Goal: Task Accomplishment & Management: Complete application form

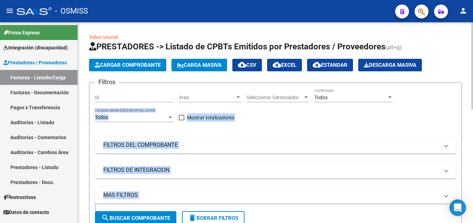
drag, startPoint x: 472, startPoint y: 96, endPoint x: 472, endPoint y: 127, distance: 30.6
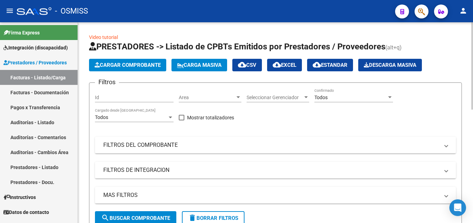
click at [472, 98] on div at bounding box center [472, 65] width 2 height 87
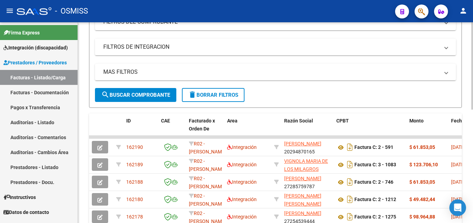
scroll to position [127, 0]
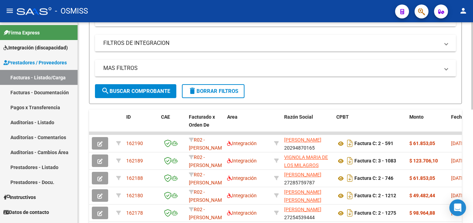
click at [472, 153] on div at bounding box center [472, 122] width 2 height 87
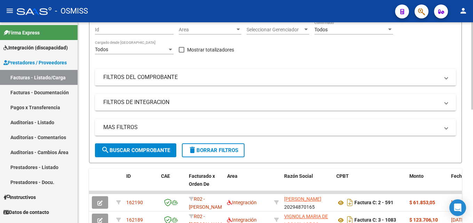
scroll to position [52, 0]
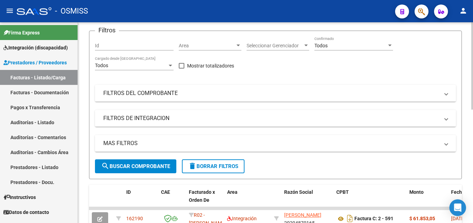
click at [472, 88] on div at bounding box center [472, 88] width 2 height 87
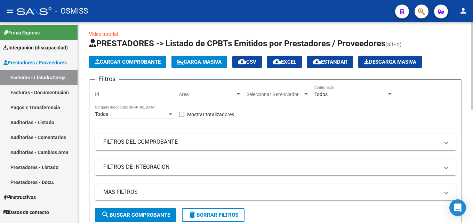
click at [472, 77] on div at bounding box center [472, 67] width 2 height 87
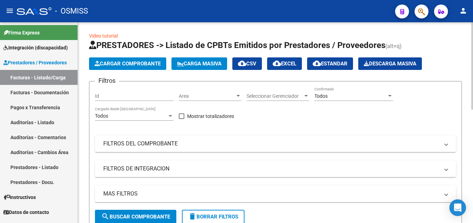
click at [147, 62] on span "Cargar Comprobante" at bounding box center [128, 63] width 66 height 6
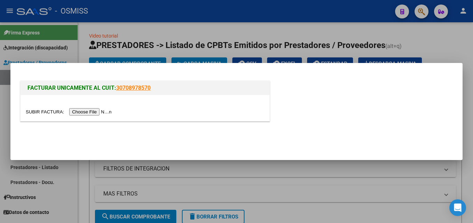
click at [91, 109] on input "file" at bounding box center [70, 111] width 88 height 7
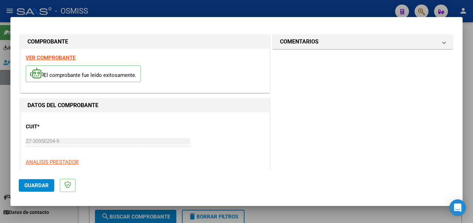
scroll to position [110, 0]
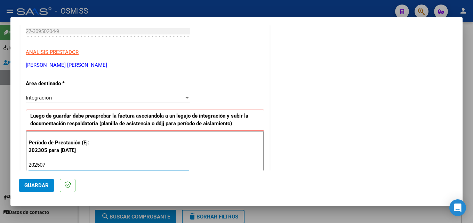
type input "202507"
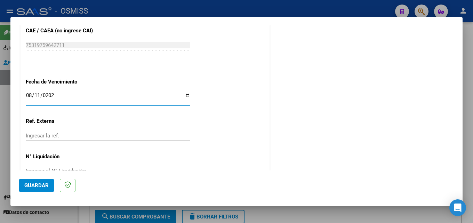
type input "[DATE]"
click at [25, 187] on span "Guardar" at bounding box center [36, 185] width 24 height 6
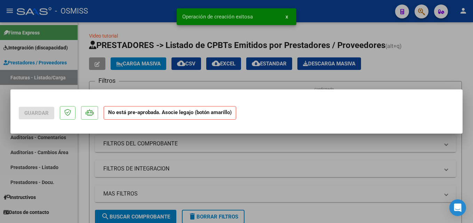
scroll to position [0, 0]
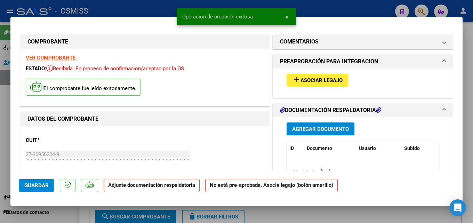
click at [334, 87] on div "add Asociar Legajo" at bounding box center [362, 79] width 163 height 23
click at [327, 80] on span "Asociar Legajo" at bounding box center [321, 80] width 42 height 6
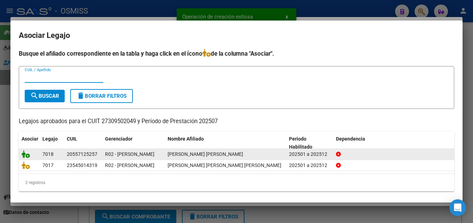
click at [25, 152] on icon at bounding box center [26, 154] width 8 height 8
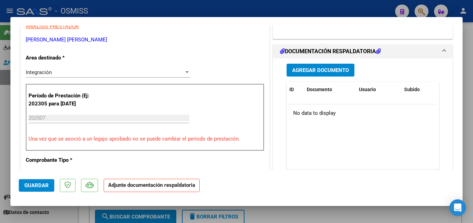
scroll to position [157, 0]
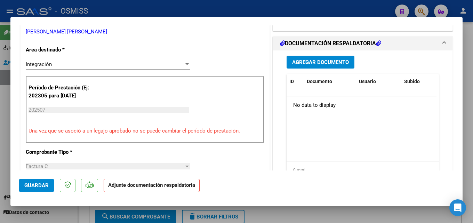
click at [286, 62] on button "Agregar Documento" at bounding box center [320, 62] width 68 height 13
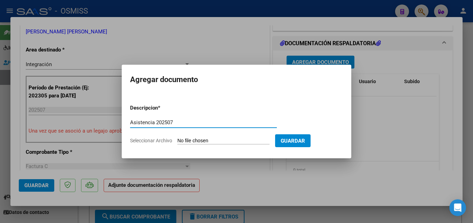
type input "Asistencia 202507"
click at [197, 140] on input "Seleccionar Archivo" at bounding box center [223, 141] width 92 height 7
type input "C:\fakepath\Facca. Asistencia 202507.pdf"
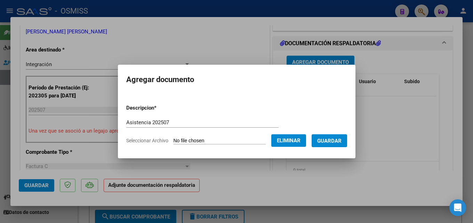
click at [337, 144] on button "Guardar" at bounding box center [328, 140] width 35 height 13
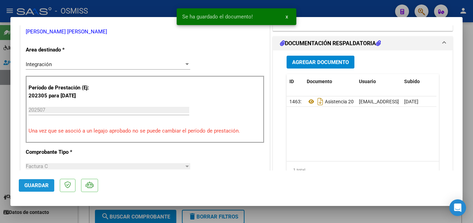
click at [38, 185] on span "Guardar" at bounding box center [36, 185] width 24 height 6
click at [332, 210] on div at bounding box center [236, 111] width 473 height 223
type input "$ 0,00"
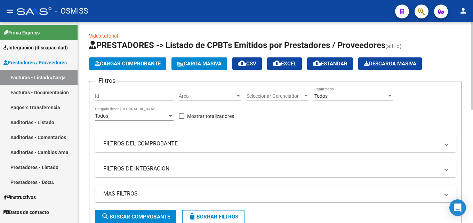
click at [149, 70] on button "Cargar Comprobante" at bounding box center [127, 63] width 77 height 13
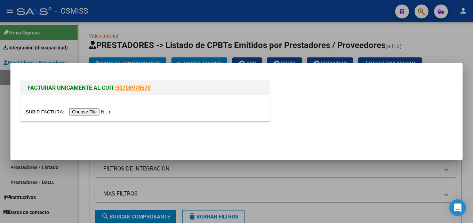
click at [103, 108] on input "file" at bounding box center [70, 111] width 88 height 7
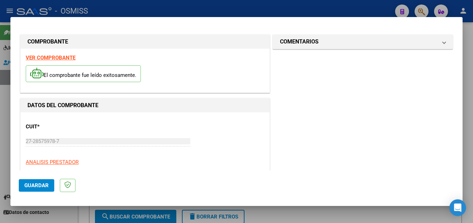
scroll to position [110, 0]
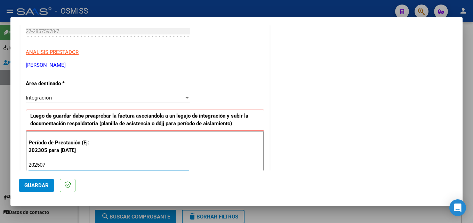
type input "202507"
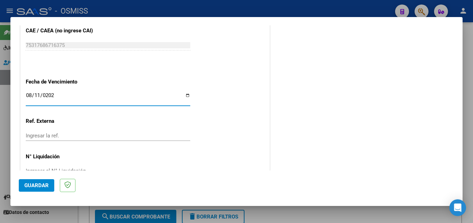
type input "[DATE]"
click at [43, 182] on span "Guardar" at bounding box center [36, 185] width 24 height 6
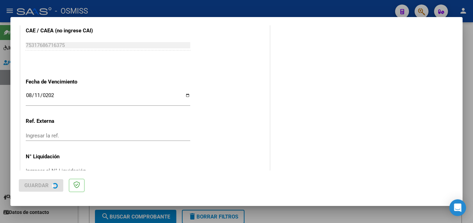
scroll to position [0, 0]
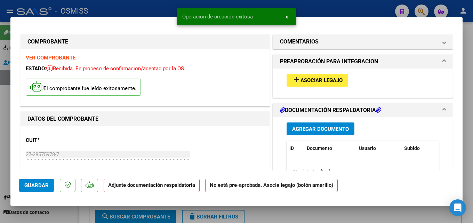
click at [312, 78] on span "Asociar Legajo" at bounding box center [321, 80] width 42 height 6
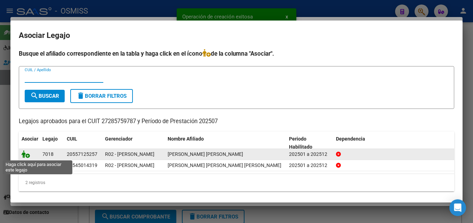
click at [28, 154] on icon at bounding box center [26, 154] width 8 height 8
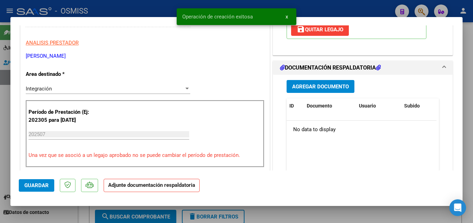
scroll to position [134, 0]
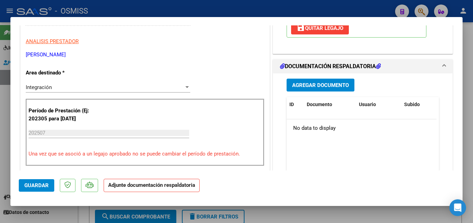
click at [320, 76] on div "Agregar Documento ID Documento Usuario Subido Acción No data to display 0 total…" at bounding box center [362, 142] width 163 height 139
click at [316, 82] on span "Agregar Documento" at bounding box center [320, 85] width 57 height 6
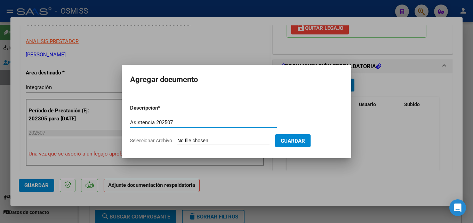
type input "Asistencia 202507"
click at [214, 139] on input "Seleccionar Archivo" at bounding box center [223, 141] width 92 height 7
type input "C:\fakepath\Pedrero. Asistencia 202507.pdf"
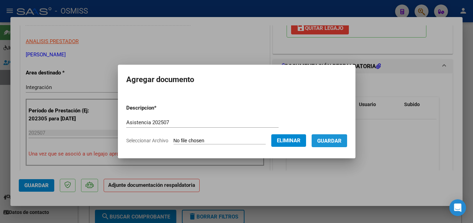
click at [329, 142] on span "Guardar" at bounding box center [329, 141] width 24 height 6
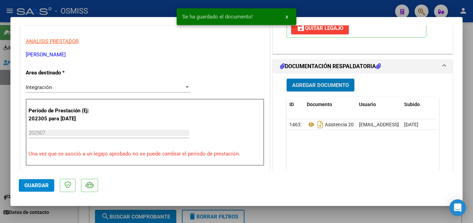
click at [28, 182] on span "Guardar" at bounding box center [36, 185] width 24 height 6
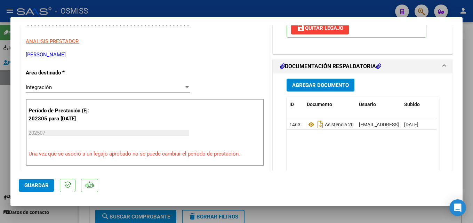
drag, startPoint x: 304, startPoint y: 211, endPoint x: 307, endPoint y: 204, distance: 8.1
click at [304, 211] on div at bounding box center [236, 111] width 473 height 223
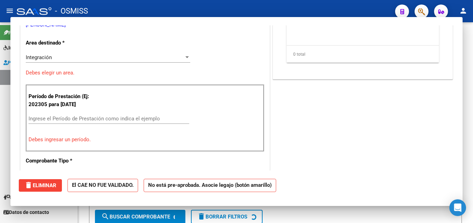
scroll to position [0, 0]
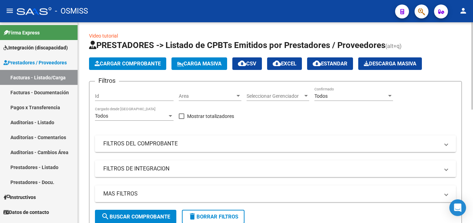
click at [133, 63] on span "Cargar Comprobante" at bounding box center [128, 63] width 66 height 6
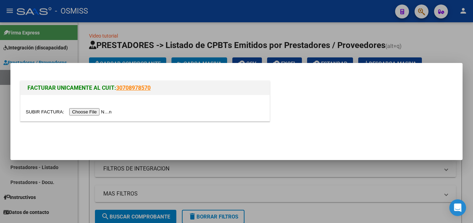
click at [100, 111] on input "file" at bounding box center [70, 111] width 88 height 7
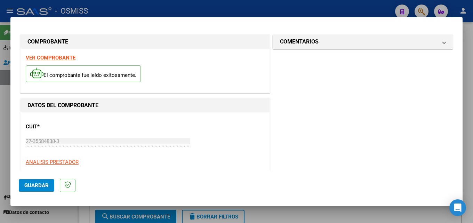
scroll to position [110, 0]
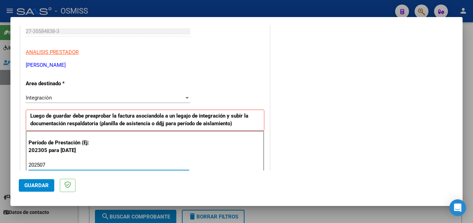
type input "202507"
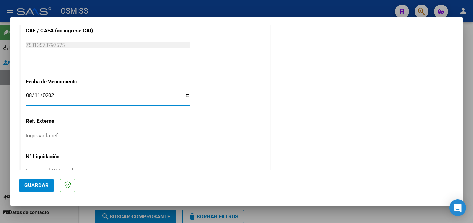
type input "[DATE]"
click at [32, 182] on span "Guardar" at bounding box center [36, 185] width 24 height 6
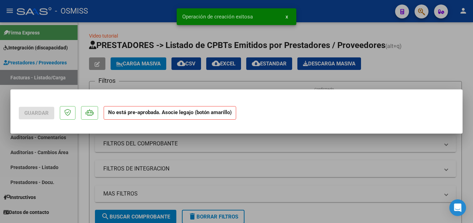
scroll to position [0, 0]
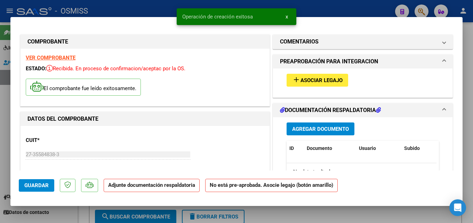
click at [311, 81] on span "Asociar Legajo" at bounding box center [321, 80] width 42 height 6
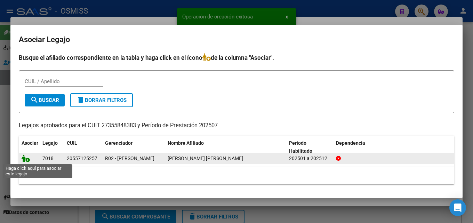
click at [26, 161] on icon at bounding box center [26, 158] width 8 height 8
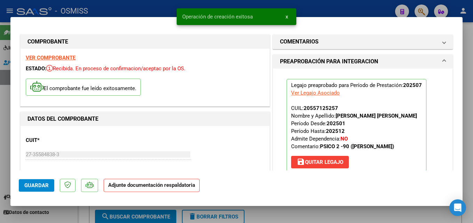
scroll to position [90, 0]
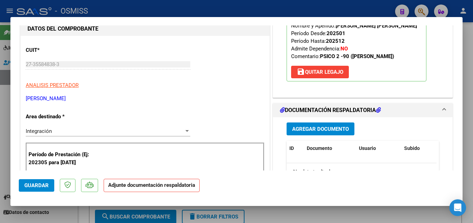
click at [334, 122] on div "Agregar Documento ID Documento Usuario Subido Acción No data to display 0 total…" at bounding box center [362, 186] width 163 height 139
click at [329, 131] on span "Agregar Documento" at bounding box center [320, 129] width 57 height 6
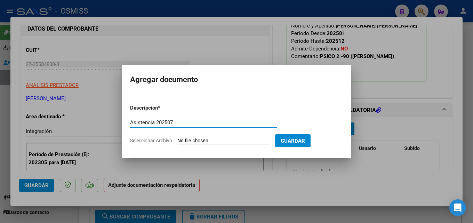
type input "Asistencia 202507"
click at [212, 140] on input "Seleccionar Archivo" at bounding box center [223, 141] width 92 height 7
type input "C:\fakepath\[PERSON_NAME]. Asistencia 202507.pdf"
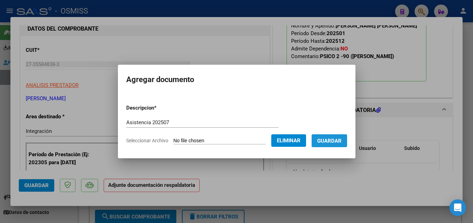
click at [341, 142] on span "Guardar" at bounding box center [329, 141] width 24 height 6
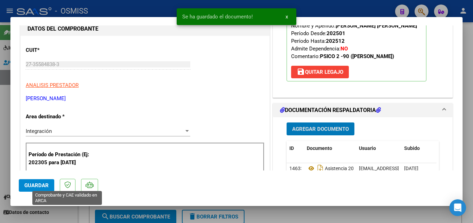
click at [42, 187] on span "Guardar" at bounding box center [36, 185] width 24 height 6
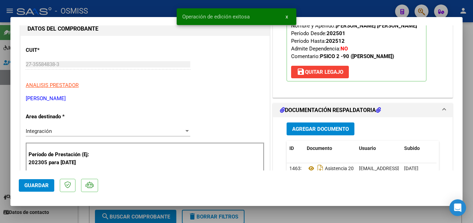
click at [353, 212] on div at bounding box center [236, 111] width 473 height 223
type input "$ 0,00"
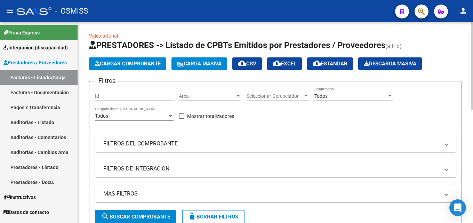
click at [150, 66] on span "Cargar Comprobante" at bounding box center [128, 63] width 66 height 6
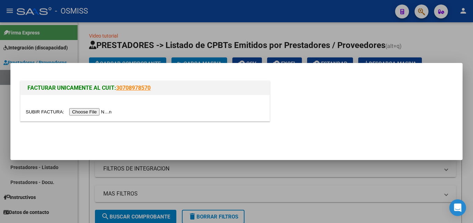
click at [96, 115] on input "file" at bounding box center [70, 111] width 88 height 7
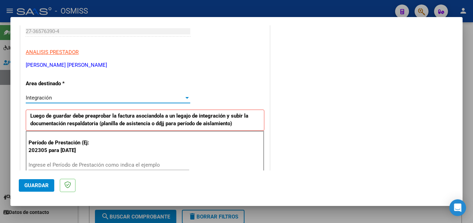
scroll to position [170, 0]
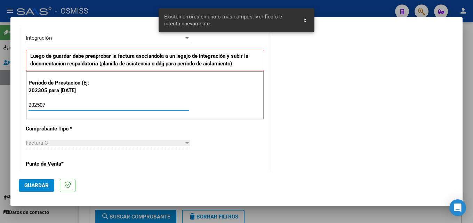
type input "202507"
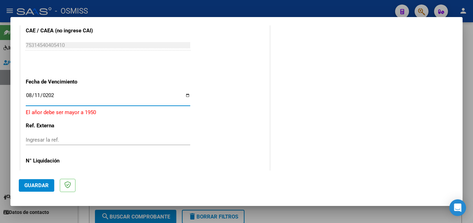
type input "[DATE]"
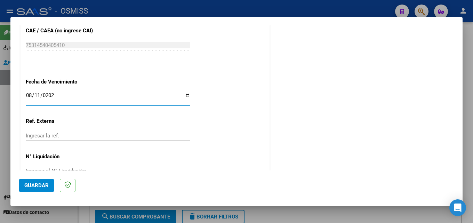
click at [35, 188] on span "Guardar" at bounding box center [36, 185] width 24 height 6
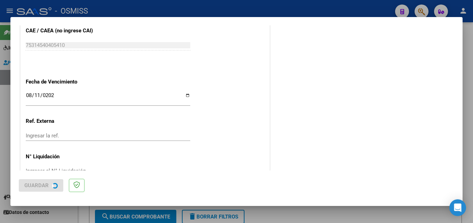
scroll to position [0, 0]
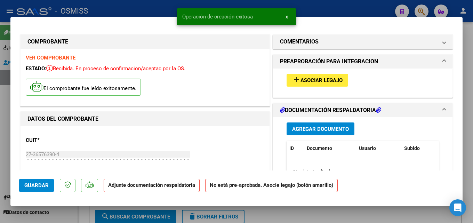
click at [309, 72] on div "add Asociar Legajo" at bounding box center [362, 79] width 163 height 23
click at [309, 78] on span "Asociar Legajo" at bounding box center [321, 80] width 42 height 6
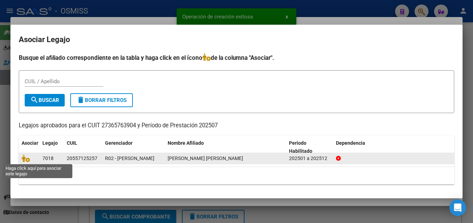
click at [31, 161] on span at bounding box center [27, 159] width 10 height 6
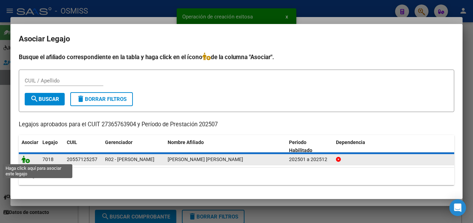
click at [23, 159] on icon at bounding box center [26, 159] width 8 height 8
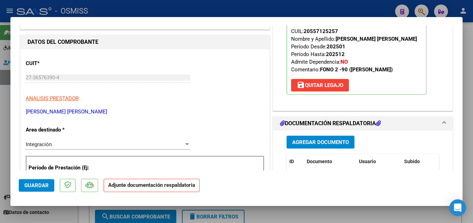
scroll to position [95, 0]
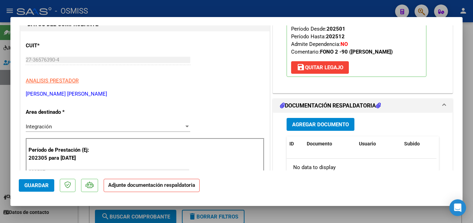
click at [308, 123] on span "Agregar Documento" at bounding box center [320, 124] width 57 height 6
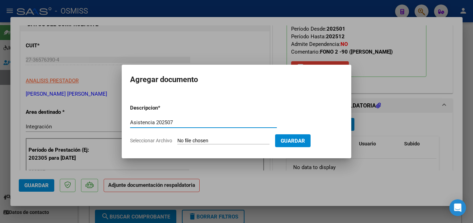
type input "Asistencia 202507"
click at [197, 142] on input "Seleccionar Archivo" at bounding box center [223, 141] width 92 height 7
type input "C:\fakepath\Pacheco. Asistencia 202507.pdf"
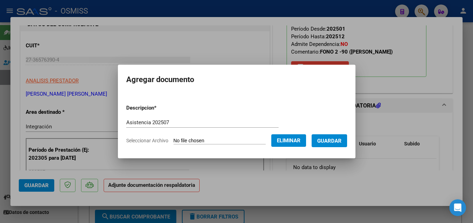
click at [331, 139] on span "Guardar" at bounding box center [329, 141] width 24 height 6
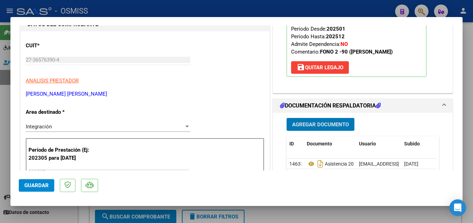
click at [49, 180] on button "Guardar" at bounding box center [36, 185] width 35 height 13
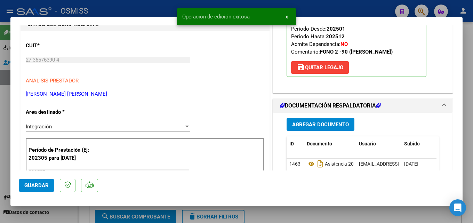
click at [350, 213] on div at bounding box center [236, 111] width 473 height 223
type input "$ 0,00"
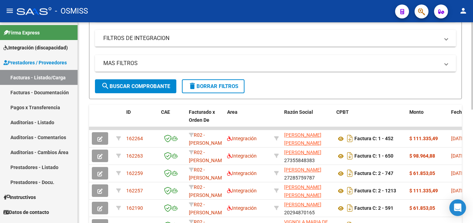
scroll to position [135, 0]
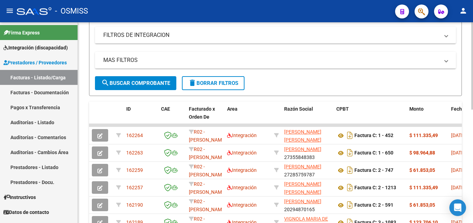
click at [472, 129] on div at bounding box center [472, 125] width 2 height 87
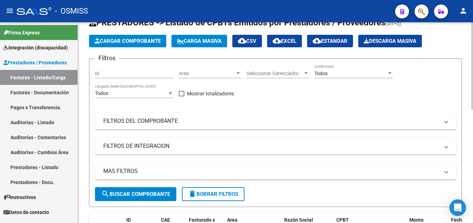
scroll to position [9, 0]
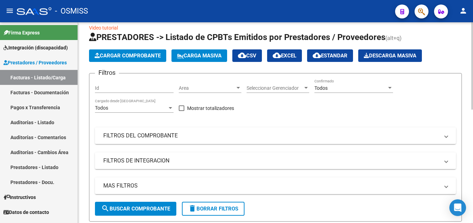
click at [472, 62] on div at bounding box center [472, 69] width 2 height 87
click at [132, 57] on span "Cargar Comprobante" at bounding box center [128, 55] width 66 height 6
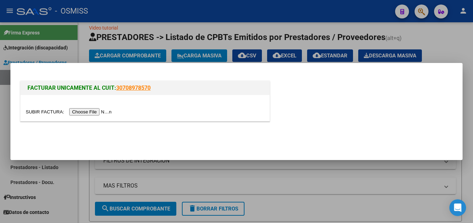
click at [91, 111] on input "file" at bounding box center [70, 111] width 88 height 7
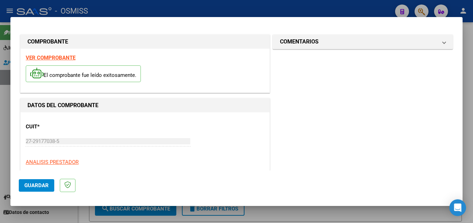
scroll to position [110, 0]
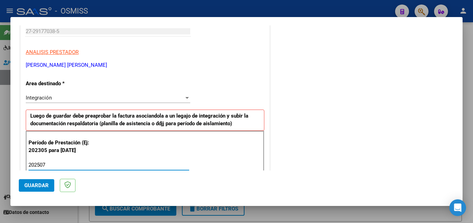
type input "202507"
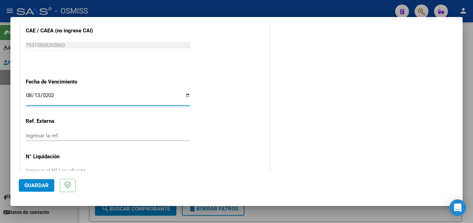
type input "[DATE]"
click at [37, 181] on button "Guardar" at bounding box center [36, 185] width 35 height 13
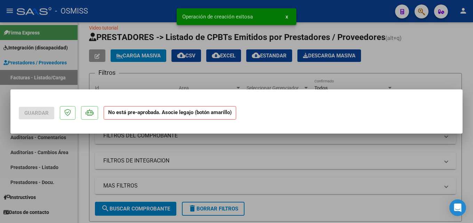
scroll to position [0, 0]
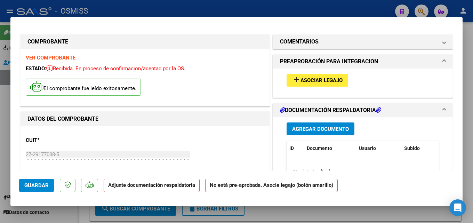
click at [300, 81] on span "Asociar Legajo" at bounding box center [321, 80] width 42 height 6
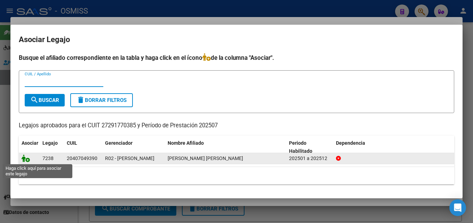
click at [25, 159] on icon at bounding box center [26, 158] width 8 height 8
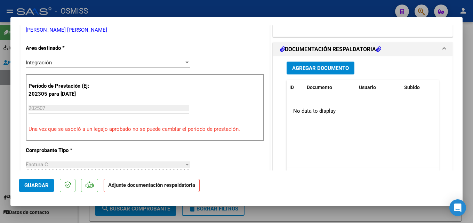
scroll to position [195, 0]
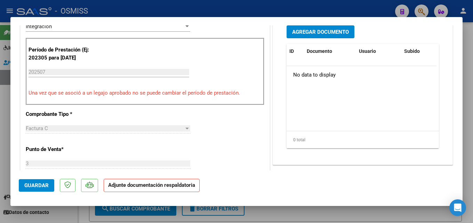
click at [323, 36] on button "Agregar Documento" at bounding box center [320, 31] width 68 height 13
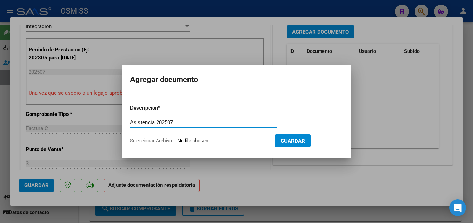
type input "Asistencia 202507"
click at [203, 144] on input "Seleccionar Archivo" at bounding box center [223, 141] width 92 height 7
type input "C:\fakepath\Ruiz Diaz. Asistencia 202507.pdf"
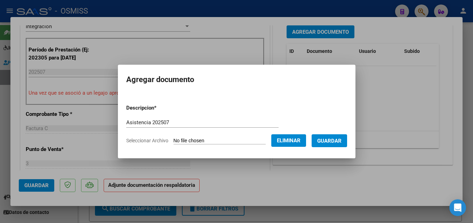
click at [333, 142] on span "Guardar" at bounding box center [329, 141] width 24 height 6
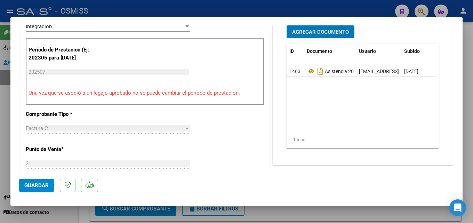
click at [39, 195] on mat-dialog-actions "Guardar" at bounding box center [236, 183] width 435 height 27
drag, startPoint x: 36, startPoint y: 184, endPoint x: 154, endPoint y: 177, distance: 117.7
click at [36, 184] on span "Guardar" at bounding box center [36, 185] width 24 height 6
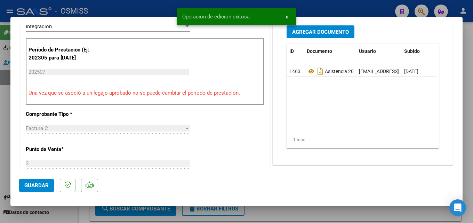
click at [374, 212] on div at bounding box center [236, 111] width 473 height 223
type input "$ 0,00"
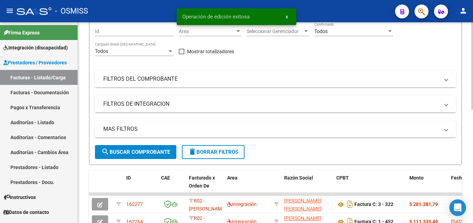
scroll to position [69, 0]
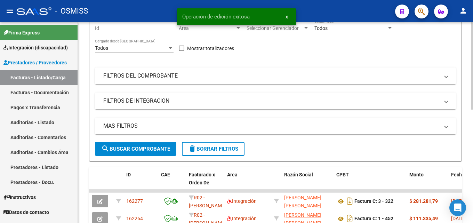
click at [472, 101] on div at bounding box center [472, 96] width 2 height 87
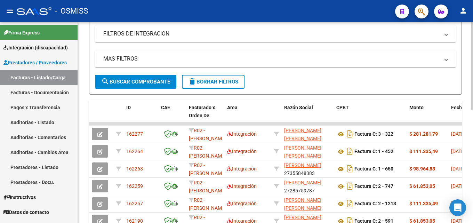
scroll to position [148, 0]
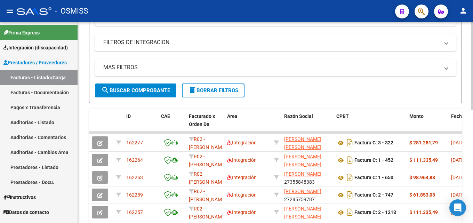
click at [472, 137] on div at bounding box center [472, 122] width 2 height 87
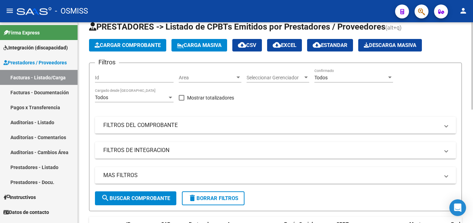
scroll to position [19, 0]
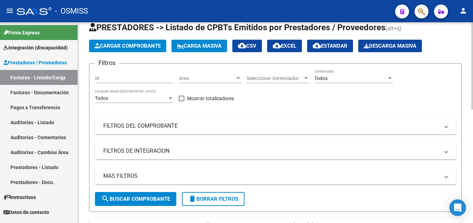
click at [472, 81] on div at bounding box center [472, 74] width 2 height 87
click at [143, 49] on button "Cargar Comprobante" at bounding box center [127, 46] width 77 height 13
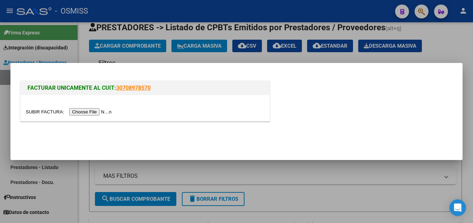
click at [90, 112] on input "file" at bounding box center [70, 111] width 88 height 7
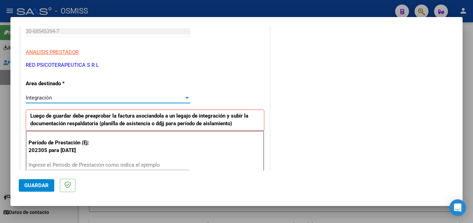
scroll to position [170, 0]
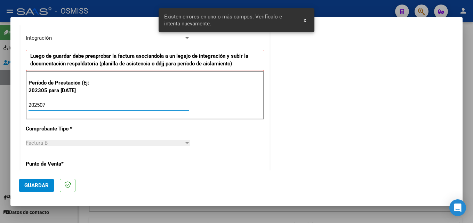
type input "202507"
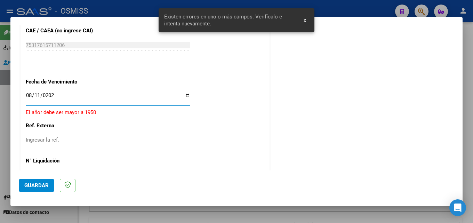
type input "[DATE]"
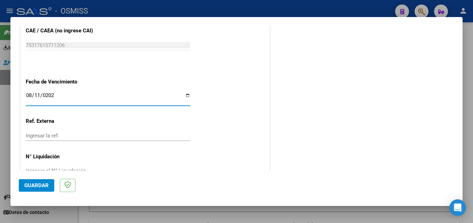
click at [41, 181] on button "Guardar" at bounding box center [36, 185] width 35 height 13
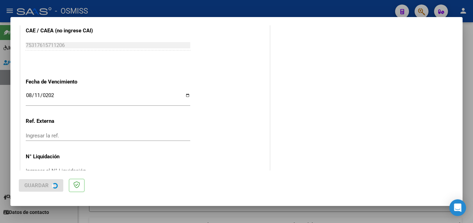
scroll to position [0, 0]
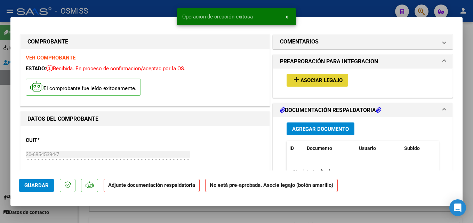
click at [306, 85] on button "add Asociar Legajo" at bounding box center [317, 80] width 62 height 13
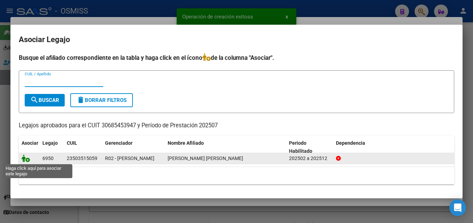
click at [24, 160] on icon at bounding box center [26, 158] width 8 height 8
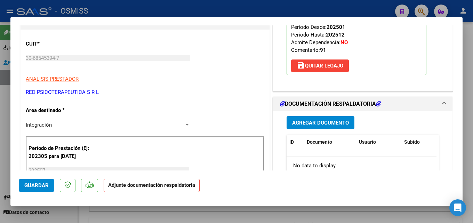
scroll to position [113, 0]
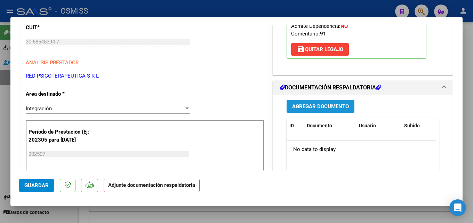
click at [323, 103] on span "Agregar Documento" at bounding box center [320, 106] width 57 height 6
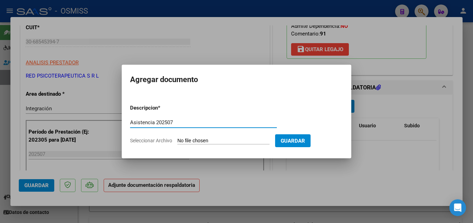
type input "Asistencia 202507"
click at [205, 144] on input "Seleccionar Archivo" at bounding box center [223, 141] width 92 height 7
type input "C:\fakepath\Red psicoterapeutica. Asistencia 202507.pdf"
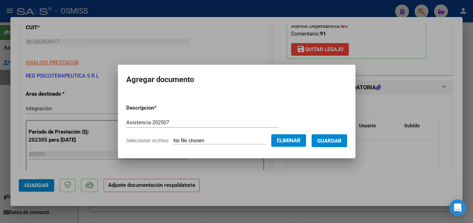
click at [334, 140] on span "Guardar" at bounding box center [329, 141] width 24 height 6
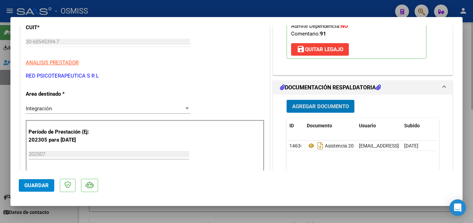
click at [323, 214] on div at bounding box center [236, 111] width 473 height 223
type input "$ 0,00"
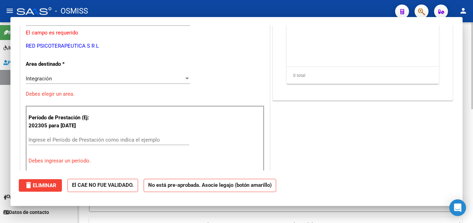
scroll to position [0, 0]
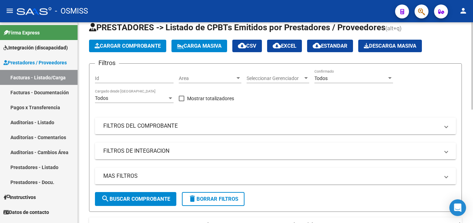
click at [130, 50] on button "Cargar Comprobante" at bounding box center [127, 46] width 77 height 13
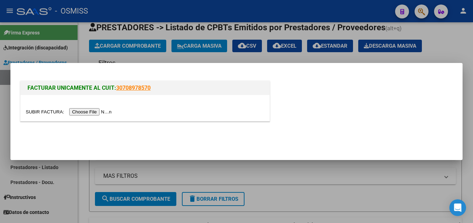
click at [103, 112] on input "file" at bounding box center [70, 111] width 88 height 7
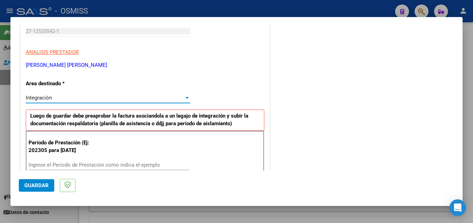
scroll to position [170, 0]
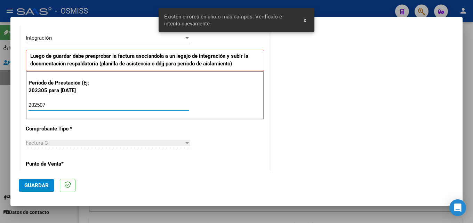
type input "202507"
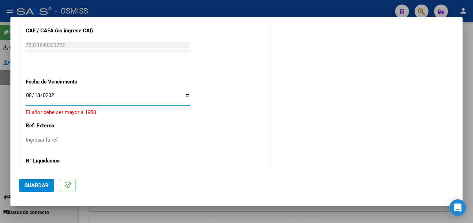
type input "[DATE]"
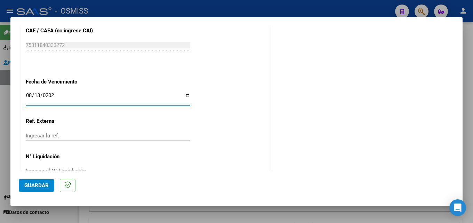
click at [43, 186] on span "Guardar" at bounding box center [36, 185] width 24 height 6
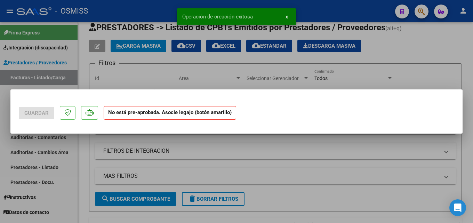
scroll to position [0, 0]
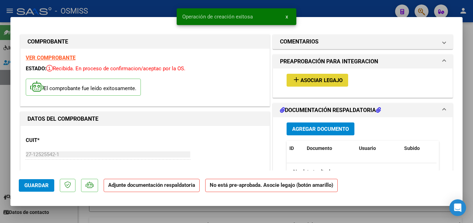
click at [299, 84] on button "add Asociar Legajo" at bounding box center [317, 80] width 62 height 13
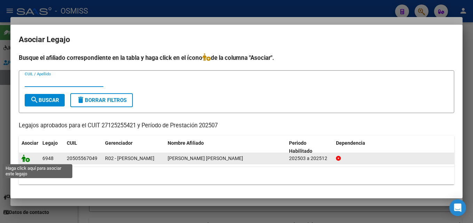
click at [27, 159] on icon at bounding box center [26, 158] width 8 height 8
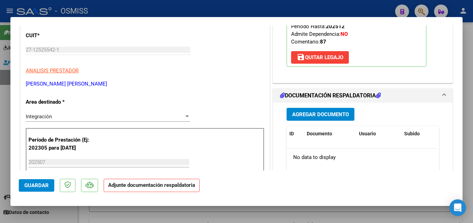
scroll to position [129, 0]
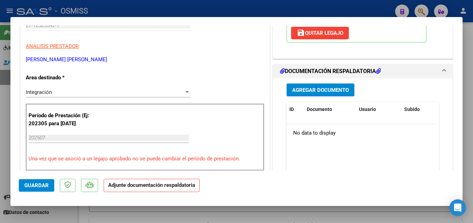
click at [300, 81] on div "Agregar Documento ID Documento Usuario Subido Acción No data to display 0 total…" at bounding box center [362, 147] width 163 height 139
click at [300, 86] on button "Agregar Documento" at bounding box center [320, 89] width 68 height 13
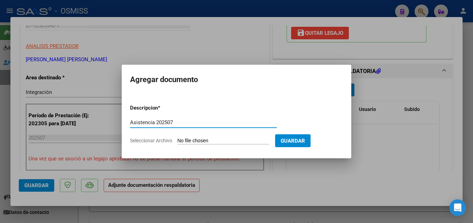
type input "Asistencia 202507"
click at [208, 142] on input "Seleccionar Archivo" at bounding box center [223, 141] width 92 height 7
type input "C:\fakepath\Fernandez. Asistencia 202507.pdf"
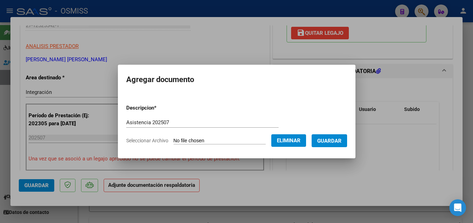
click at [333, 141] on span "Guardar" at bounding box center [329, 141] width 24 height 6
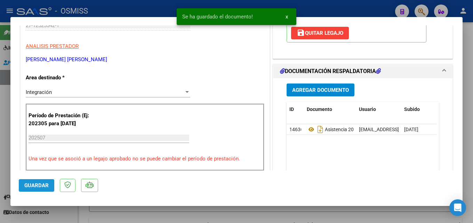
click at [42, 187] on span "Guardar" at bounding box center [36, 185] width 24 height 6
click at [362, 213] on div at bounding box center [236, 111] width 473 height 223
type input "$ 0,00"
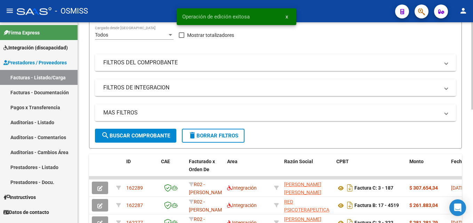
scroll to position [91, 0]
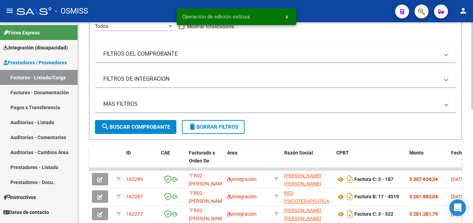
click at [472, 105] on div at bounding box center [472, 106] width 2 height 87
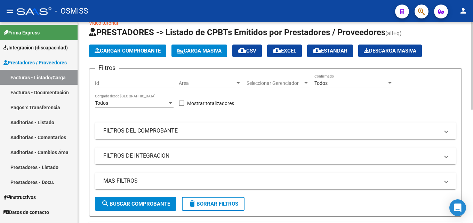
scroll to position [14, 0]
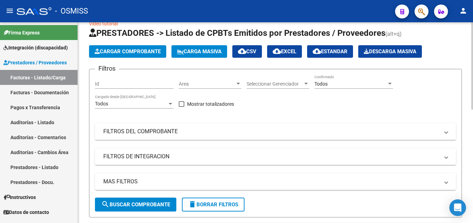
click at [472, 83] on div at bounding box center [472, 71] width 2 height 87
click at [120, 49] on span "Cargar Comprobante" at bounding box center [128, 51] width 66 height 6
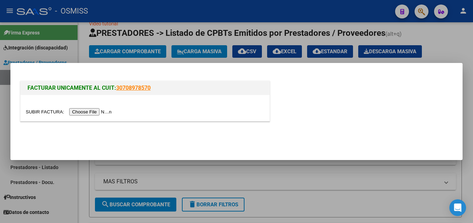
click at [96, 111] on input "file" at bounding box center [70, 111] width 88 height 7
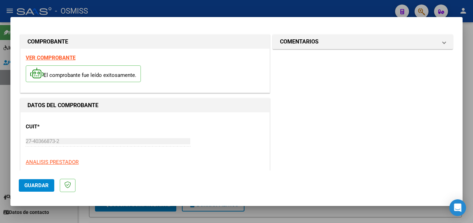
scroll to position [110, 0]
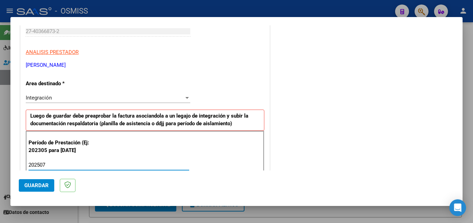
type input "202507"
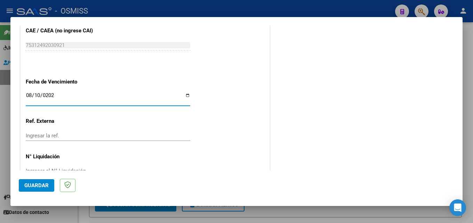
type input "2025-08-10"
click at [36, 193] on mat-dialog-actions "Guardar" at bounding box center [236, 183] width 435 height 27
click at [34, 187] on span "Guardar" at bounding box center [36, 185] width 24 height 6
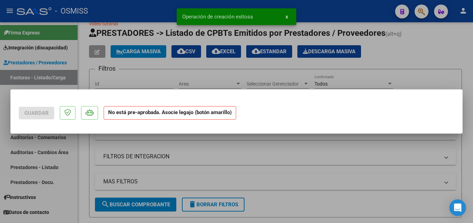
scroll to position [0, 0]
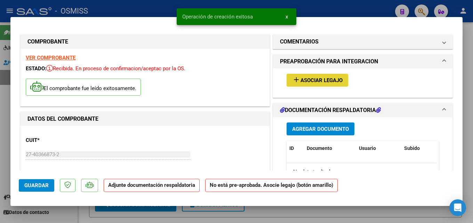
click at [322, 79] on span "Asociar Legajo" at bounding box center [321, 80] width 42 height 6
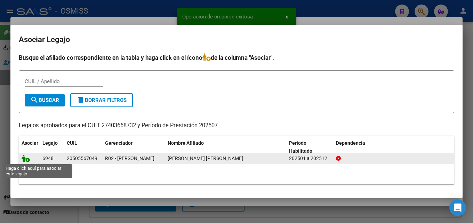
click at [22, 160] on icon at bounding box center [26, 158] width 8 height 8
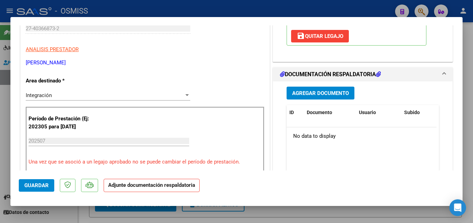
scroll to position [129, 0]
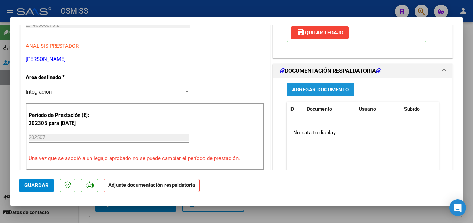
click at [292, 90] on span "Agregar Documento" at bounding box center [320, 90] width 57 height 6
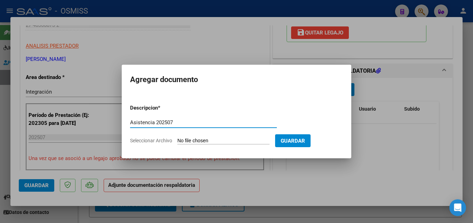
type input "Asistencia 202507"
click at [193, 138] on input "Seleccionar Archivo" at bounding box center [223, 141] width 92 height 7
type input "C:\fakepath\Traferri. Asistencia 202507.pdf"
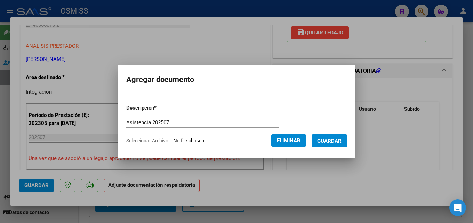
click at [330, 136] on button "Guardar" at bounding box center [328, 140] width 35 height 13
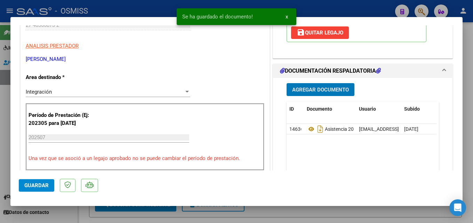
click at [40, 187] on span "Guardar" at bounding box center [36, 185] width 24 height 6
click at [374, 219] on div at bounding box center [236, 111] width 473 height 223
type input "$ 0,00"
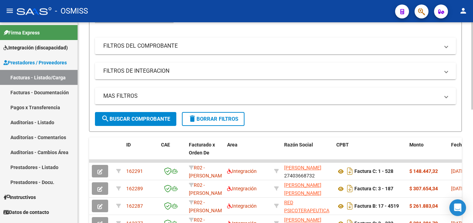
scroll to position [116, 0]
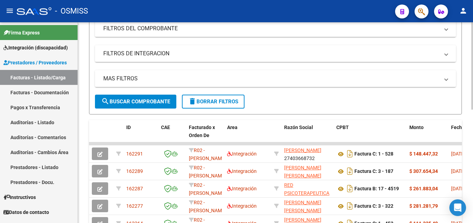
click at [472, 125] on div at bounding box center [472, 117] width 2 height 87
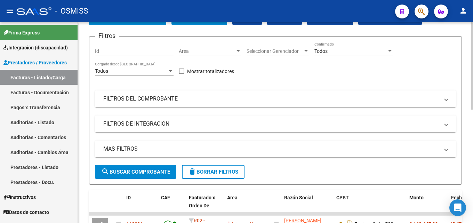
scroll to position [27, 0]
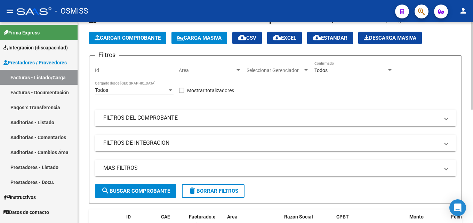
click at [472, 74] on div at bounding box center [472, 77] width 2 height 87
click at [127, 33] on button "Cargar Comprobante" at bounding box center [127, 38] width 77 height 13
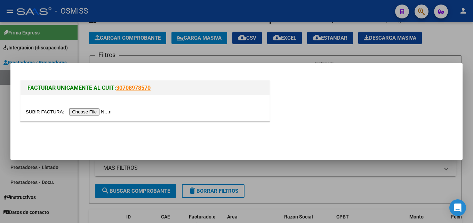
click at [95, 112] on input "file" at bounding box center [70, 111] width 88 height 7
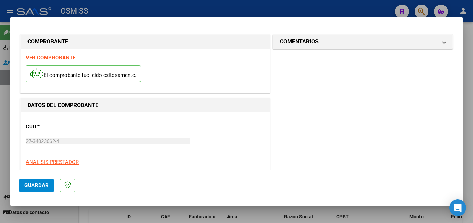
scroll to position [110, 0]
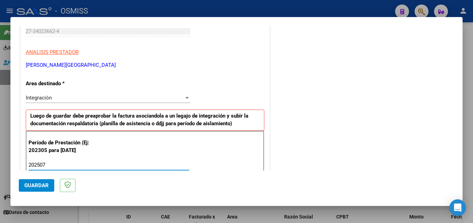
type input "202507"
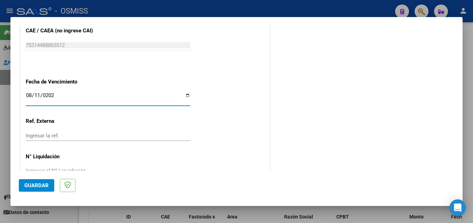
type input "[DATE]"
click at [38, 182] on span "Guardar" at bounding box center [36, 185] width 24 height 6
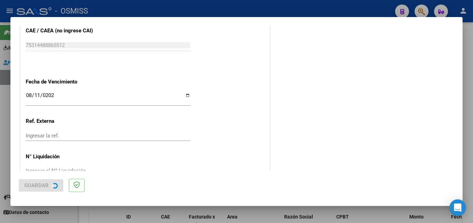
scroll to position [0, 0]
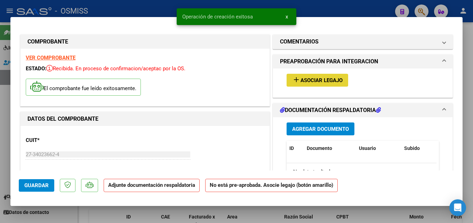
click at [300, 83] on span "Asociar Legajo" at bounding box center [321, 80] width 42 height 6
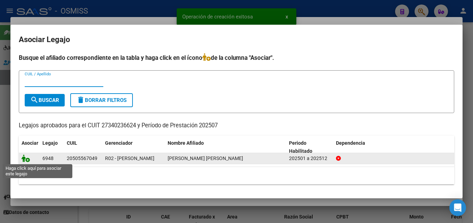
click at [26, 160] on icon at bounding box center [26, 158] width 8 height 8
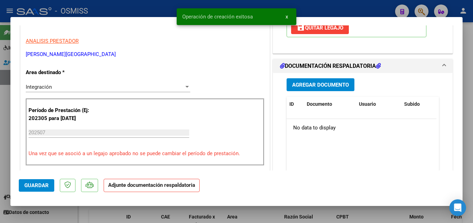
scroll to position [157, 0]
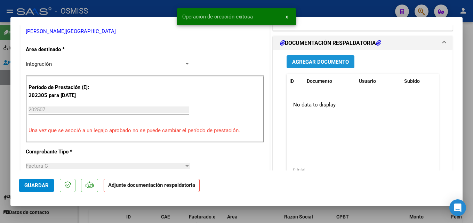
click at [311, 65] on button "Agregar Documento" at bounding box center [320, 61] width 68 height 13
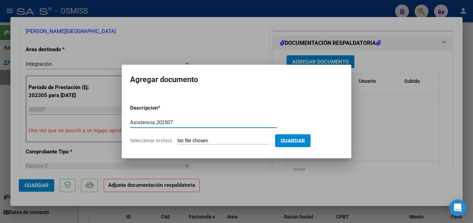
type input "Asistencia 202507"
click at [209, 140] on input "Seleccionar Archivo" at bounding box center [223, 141] width 92 height 7
type input "C:\fakepath\Giacone. Asistencia 202507.pdf"
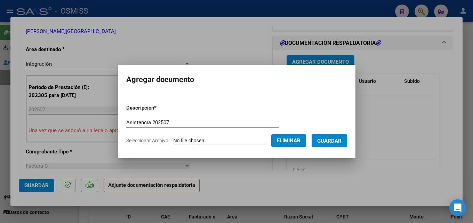
click at [344, 145] on button "Guardar" at bounding box center [328, 140] width 35 height 13
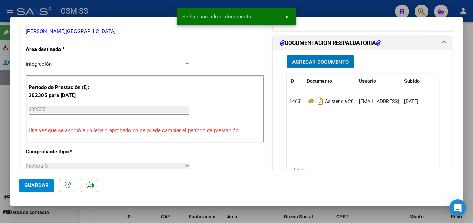
click at [23, 182] on button "Guardar" at bounding box center [36, 185] width 35 height 13
click at [380, 211] on div at bounding box center [236, 111] width 473 height 223
type input "$ 0,00"
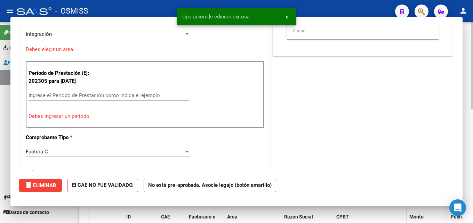
scroll to position [0, 0]
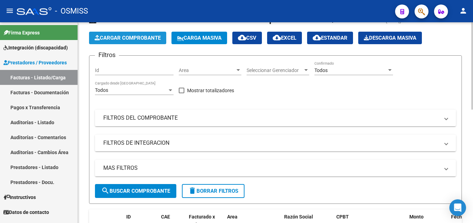
click at [125, 41] on span "Cargar Comprobante" at bounding box center [128, 38] width 66 height 6
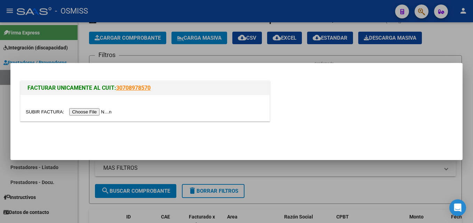
click at [96, 112] on input "file" at bounding box center [70, 111] width 88 height 7
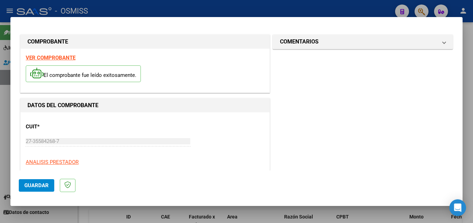
scroll to position [110, 0]
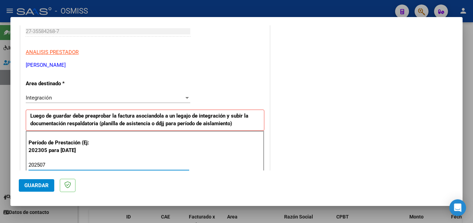
type input "202507"
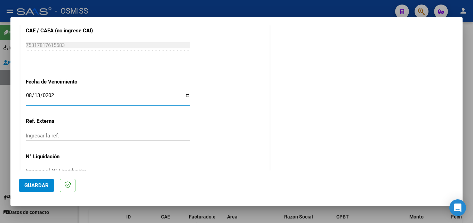
type input "[DATE]"
click at [33, 191] on button "Guardar" at bounding box center [36, 185] width 35 height 13
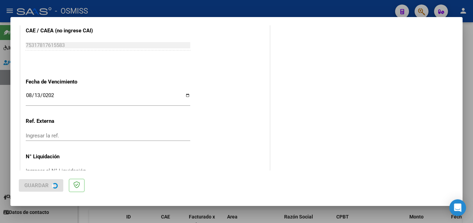
scroll to position [0, 0]
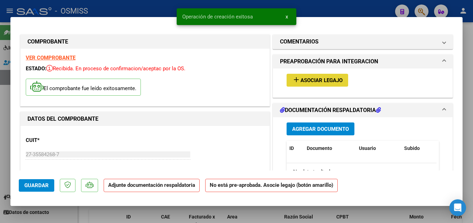
click at [318, 83] on span "Asociar Legajo" at bounding box center [321, 80] width 42 height 6
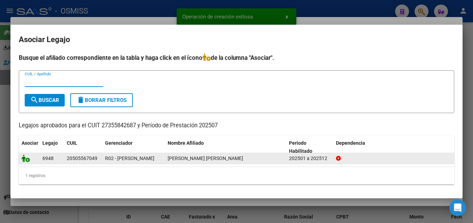
click at [23, 159] on icon at bounding box center [26, 158] width 8 height 8
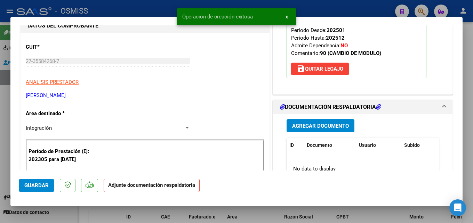
scroll to position [103, 0]
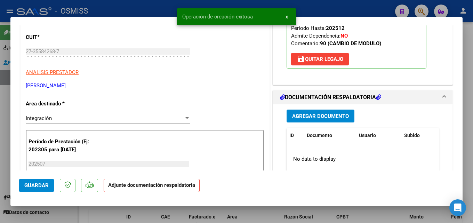
click at [335, 121] on button "Agregar Documento" at bounding box center [320, 115] width 68 height 13
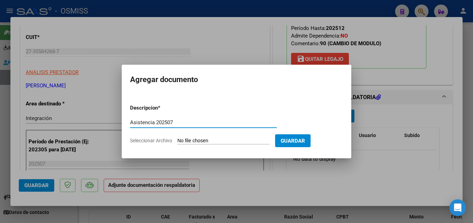
type input "Asistencia 202507"
click at [230, 135] on form "Descripcion * Asistencia 202507 Escriba aquí una descripcion Seleccionar Archiv…" at bounding box center [236, 124] width 213 height 51
click at [227, 138] on input "Seleccionar Archivo" at bounding box center [223, 141] width 92 height 7
type input "C:\fakepath\Ruiz Diaz. Asistencia 202507.pdf"
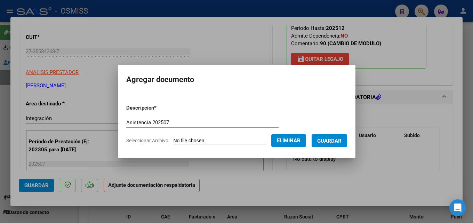
click at [334, 141] on span "Guardar" at bounding box center [329, 141] width 24 height 6
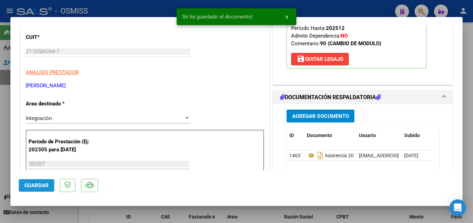
click at [22, 179] on button "Guardar" at bounding box center [36, 185] width 35 height 13
click at [374, 213] on div at bounding box center [236, 111] width 473 height 223
type input "$ 0,00"
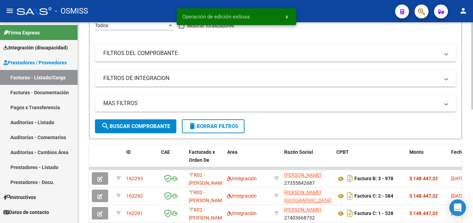
scroll to position [110, 0]
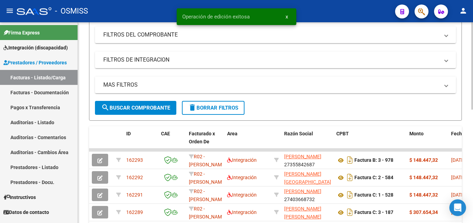
click at [471, 149] on div at bounding box center [472, 114] width 2 height 87
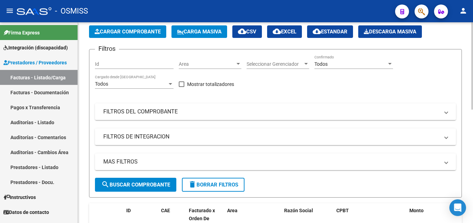
scroll to position [13, 0]
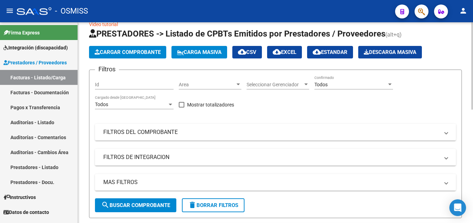
click at [472, 91] on div at bounding box center [472, 71] width 2 height 87
click at [142, 52] on span "Cargar Comprobante" at bounding box center [128, 52] width 66 height 6
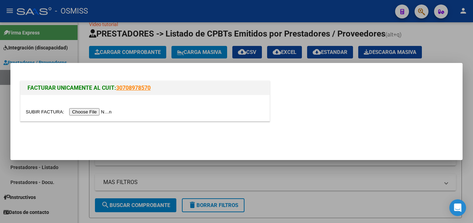
click at [80, 114] on input "file" at bounding box center [70, 111] width 88 height 7
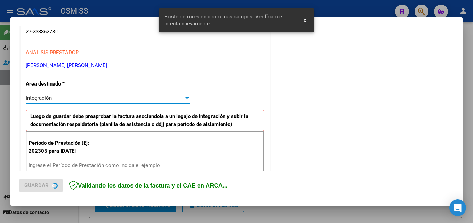
scroll to position [170, 0]
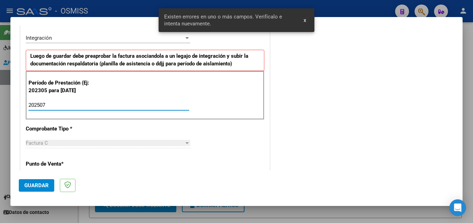
type input "202507"
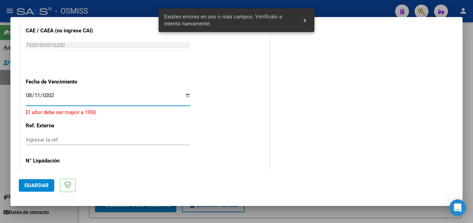
type input "[DATE]"
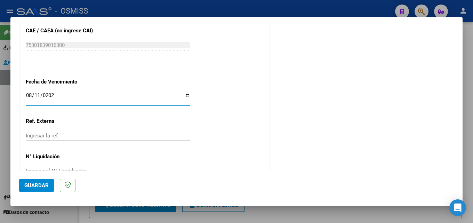
click at [32, 191] on button "Guardar" at bounding box center [36, 185] width 35 height 13
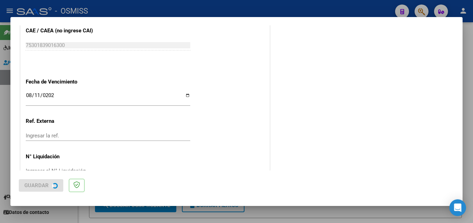
scroll to position [0, 0]
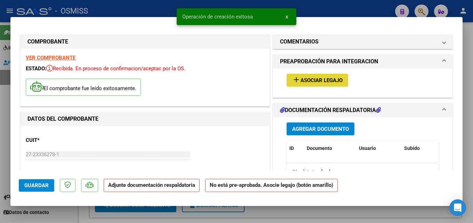
click at [321, 83] on span "Asociar Legajo" at bounding box center [321, 80] width 42 height 6
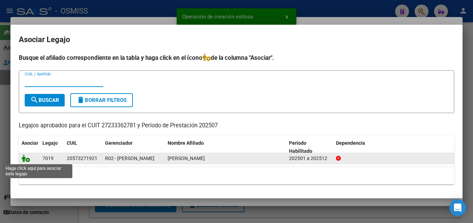
click at [25, 160] on icon at bounding box center [26, 158] width 8 height 8
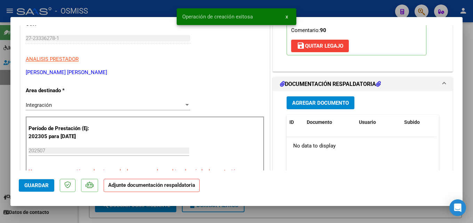
scroll to position [149, 0]
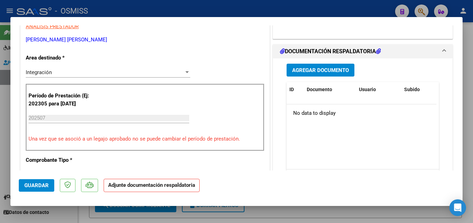
click at [316, 66] on button "Agregar Documento" at bounding box center [320, 70] width 68 height 13
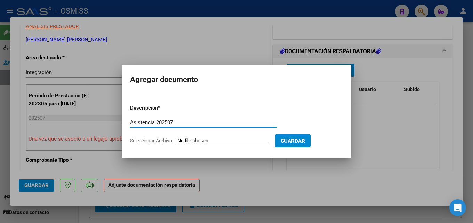
type input "Asistencia 202507"
click at [207, 139] on input "Seleccionar Archivo" at bounding box center [223, 141] width 92 height 7
type input "C:\fakepath\Boschi. Asistencia 202507.pdf"
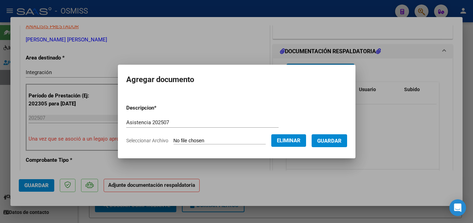
click at [339, 141] on span "Guardar" at bounding box center [329, 141] width 24 height 6
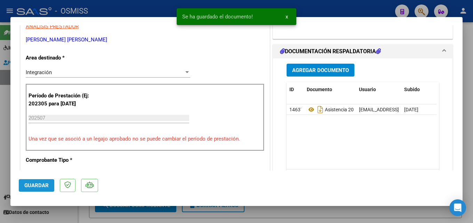
click at [42, 181] on button "Guardar" at bounding box center [36, 185] width 35 height 13
click at [292, 212] on div at bounding box center [236, 111] width 473 height 223
type input "$ 0,00"
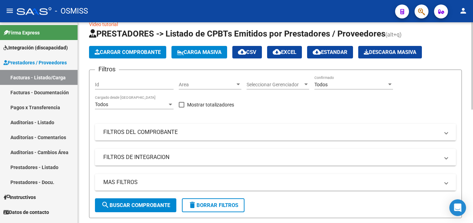
click at [130, 54] on span "Cargar Comprobante" at bounding box center [128, 52] width 66 height 6
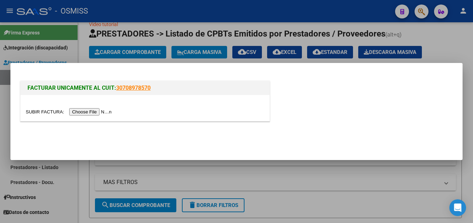
click at [91, 111] on input "file" at bounding box center [70, 111] width 88 height 7
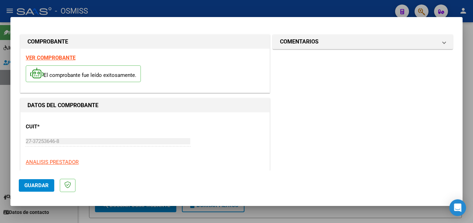
scroll to position [110, 0]
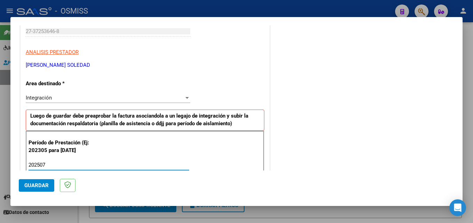
type input "202507"
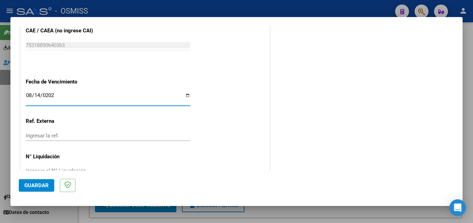
type input "[DATE]"
click at [36, 183] on span "Guardar" at bounding box center [36, 185] width 24 height 6
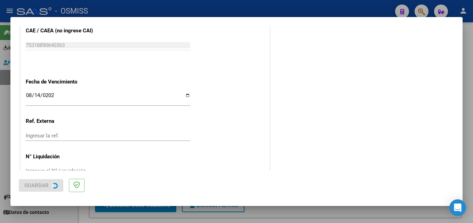
scroll to position [0, 0]
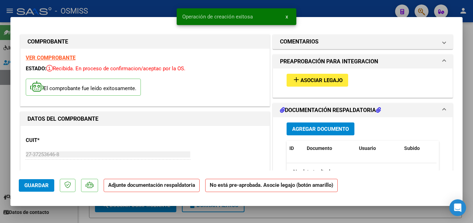
click at [303, 87] on div "add Asociar Legajo" at bounding box center [362, 79] width 163 height 23
click at [304, 83] on span "Asociar Legajo" at bounding box center [321, 80] width 42 height 6
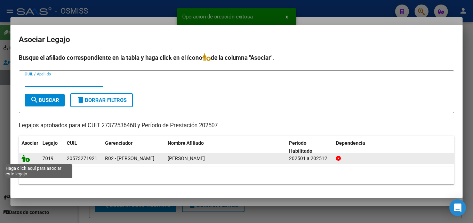
click at [27, 160] on icon at bounding box center [26, 158] width 8 height 8
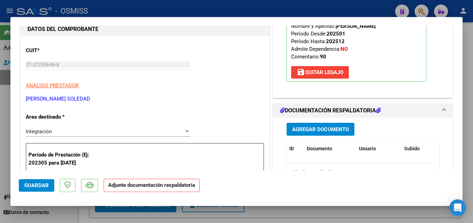
scroll to position [117, 0]
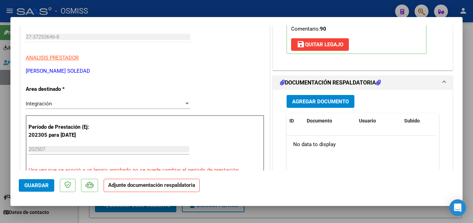
click at [312, 101] on span "Agregar Documento" at bounding box center [320, 101] width 57 height 6
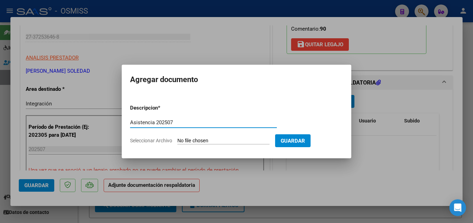
type input "Asistencia 202507"
click at [205, 140] on input "Seleccionar Archivo" at bounding box center [223, 141] width 92 height 7
type input "C:\fakepath\Zabala. Asistencia 202507.pdf"
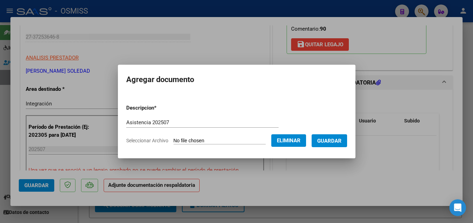
click at [334, 144] on button "Guardar" at bounding box center [328, 140] width 35 height 13
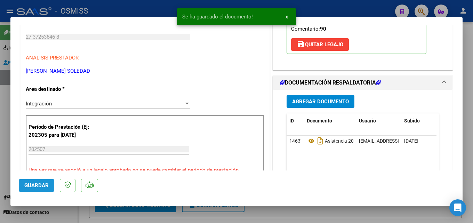
click at [49, 184] on button "Guardar" at bounding box center [36, 185] width 35 height 13
click at [326, 217] on div at bounding box center [236, 111] width 473 height 223
type input "$ 0,00"
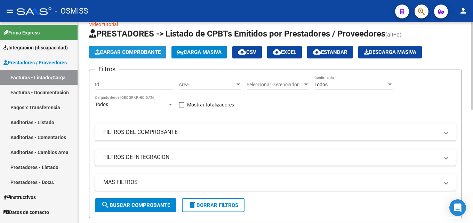
click at [135, 49] on span "Cargar Comprobante" at bounding box center [128, 52] width 66 height 6
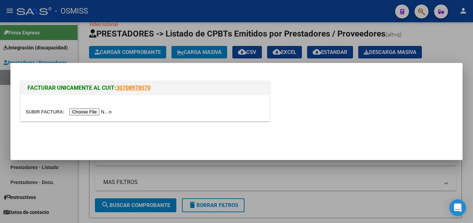
click at [95, 107] on div at bounding box center [145, 108] width 249 height 26
click at [93, 112] on input "file" at bounding box center [70, 111] width 88 height 7
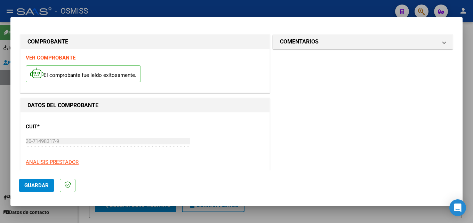
scroll to position [110, 0]
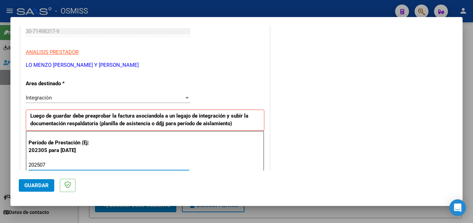
type input "202507"
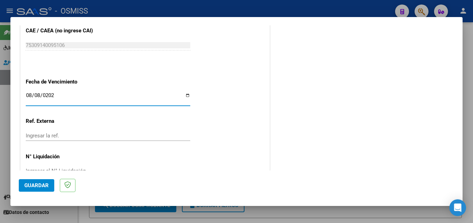
type input "2025-08-08"
click at [38, 193] on mat-dialog-actions "Guardar" at bounding box center [236, 183] width 435 height 27
click at [38, 186] on span "Guardar" at bounding box center [36, 185] width 24 height 6
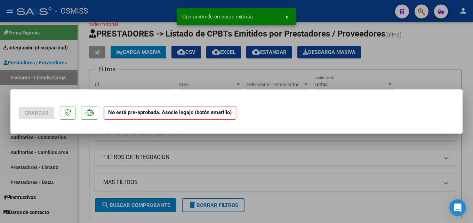
scroll to position [0, 0]
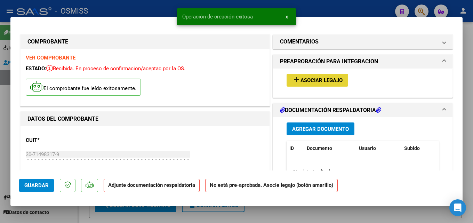
click at [308, 80] on span "Asociar Legajo" at bounding box center [321, 80] width 42 height 6
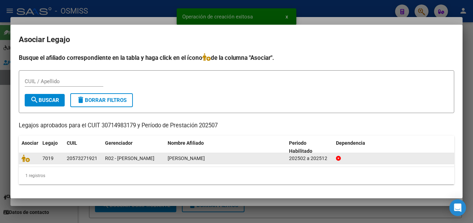
click at [19, 157] on datatable-body-cell at bounding box center [29, 158] width 21 height 11
click at [26, 157] on icon at bounding box center [26, 158] width 8 height 8
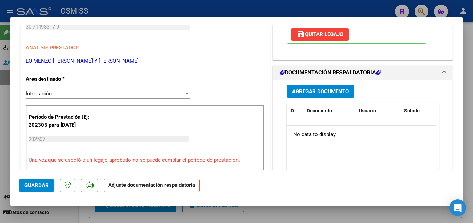
scroll to position [132, 0]
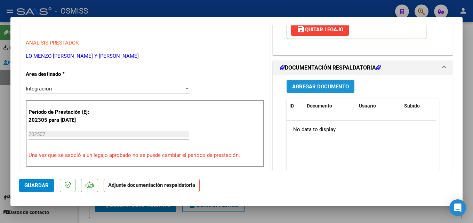
click at [341, 88] on span "Agregar Documento" at bounding box center [320, 86] width 57 height 6
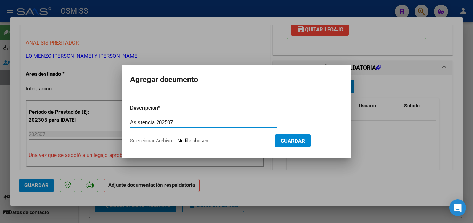
type input "Asistencia 202507"
click at [206, 143] on input "Seleccionar Archivo" at bounding box center [223, 141] width 92 height 7
type input "C:\fakepath\Abriendo puertas. Asistencia 202507.pdf"
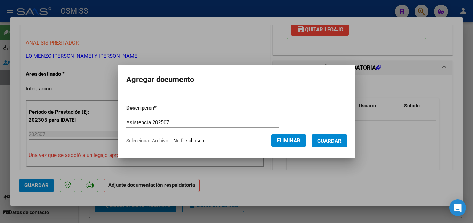
click at [336, 143] on span "Guardar" at bounding box center [329, 141] width 24 height 6
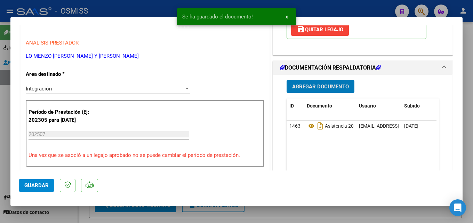
click at [51, 185] on button "Guardar" at bounding box center [36, 185] width 35 height 13
click at [344, 213] on div at bounding box center [236, 111] width 473 height 223
type input "$ 0,00"
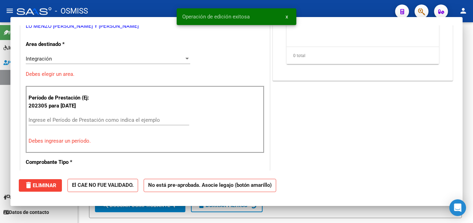
scroll to position [111, 0]
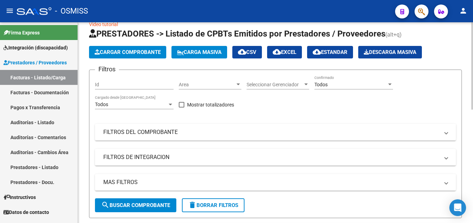
click at [124, 51] on span "Cargar Comprobante" at bounding box center [128, 52] width 66 height 6
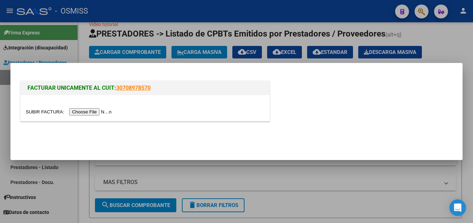
click at [106, 111] on input "file" at bounding box center [70, 111] width 88 height 7
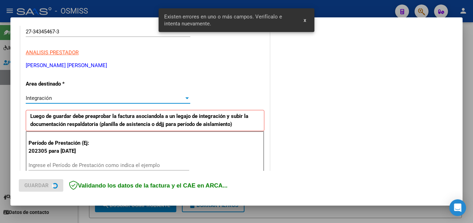
scroll to position [170, 0]
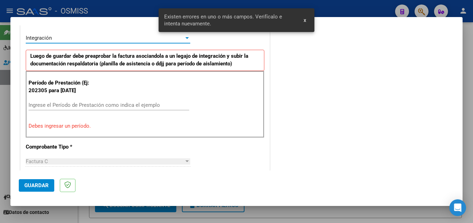
click at [142, 105] on input "Ingrese el Período de Prestación como indica el ejemplo" at bounding box center [108, 105] width 161 height 6
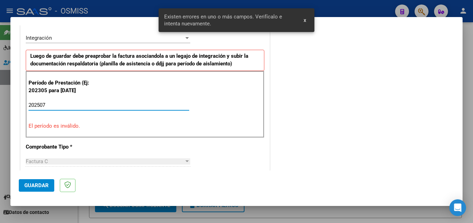
type input "202507"
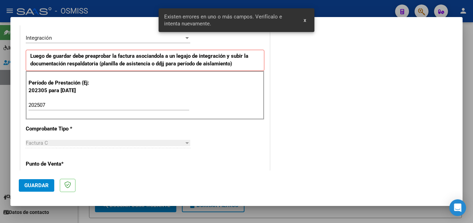
scroll to position [448, 0]
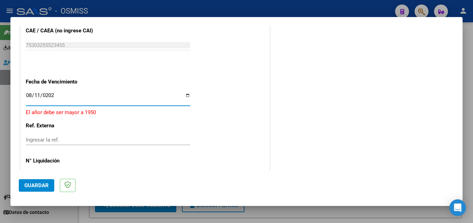
type input "[DATE]"
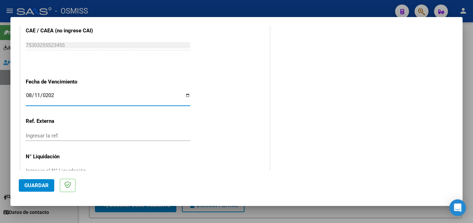
click at [22, 181] on button "Guardar" at bounding box center [36, 185] width 35 height 13
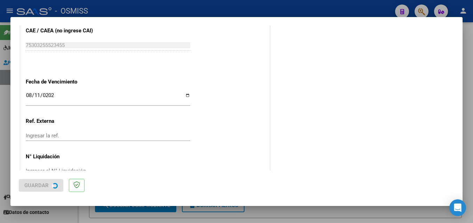
scroll to position [0, 0]
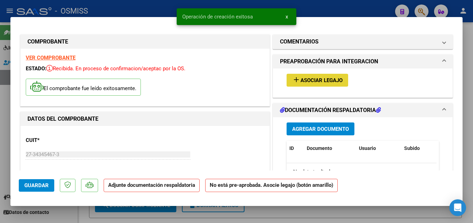
click at [332, 77] on span "add Asociar Legajo" at bounding box center [317, 80] width 50 height 6
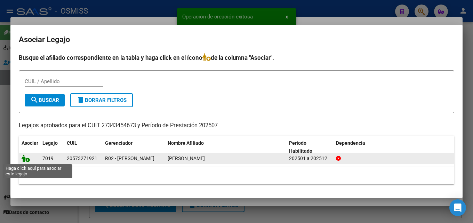
drag, startPoint x: 24, startPoint y: 161, endPoint x: 29, endPoint y: 154, distance: 8.6
click at [23, 161] on icon at bounding box center [26, 158] width 8 height 8
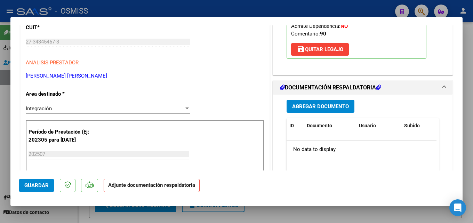
scroll to position [126, 0]
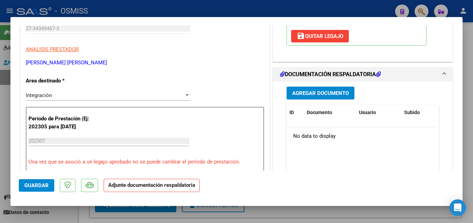
click at [323, 91] on span "Agregar Documento" at bounding box center [320, 93] width 57 height 6
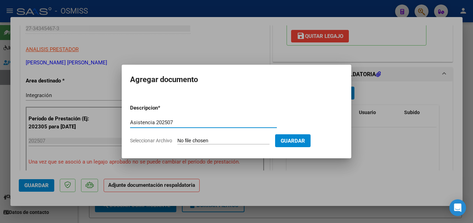
type input "Asistencia 202507"
click at [204, 140] on input "Seleccionar Archivo" at bounding box center [223, 141] width 92 height 7
type input "C:\fakepath\Ronchi. Asistencia 202507.pdf"
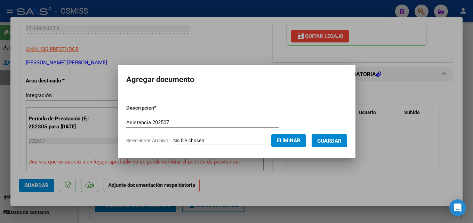
click at [329, 144] on span "Guardar" at bounding box center [329, 141] width 24 height 6
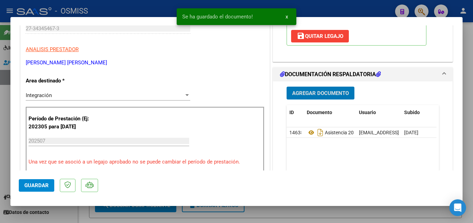
click at [33, 183] on span "Guardar" at bounding box center [36, 185] width 24 height 6
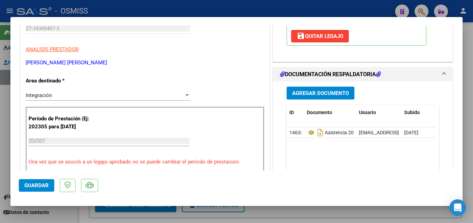
click at [328, 213] on div at bounding box center [236, 111] width 473 height 223
type input "$ 0,00"
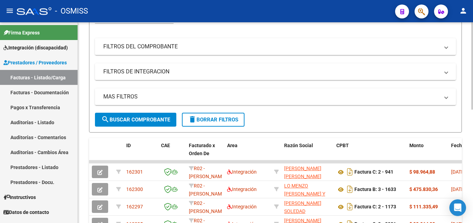
scroll to position [105, 0]
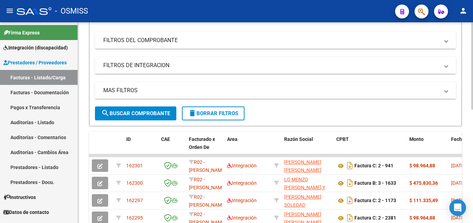
click at [472, 100] on div at bounding box center [472, 112] width 2 height 87
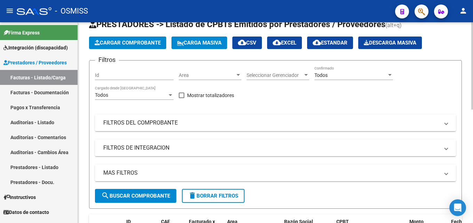
scroll to position [17, 0]
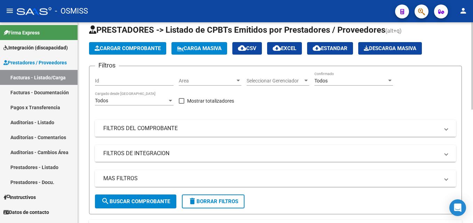
click at [472, 82] on div at bounding box center [472, 73] width 2 height 87
click at [127, 49] on span "Cargar Comprobante" at bounding box center [128, 48] width 66 height 6
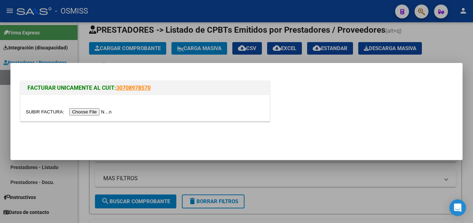
click at [99, 113] on input "file" at bounding box center [70, 111] width 88 height 7
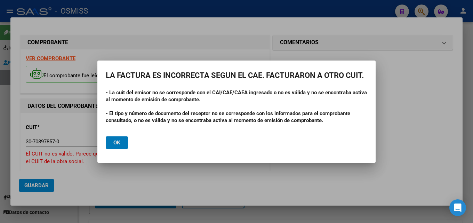
click at [112, 146] on button "Ok" at bounding box center [117, 142] width 22 height 13
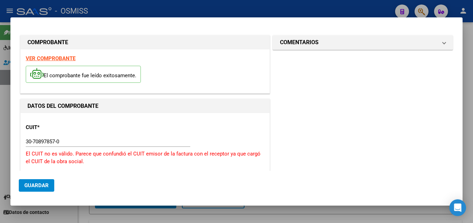
click at [70, 144] on input "30-70897857-0" at bounding box center [108, 141] width 164 height 6
drag, startPoint x: 68, startPoint y: 141, endPoint x: 0, endPoint y: 136, distance: 67.9
click at [0, 136] on div "COMPROBANTE VER COMPROBANTE El comprobante fue leído exitosamente. DATOS DEL CO…" at bounding box center [236, 111] width 473 height 223
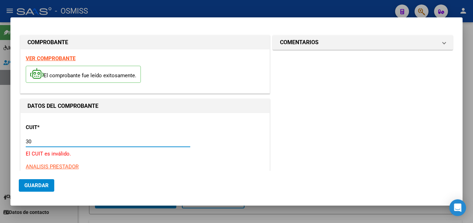
type input "3"
type input "30-71413436-8"
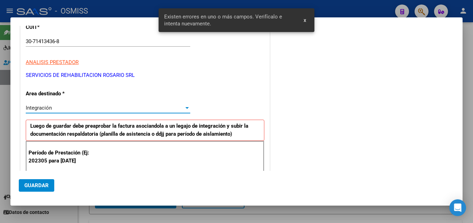
scroll to position [135, 0]
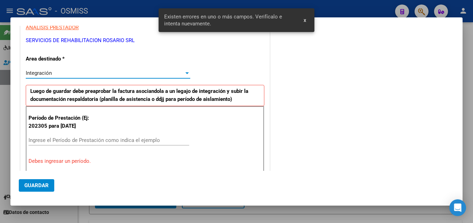
click at [79, 141] on input "Ingrese el Período de Prestación como indica el ejemplo" at bounding box center [108, 140] width 161 height 6
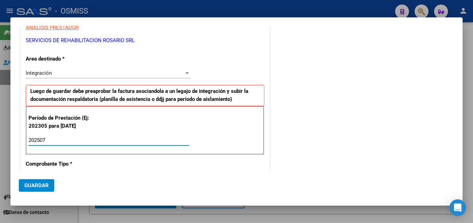
type input "202507"
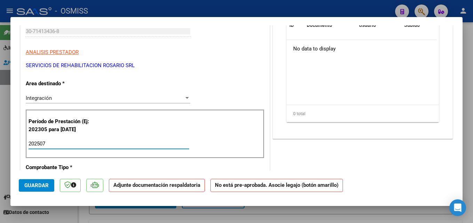
scroll to position [440, 0]
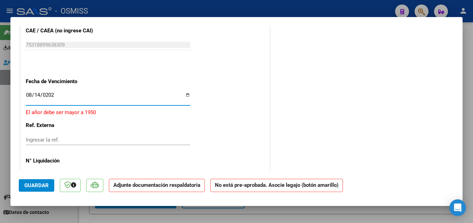
type input "[DATE]"
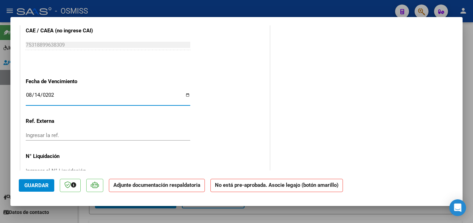
click at [40, 182] on span "Guardar" at bounding box center [36, 185] width 24 height 6
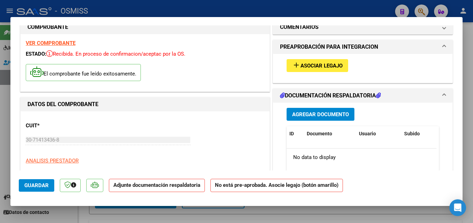
scroll to position [0, 0]
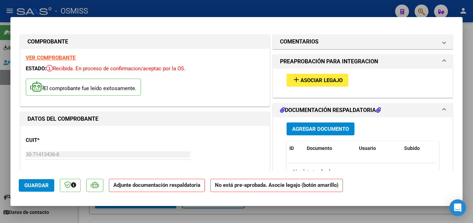
click at [294, 83] on mat-icon "add" at bounding box center [296, 79] width 8 height 8
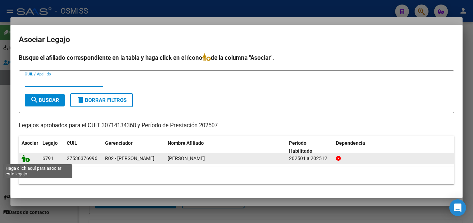
click at [24, 157] on icon at bounding box center [26, 158] width 8 height 8
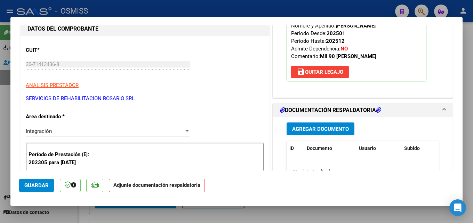
scroll to position [114, 0]
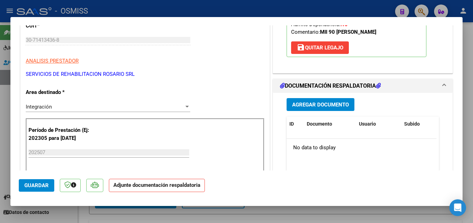
click at [309, 108] on button "Agregar Documento" at bounding box center [320, 104] width 68 height 13
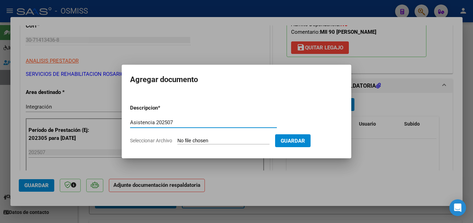
type input "Asistencia 202507"
click at [186, 140] on input "Seleccionar Archivo" at bounding box center [223, 141] width 92 height 7
type input "C:\fakepath\Mitai. Asistencia 202507.pdf"
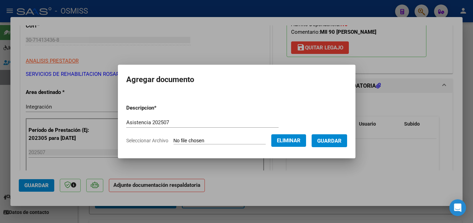
click at [341, 143] on span "Guardar" at bounding box center [329, 141] width 24 height 6
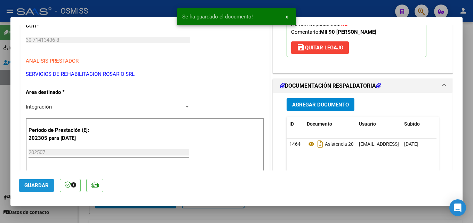
drag, startPoint x: 37, startPoint y: 184, endPoint x: 81, endPoint y: 193, distance: 45.1
click at [37, 184] on span "Guardar" at bounding box center [36, 185] width 24 height 6
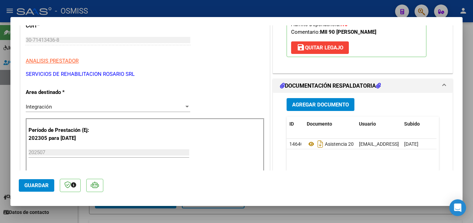
drag, startPoint x: 386, startPoint y: 215, endPoint x: 363, endPoint y: 217, distance: 22.6
click at [385, 215] on div at bounding box center [236, 111] width 473 height 223
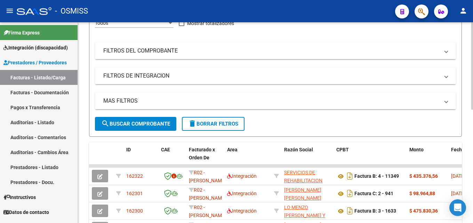
scroll to position [97, 0]
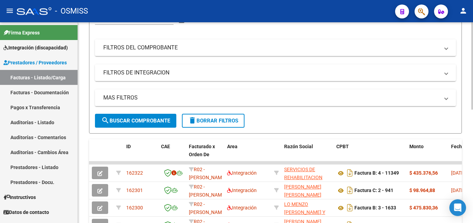
click at [471, 107] on div at bounding box center [472, 108] width 2 height 87
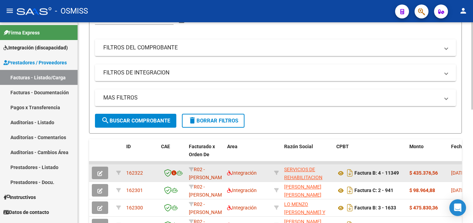
click at [97, 173] on button "button" at bounding box center [100, 172] width 16 height 13
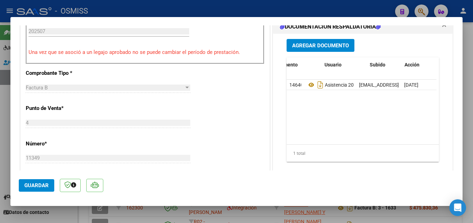
scroll to position [0, 34]
click at [405, 80] on datatable-body-cell at bounding box center [418, 85] width 35 height 10
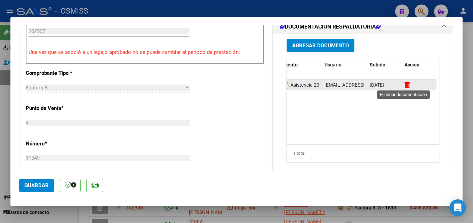
click at [404, 85] on icon at bounding box center [406, 84] width 5 height 7
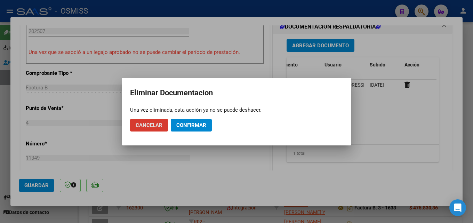
click at [155, 126] on span "Cancelar" at bounding box center [149, 125] width 27 height 6
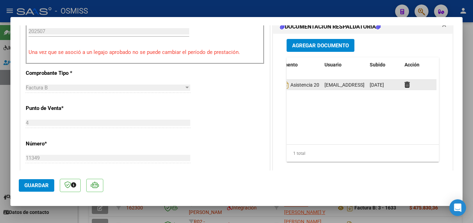
click at [397, 85] on datatable-body-cell "[DATE]" at bounding box center [384, 85] width 35 height 10
click at [401, 84] on datatable-body-cell at bounding box center [418, 85] width 35 height 10
click at [405, 85] on icon at bounding box center [406, 84] width 5 height 7
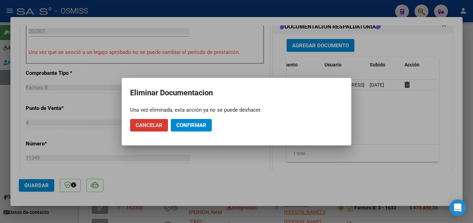
click at [209, 120] on button "Confirmar" at bounding box center [191, 125] width 41 height 13
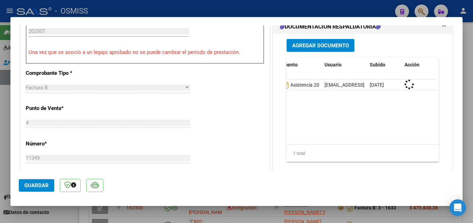
scroll to position [0, 0]
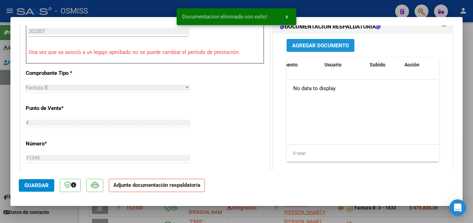
click at [316, 41] on button "Agregar Documento" at bounding box center [320, 45] width 68 height 13
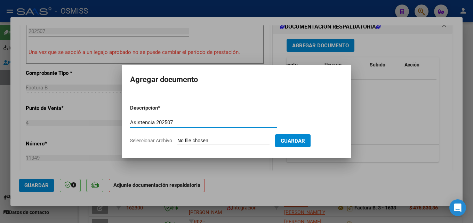
type input "Asistencia 202507"
click at [200, 143] on input "Seleccionar Archivo" at bounding box center [223, 141] width 92 height 7
type input "C:\fakepath\Mitai. Asistencia 202507.pdf"
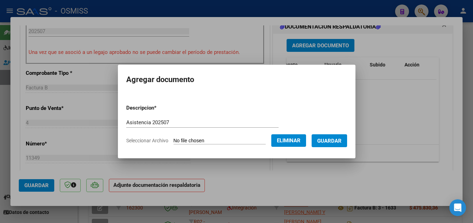
click at [335, 145] on button "Guardar" at bounding box center [328, 140] width 35 height 13
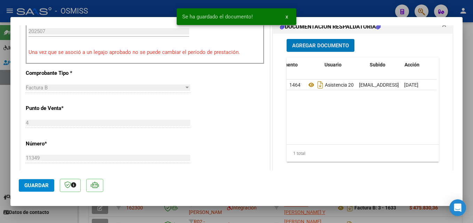
click at [51, 186] on button "Guardar" at bounding box center [36, 185] width 35 height 13
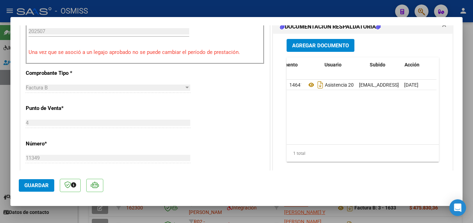
click at [51, 186] on button "Guardar" at bounding box center [36, 185] width 35 height 13
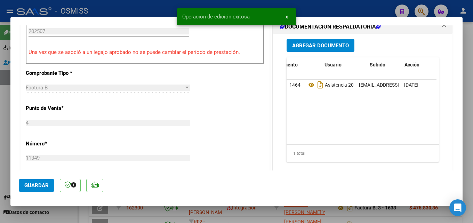
click at [34, 187] on span "Guardar" at bounding box center [36, 185] width 24 height 6
click at [472, 199] on div at bounding box center [236, 111] width 473 height 223
type input "$ 0,00"
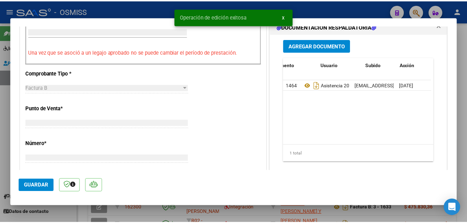
scroll to position [229, 0]
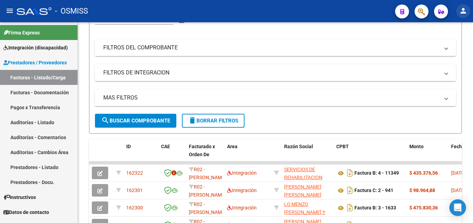
click at [465, 6] on button "person" at bounding box center [463, 11] width 14 height 14
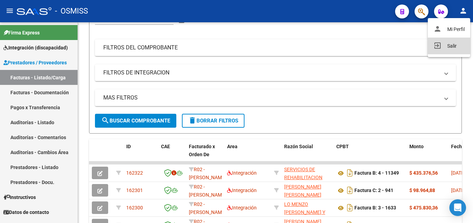
click at [454, 51] on button "exit_to_app Salir" at bounding box center [448, 46] width 42 height 17
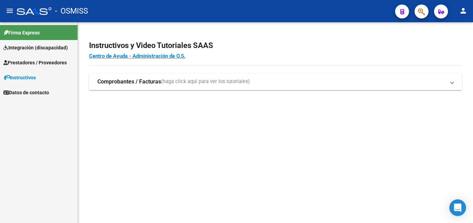
click at [32, 62] on span "Prestadores / Proveedores" at bounding box center [34, 63] width 63 height 8
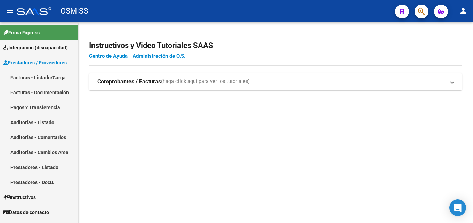
click at [31, 75] on link "Facturas - Listado/Carga" at bounding box center [39, 77] width 78 height 15
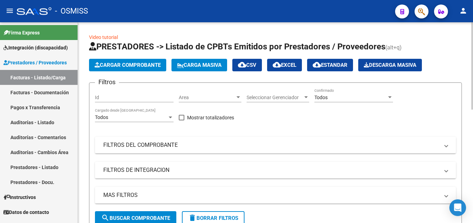
click at [125, 64] on span "Cargar Comprobante" at bounding box center [128, 65] width 66 height 6
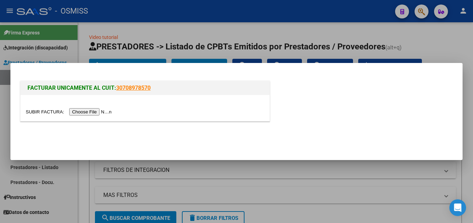
click at [104, 115] on input "file" at bounding box center [70, 111] width 88 height 7
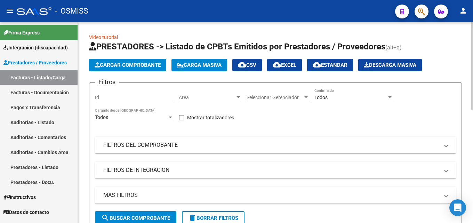
click at [472, 87] on div at bounding box center [472, 65] width 2 height 87
click at [127, 61] on button "Cargar Comprobante" at bounding box center [127, 65] width 77 height 13
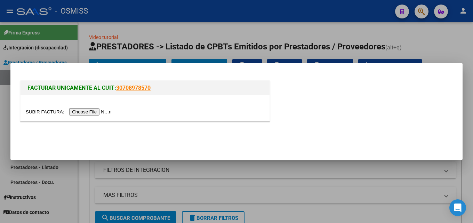
click at [98, 114] on input "file" at bounding box center [70, 111] width 88 height 7
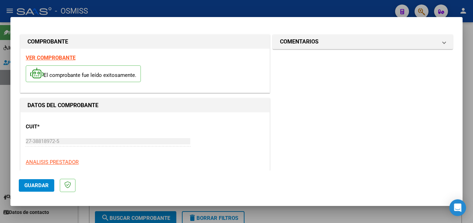
scroll to position [110, 0]
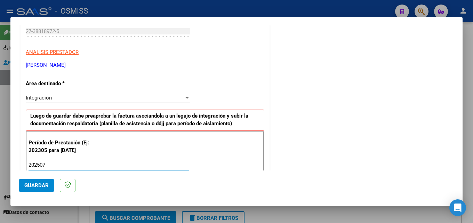
type input "202507"
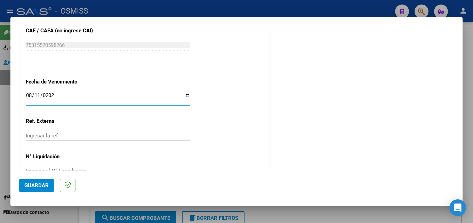
type input "[DATE]"
click at [39, 188] on span "Guardar" at bounding box center [36, 185] width 24 height 6
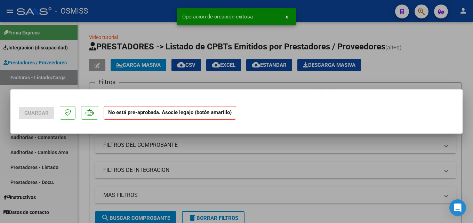
scroll to position [0, 0]
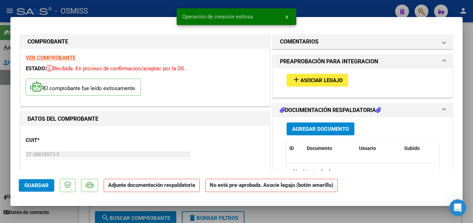
click at [324, 77] on span "add Asociar Legajo" at bounding box center [317, 80] width 50 height 6
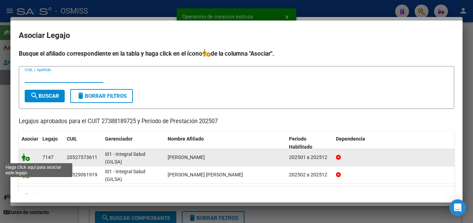
click at [26, 155] on icon at bounding box center [26, 157] width 8 height 8
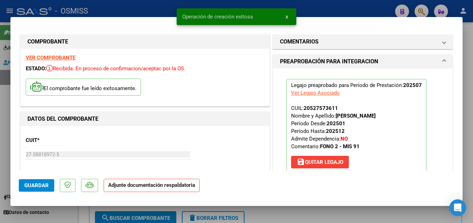
scroll to position [111, 0]
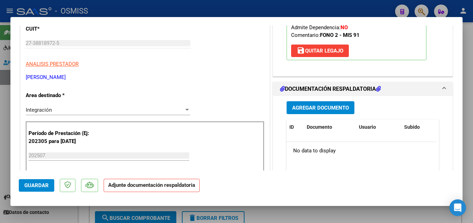
click at [324, 108] on span "Agregar Documento" at bounding box center [320, 108] width 57 height 6
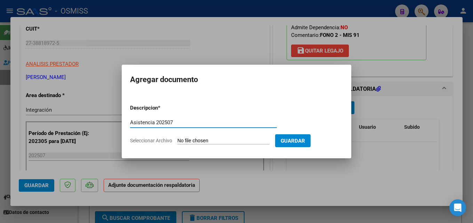
type input "Asistencia 202507"
click at [224, 144] on input "Seleccionar Archivo" at bounding box center [223, 141] width 92 height 7
type input "C:\fakepath\Acurso. Asistencia 202507.pdf"
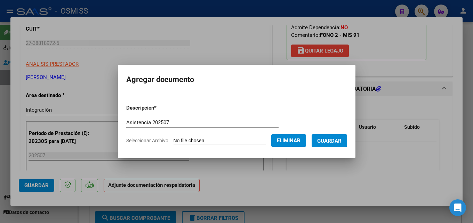
click at [337, 137] on span "Guardar" at bounding box center [329, 140] width 24 height 6
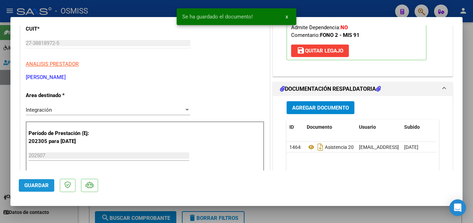
click at [41, 188] on span "Guardar" at bounding box center [36, 185] width 24 height 6
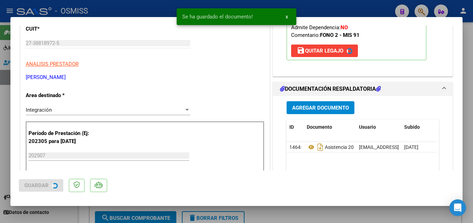
click at [333, 214] on div at bounding box center [236, 111] width 473 height 223
type input "$ 0,00"
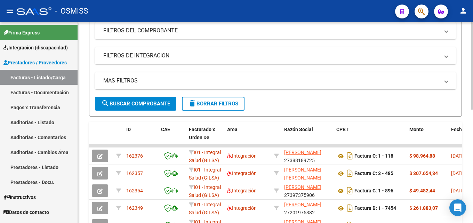
scroll to position [117, 0]
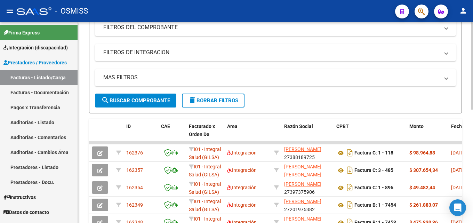
click at [472, 123] on div at bounding box center [472, 117] width 2 height 87
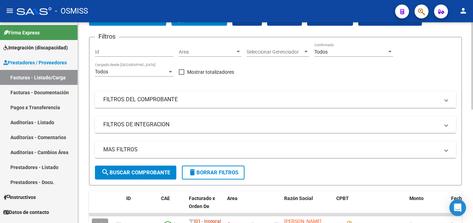
scroll to position [27, 0]
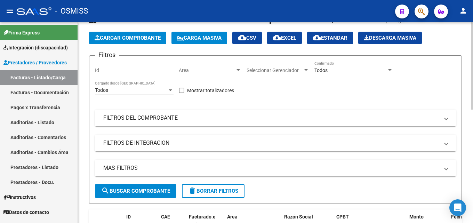
click at [472, 89] on div at bounding box center [472, 77] width 2 height 87
click at [130, 42] on button "Cargar Comprobante" at bounding box center [127, 38] width 77 height 13
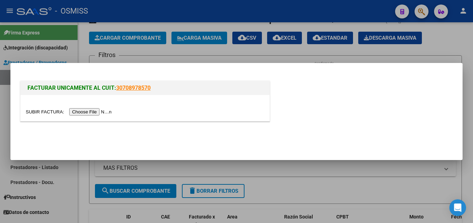
click at [89, 112] on input "file" at bounding box center [70, 111] width 88 height 7
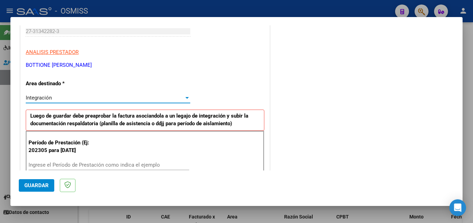
scroll to position [170, 0]
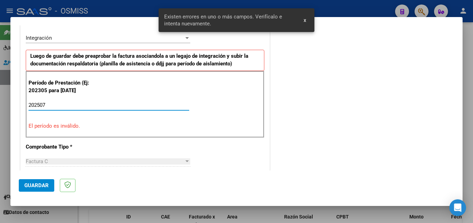
type input "202507"
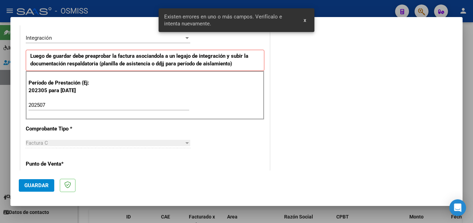
scroll to position [448, 0]
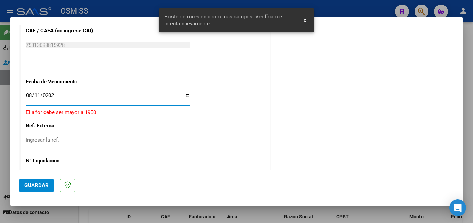
type input "[DATE]"
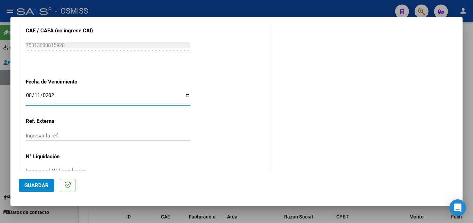
click at [29, 184] on span "Guardar" at bounding box center [36, 185] width 24 height 6
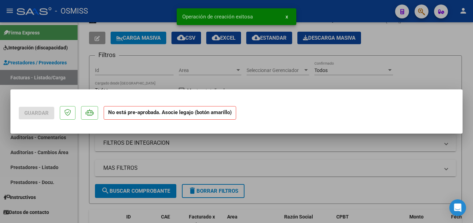
scroll to position [0, 0]
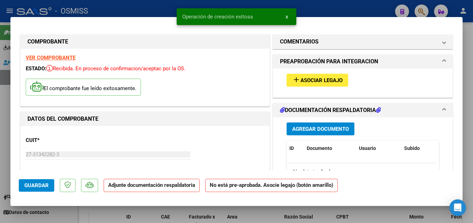
click at [317, 72] on div "add Asociar Legajo" at bounding box center [362, 79] width 163 height 23
click at [316, 78] on span "Asociar Legajo" at bounding box center [321, 80] width 42 height 6
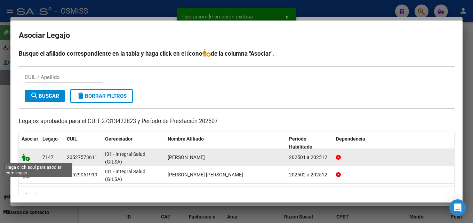
click at [27, 156] on icon at bounding box center [26, 157] width 8 height 8
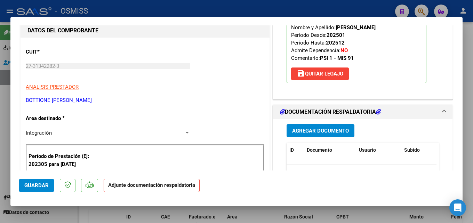
scroll to position [105, 0]
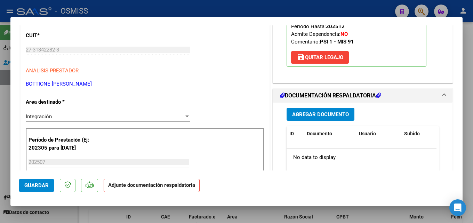
click at [340, 115] on span "Agregar Documento" at bounding box center [320, 114] width 57 height 6
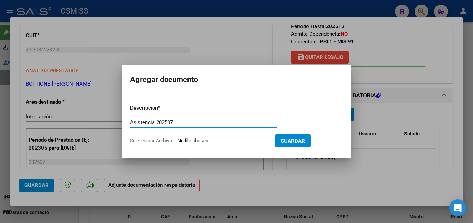
type input "Asistencia 202507"
click at [214, 142] on input "Seleccionar Archivo" at bounding box center [223, 141] width 92 height 7
type input "C:\fakepath\Bottione. Asistencia 202507.pdf"
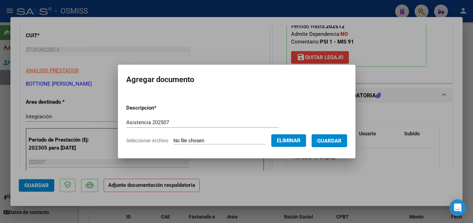
click at [335, 143] on span "Guardar" at bounding box center [329, 141] width 24 height 6
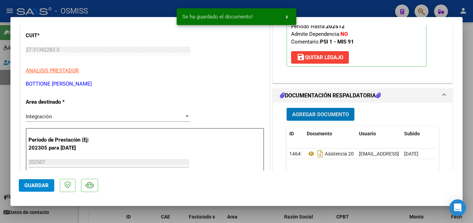
click at [35, 188] on span "Guardar" at bounding box center [36, 185] width 24 height 6
click at [389, 207] on div at bounding box center [236, 111] width 473 height 223
type input "$ 0,00"
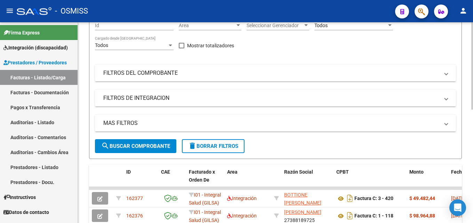
scroll to position [94, 0]
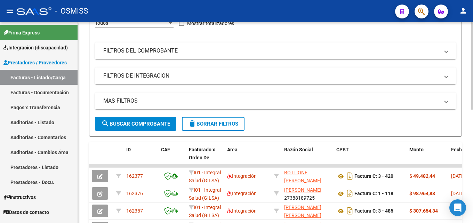
click at [472, 133] on div at bounding box center [472, 107] width 2 height 87
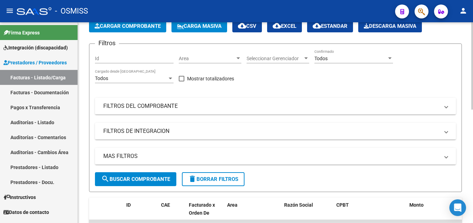
click at [472, 122] on div at bounding box center [472, 83] width 2 height 87
click at [119, 19] on mat-toolbar "menu - OSMISS person" at bounding box center [236, 11] width 473 height 22
click at [118, 27] on span "Cargar Comprobante" at bounding box center [128, 26] width 66 height 6
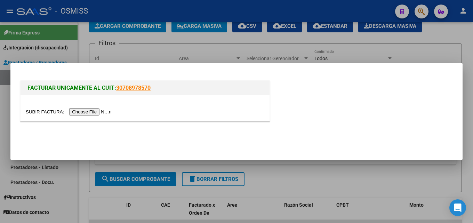
click at [97, 112] on input "file" at bounding box center [70, 111] width 88 height 7
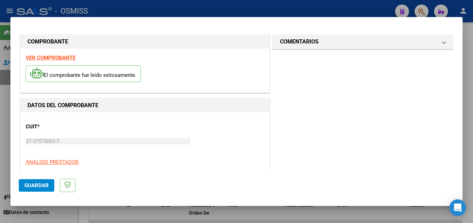
scroll to position [110, 0]
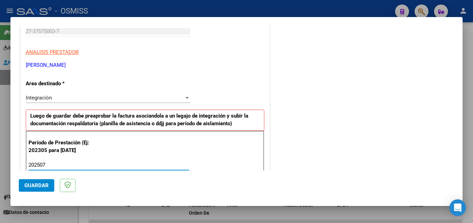
type input "202507"
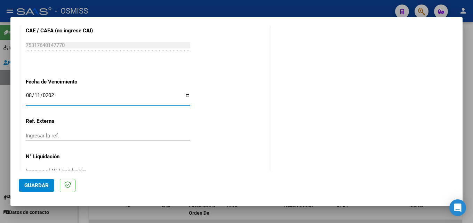
type input "[DATE]"
click at [36, 188] on span "Guardar" at bounding box center [36, 185] width 24 height 6
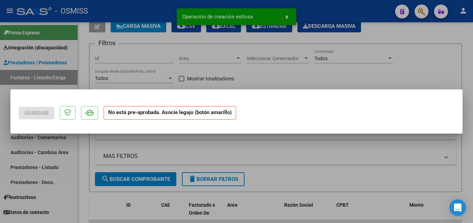
scroll to position [0, 0]
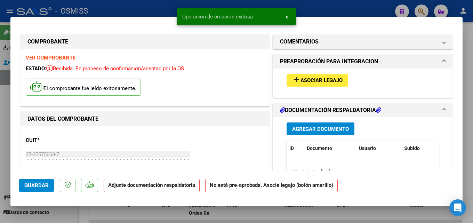
click at [293, 90] on div "add Asociar Legajo" at bounding box center [362, 79] width 163 height 23
click at [300, 82] on span "Asociar Legajo" at bounding box center [321, 80] width 42 height 6
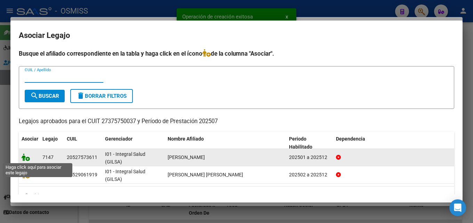
click at [23, 160] on icon at bounding box center [26, 157] width 8 height 8
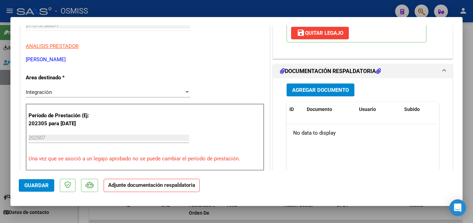
scroll to position [157, 0]
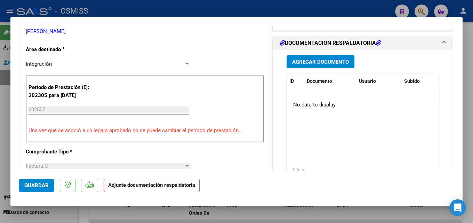
click at [311, 62] on span "Agregar Documento" at bounding box center [320, 62] width 57 height 6
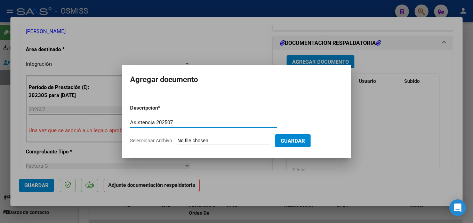
type input "Asistencia 202507"
click at [219, 139] on input "Seleccionar Archivo" at bounding box center [223, 141] width 92 height 7
type input "C:\fakepath\[PERSON_NAME]. Asistencia 202507.pdf"
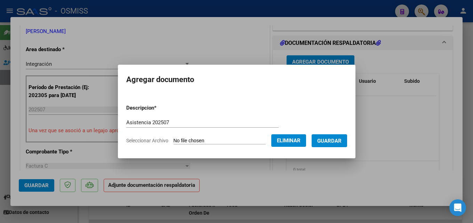
click at [328, 142] on span "Guardar" at bounding box center [329, 141] width 24 height 6
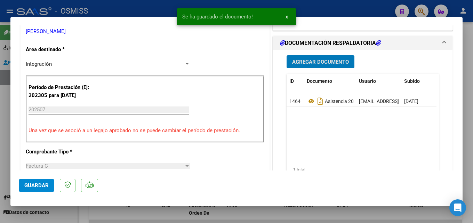
click at [43, 186] on span "Guardar" at bounding box center [36, 185] width 24 height 6
click at [367, 217] on div at bounding box center [236, 111] width 473 height 223
type input "$ 0,00"
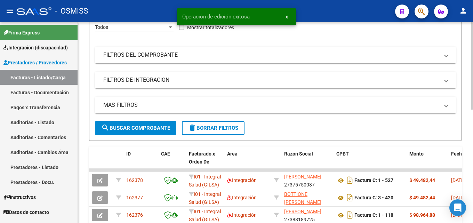
scroll to position [92, 0]
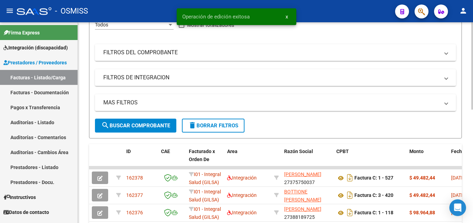
click at [472, 98] on div at bounding box center [472, 106] width 2 height 87
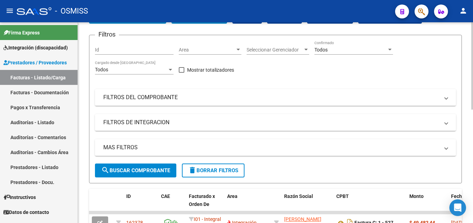
click at [472, 109] on div at bounding box center [472, 86] width 2 height 87
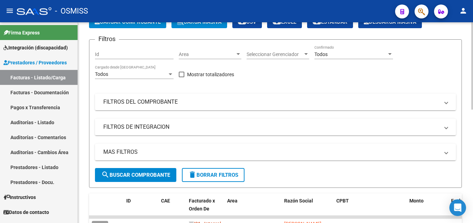
click at [129, 24] on span "Cargar Comprobante" at bounding box center [128, 22] width 66 height 6
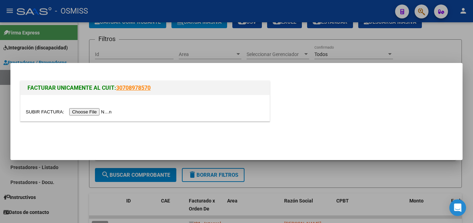
click at [97, 110] on input "file" at bounding box center [70, 111] width 88 height 7
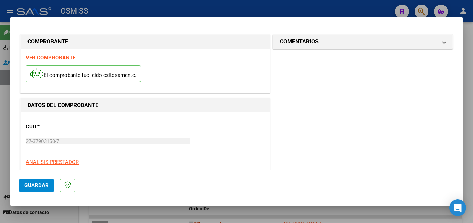
scroll to position [170, 0]
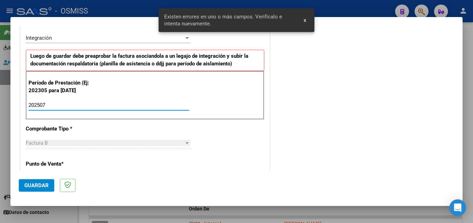
type input "202507"
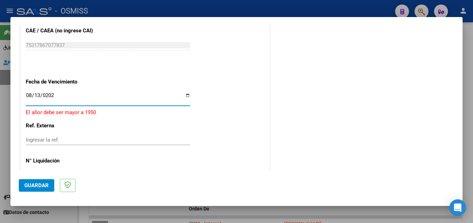
type input "[DATE]"
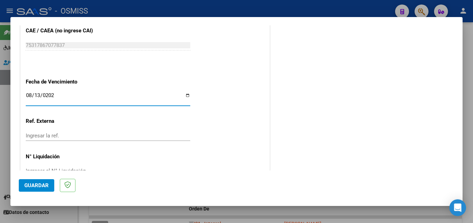
click at [36, 180] on button "Guardar" at bounding box center [36, 185] width 35 height 13
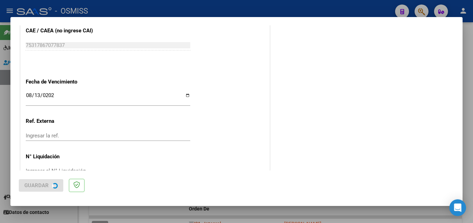
scroll to position [0, 0]
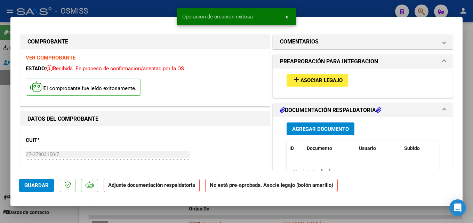
click at [332, 79] on span "Asociar Legajo" at bounding box center [321, 80] width 42 height 6
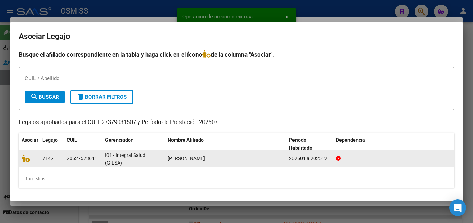
click at [20, 161] on datatable-body-cell at bounding box center [29, 158] width 21 height 17
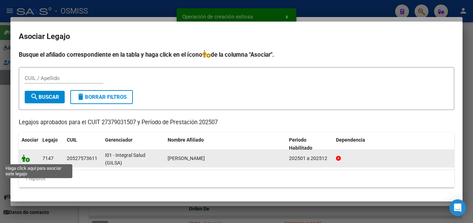
click at [25, 160] on icon at bounding box center [26, 158] width 8 height 8
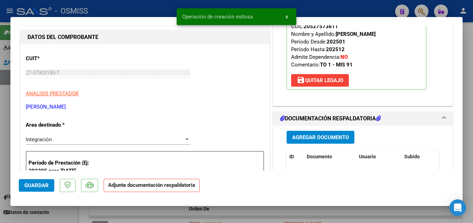
scroll to position [91, 0]
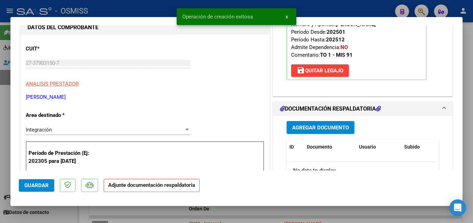
click at [323, 123] on button "Agregar Documento" at bounding box center [320, 127] width 68 height 13
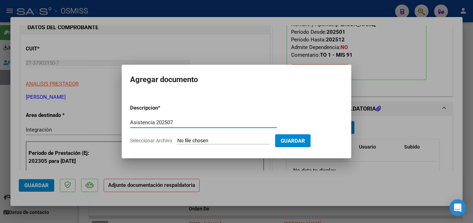
type input "Asistencia 202507"
click at [233, 135] on form "Descripcion * Asistencia 202507 Escriba aquí una descripcion Seleccionar Archiv…" at bounding box center [236, 124] width 213 height 51
click at [231, 140] on input "Seleccionar Archivo" at bounding box center [223, 141] width 92 height 7
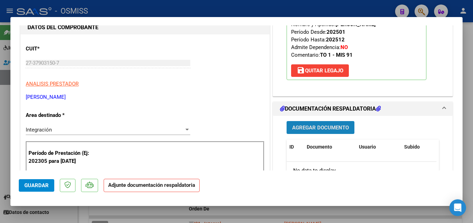
click at [319, 132] on button "Agregar Documento" at bounding box center [320, 127] width 68 height 13
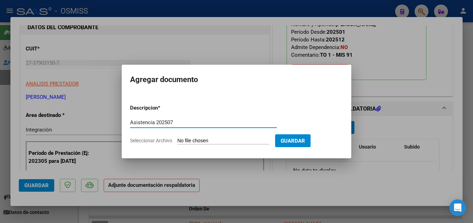
type input "Asistencia 202507"
click at [185, 142] on input "Seleccionar Archivo" at bounding box center [223, 141] width 92 height 7
type input "C:\fakepath\[PERSON_NAME]. Asistencia 202507.pdf"
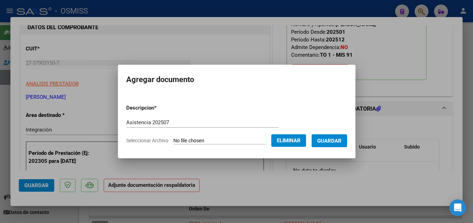
click at [347, 144] on button "Guardar" at bounding box center [328, 140] width 35 height 13
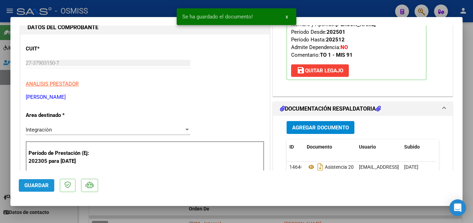
click at [41, 184] on span "Guardar" at bounding box center [36, 185] width 24 height 6
click at [338, 211] on div at bounding box center [236, 111] width 473 height 223
type input "$ 0,00"
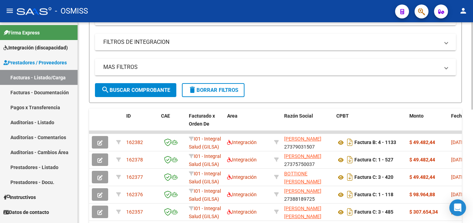
scroll to position [141, 0]
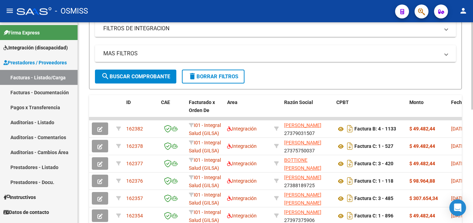
click at [472, 145] on div at bounding box center [472, 128] width 2 height 87
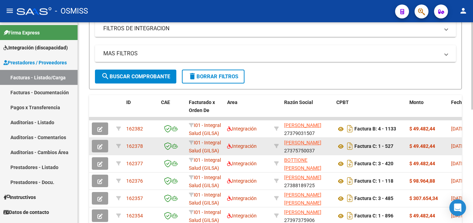
click at [102, 145] on icon "button" at bounding box center [99, 146] width 5 height 5
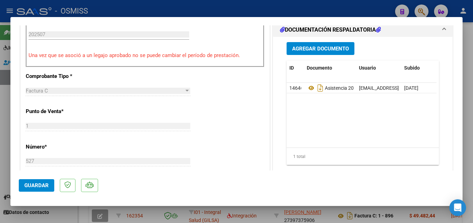
scroll to position [0, 34]
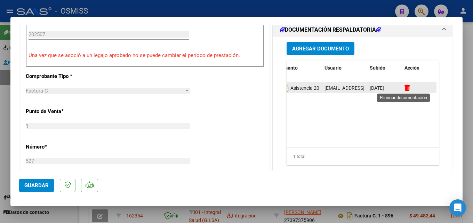
click at [406, 87] on icon at bounding box center [406, 87] width 5 height 7
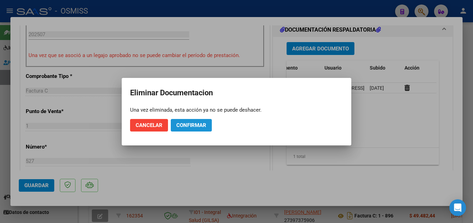
click at [181, 125] on span "Confirmar" at bounding box center [191, 125] width 30 height 6
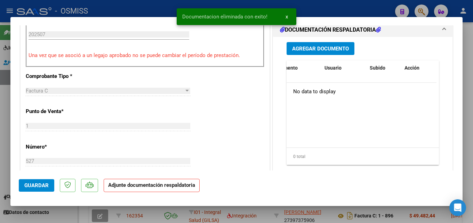
scroll to position [0, 0]
click at [308, 52] on button "Agregar Documento" at bounding box center [320, 48] width 68 height 13
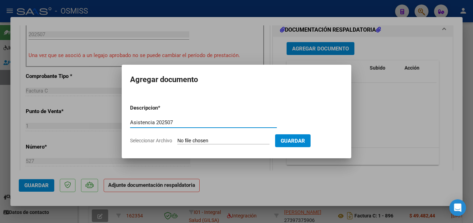
type input "Asistencia 202507"
click at [211, 139] on input "Seleccionar Archivo" at bounding box center [223, 141] width 92 height 7
type input "C:\fakepath\[PERSON_NAME]. Asistencia 202507.pdf"
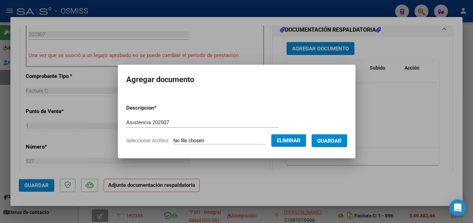
click at [331, 141] on span "Guardar" at bounding box center [329, 141] width 24 height 6
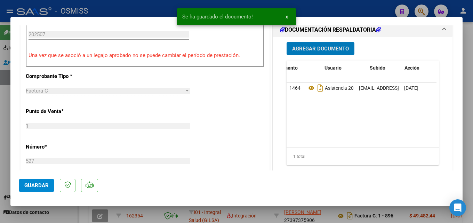
click at [48, 181] on button "Guardar" at bounding box center [36, 185] width 35 height 13
click at [467, 187] on div at bounding box center [236, 111] width 473 height 223
type input "$ 0,00"
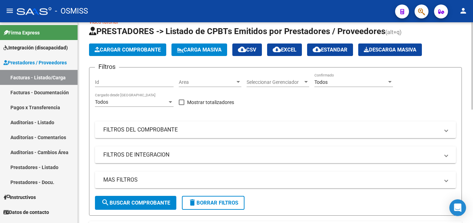
scroll to position [11, 0]
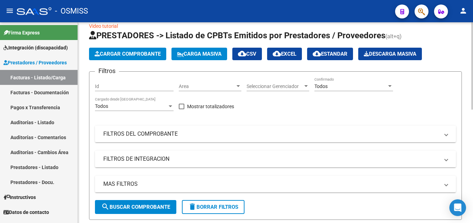
click at [472, 51] on div at bounding box center [472, 70] width 2 height 87
click at [120, 54] on span "Cargar Comprobante" at bounding box center [128, 54] width 66 height 6
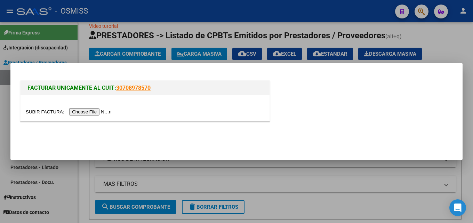
click at [103, 108] on div at bounding box center [145, 108] width 249 height 26
click at [101, 113] on input "file" at bounding box center [70, 111] width 88 height 7
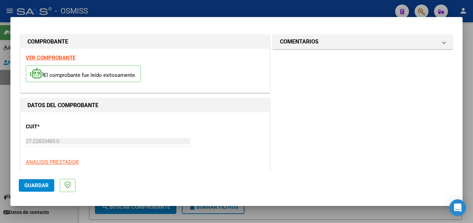
scroll to position [110, 0]
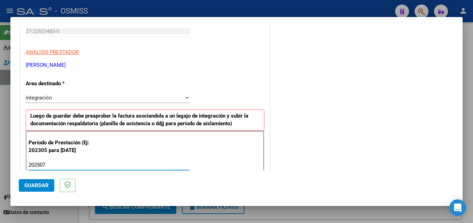
type input "202507"
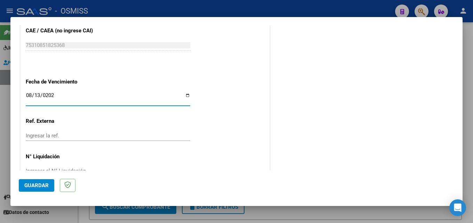
type input "[DATE]"
drag, startPoint x: 47, startPoint y: 185, endPoint x: 128, endPoint y: 153, distance: 87.5
click at [47, 185] on span "Guardar" at bounding box center [36, 185] width 24 height 6
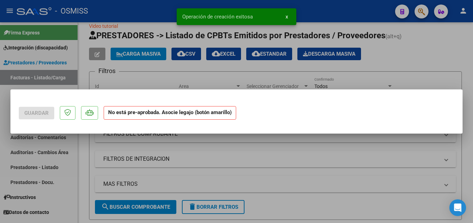
scroll to position [0, 0]
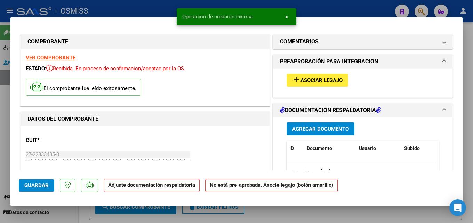
click at [299, 88] on div "add Asociar Legajo" at bounding box center [362, 79] width 163 height 23
click at [299, 84] on button "add Asociar Legajo" at bounding box center [317, 80] width 62 height 13
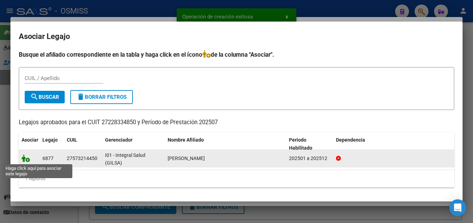
click at [23, 157] on icon at bounding box center [26, 158] width 8 height 8
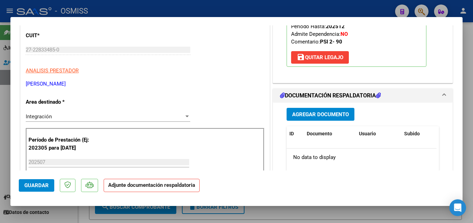
scroll to position [106, 0]
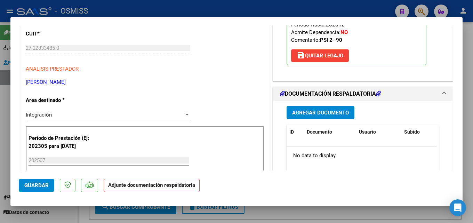
click at [312, 114] on span "Agregar Documento" at bounding box center [320, 112] width 57 height 6
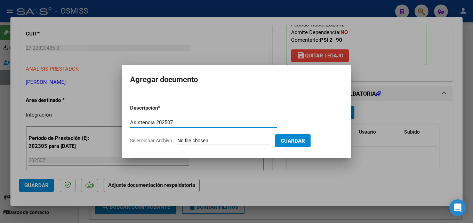
type input "Asistencia 202507"
click at [189, 144] on input "Seleccionar Archivo" at bounding box center [223, 141] width 92 height 7
type input "C:\fakepath\[PERSON_NAME]. Asistencia 202507.pdf"
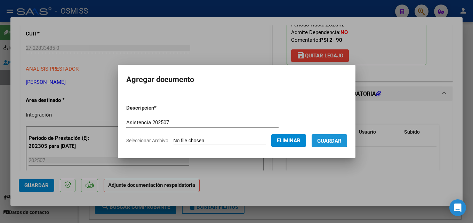
click at [339, 142] on span "Guardar" at bounding box center [329, 141] width 24 height 6
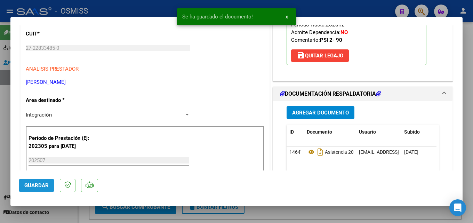
click at [43, 185] on span "Guardar" at bounding box center [36, 185] width 24 height 6
click at [275, 213] on div at bounding box center [236, 111] width 473 height 223
type input "$ 0,00"
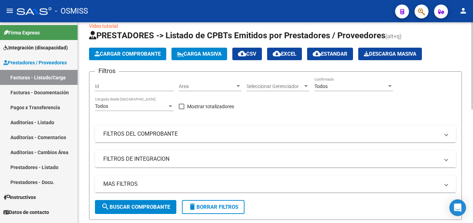
drag, startPoint x: 468, startPoint y: 88, endPoint x: 469, endPoint y: 92, distance: 4.6
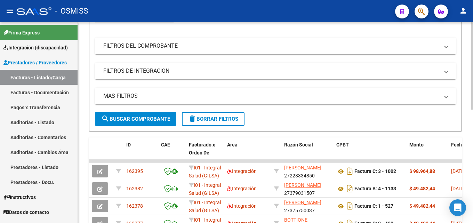
scroll to position [105, 0]
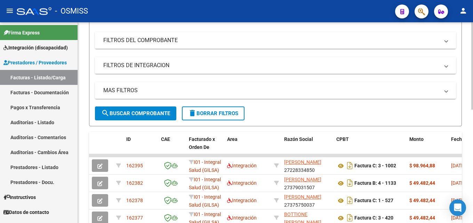
click at [472, 139] on div at bounding box center [472, 112] width 2 height 87
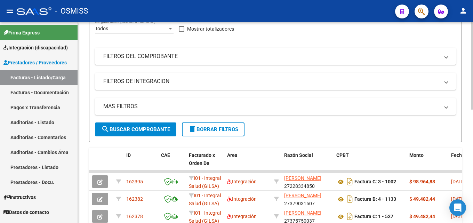
click at [472, 146] on div at bounding box center [472, 105] width 2 height 87
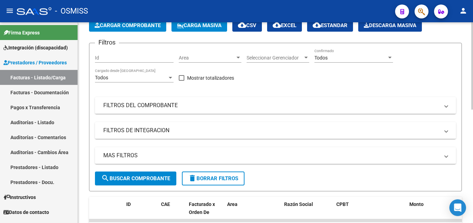
scroll to position [36, 0]
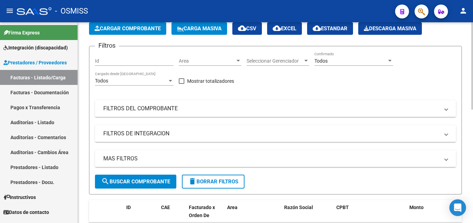
click at [472, 89] on div at bounding box center [472, 82] width 2 height 87
click at [108, 31] on span "Cargar Comprobante" at bounding box center [128, 28] width 66 height 6
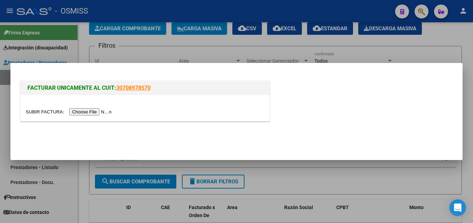
click at [106, 107] on div at bounding box center [145, 108] width 249 height 26
click at [105, 113] on input "file" at bounding box center [70, 111] width 88 height 7
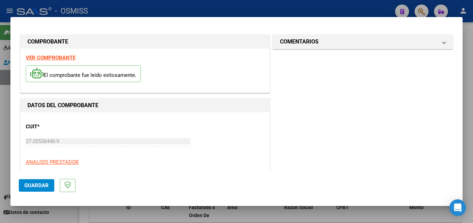
scroll to position [110, 0]
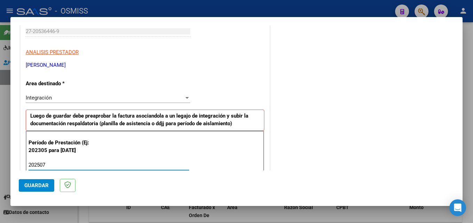
type input "202507"
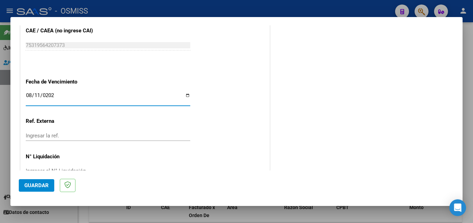
type input "[DATE]"
click at [48, 186] on span "Guardar" at bounding box center [36, 185] width 24 height 6
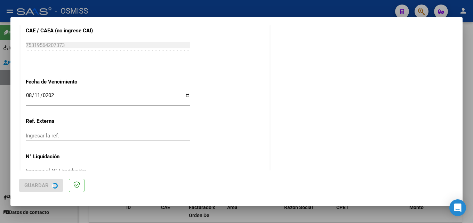
scroll to position [0, 0]
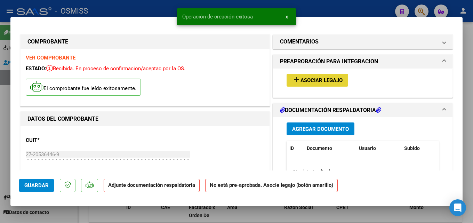
click at [322, 79] on span "Asociar Legajo" at bounding box center [321, 80] width 42 height 6
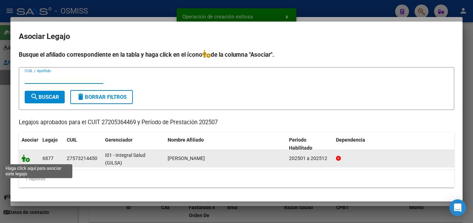
click at [26, 158] on icon at bounding box center [26, 158] width 8 height 8
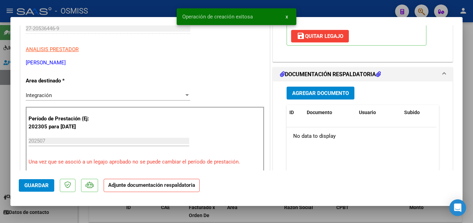
scroll to position [154, 0]
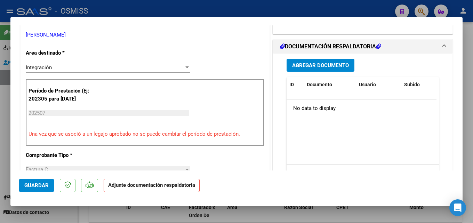
click at [328, 69] on button "Agregar Documento" at bounding box center [320, 65] width 68 height 13
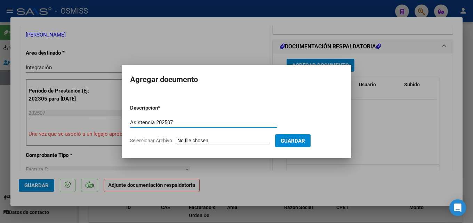
type input "Asistencia 202507"
click at [186, 139] on input "Seleccionar Archivo" at bounding box center [223, 141] width 92 height 7
type input "C:\fakepath\[PERSON_NAME]. Asistencia 202507.pdf"
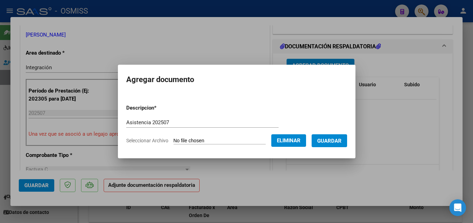
click at [326, 140] on span "Guardar" at bounding box center [329, 141] width 24 height 6
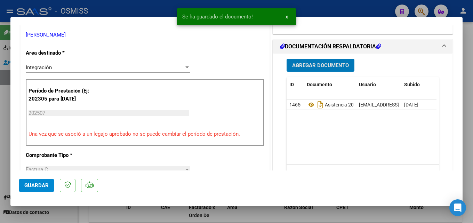
click at [33, 186] on span "Guardar" at bounding box center [36, 185] width 24 height 6
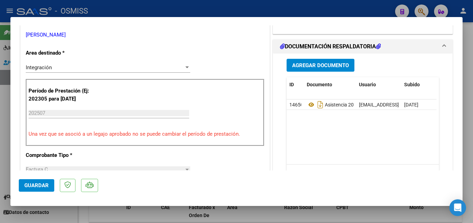
click at [34, 184] on span "Guardar" at bounding box center [36, 185] width 24 height 6
click at [41, 186] on span "Guardar" at bounding box center [36, 185] width 24 height 6
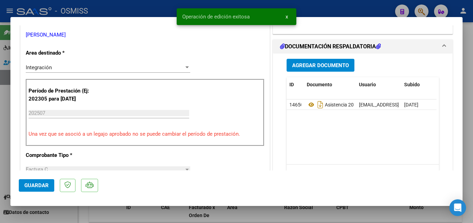
click at [362, 221] on div at bounding box center [236, 111] width 473 height 223
type input "$ 0,00"
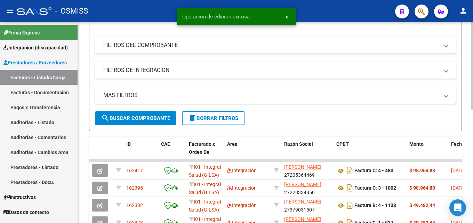
scroll to position [124, 0]
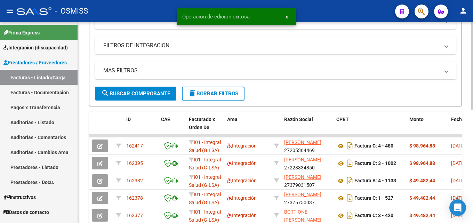
click at [472, 156] on div at bounding box center [472, 121] width 2 height 87
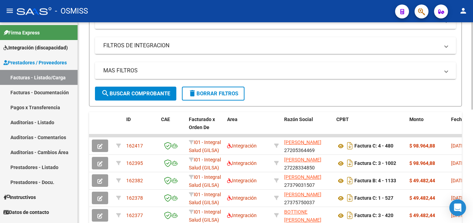
click at [468, 157] on div "Video tutorial PRESTADORES -> Listado de CPBTs Emitidos por Prestadores / Prove…" at bounding box center [275, 125] width 395 height 455
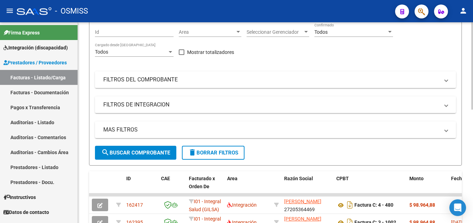
scroll to position [0, 0]
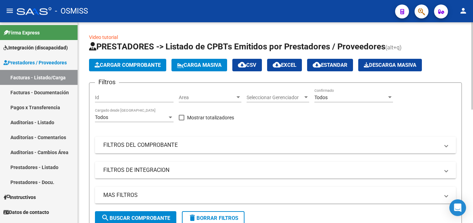
click at [472, 93] on div at bounding box center [472, 65] width 2 height 87
click at [131, 59] on button "Cargar Comprobante" at bounding box center [127, 65] width 77 height 13
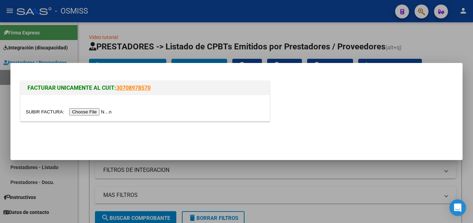
click at [89, 108] on input "file" at bounding box center [70, 111] width 88 height 7
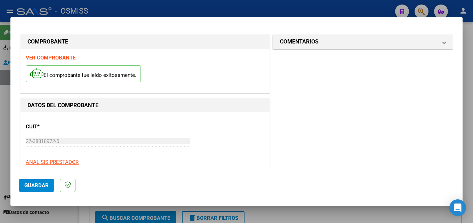
scroll to position [110, 0]
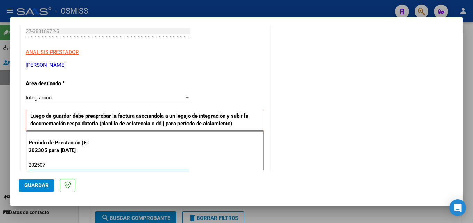
type input "202507"
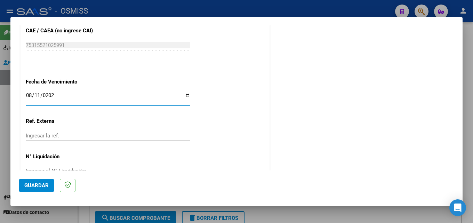
type input "[DATE]"
click at [28, 190] on button "Guardar" at bounding box center [36, 185] width 35 height 13
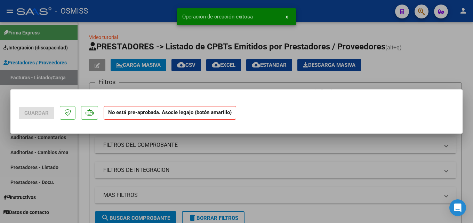
scroll to position [0, 0]
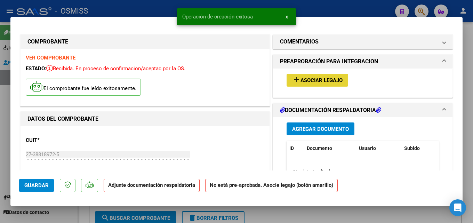
click at [315, 78] on span "Asociar Legajo" at bounding box center [321, 80] width 42 height 6
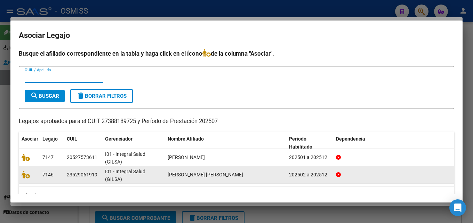
click at [19, 175] on datatable-body-cell at bounding box center [29, 174] width 21 height 17
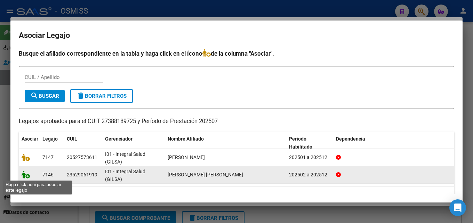
click at [22, 173] on icon at bounding box center [26, 175] width 8 height 8
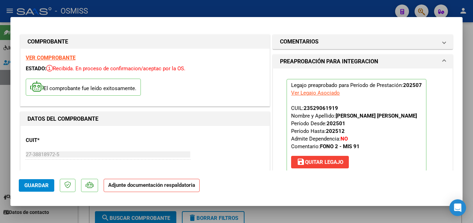
scroll to position [168, 0]
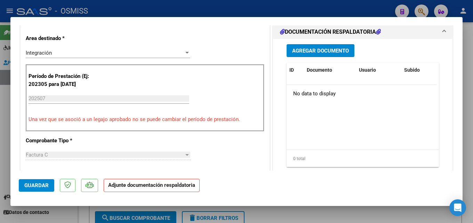
click at [331, 54] on button "Agregar Documento" at bounding box center [320, 50] width 68 height 13
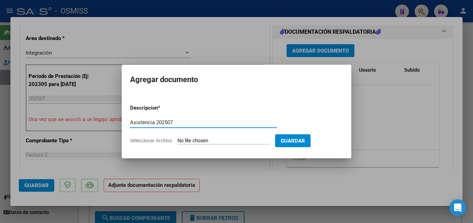
type input "Asistencia 202507"
click at [209, 141] on input "Seleccionar Archivo" at bounding box center [223, 141] width 92 height 7
type input "C:\fakepath\Acurso. Asistencia 202507.pdf"
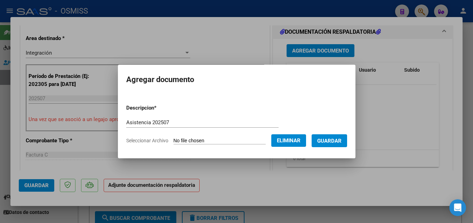
click at [341, 141] on span "Guardar" at bounding box center [329, 141] width 24 height 6
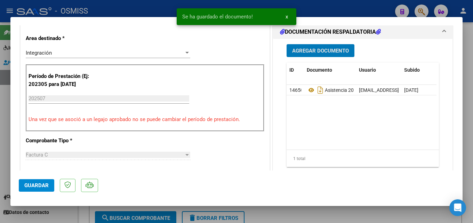
click at [31, 182] on span "Guardar" at bounding box center [36, 185] width 24 height 6
click at [332, 214] on div at bounding box center [236, 111] width 473 height 223
type input "$ 0,00"
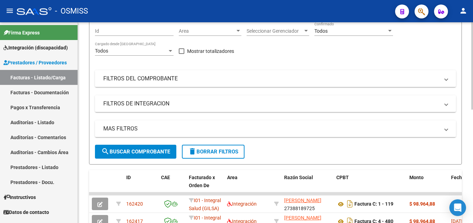
scroll to position [72, 0]
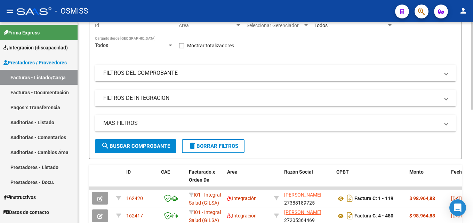
click at [471, 116] on div at bounding box center [472, 97] width 2 height 87
drag, startPoint x: 471, startPoint y: 136, endPoint x: 471, endPoint y: 117, distance: 18.4
click at [471, 117] on div "Video tutorial PRESTADORES -> Listado de CPBTs Emitidos por Prestadores / Prove…" at bounding box center [276, 177] width 397 height 455
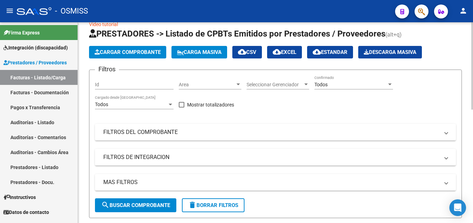
scroll to position [10, 0]
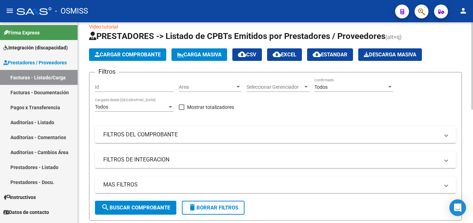
click at [472, 98] on div at bounding box center [472, 70] width 2 height 87
click at [153, 54] on span "Cargar Comprobante" at bounding box center [128, 54] width 66 height 6
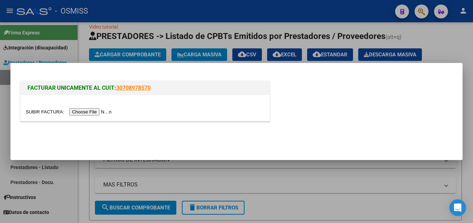
click at [110, 112] on input "file" at bounding box center [70, 111] width 88 height 7
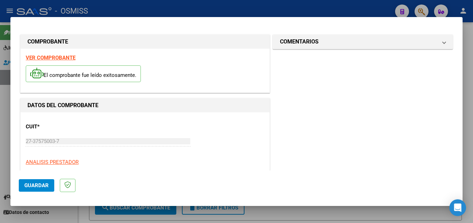
scroll to position [110, 0]
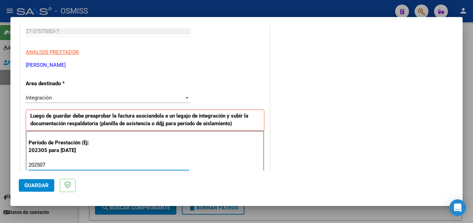
type input "202507"
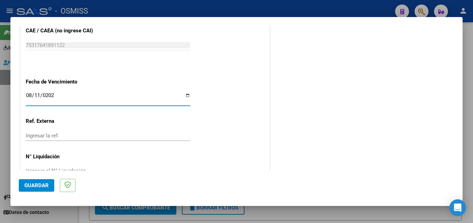
type input "[DATE]"
click at [45, 185] on span "Guardar" at bounding box center [36, 185] width 24 height 6
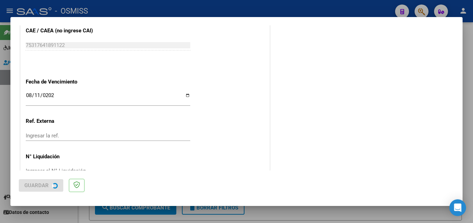
scroll to position [0, 0]
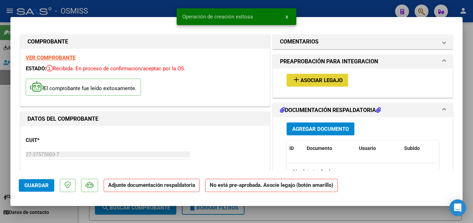
click at [319, 80] on span "Asociar Legajo" at bounding box center [321, 80] width 42 height 6
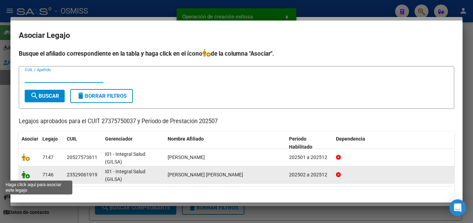
click at [24, 173] on icon at bounding box center [26, 175] width 8 height 8
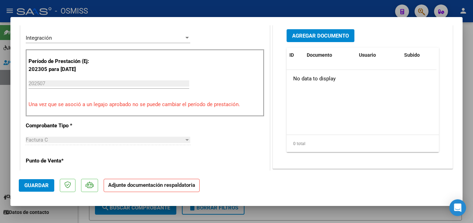
scroll to position [186, 0]
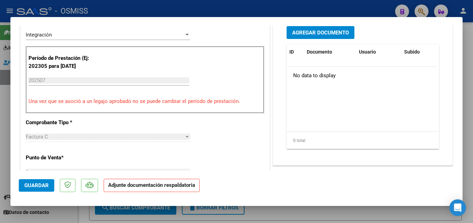
click at [290, 38] on button "Agregar Documento" at bounding box center [320, 32] width 68 height 13
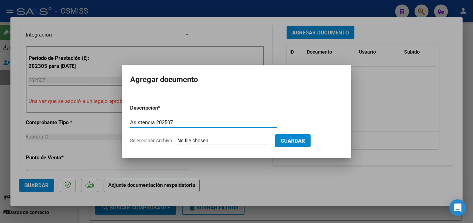
type input "Asistencia 202507"
click at [199, 142] on input "Seleccionar Archivo" at bounding box center [223, 141] width 92 height 7
type input "C:\fakepath\[PERSON_NAME]. Asistencia 202507.pdf"
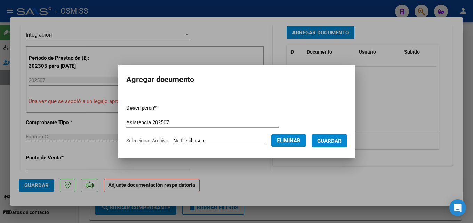
click at [340, 139] on span "Guardar" at bounding box center [329, 141] width 24 height 6
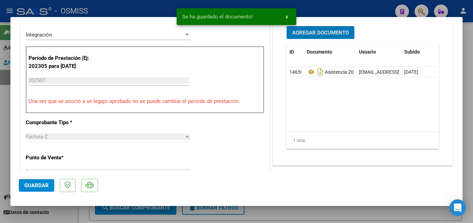
click at [26, 191] on button "Guardar" at bounding box center [36, 185] width 35 height 13
click at [385, 211] on div at bounding box center [236, 111] width 473 height 223
type input "$ 0,00"
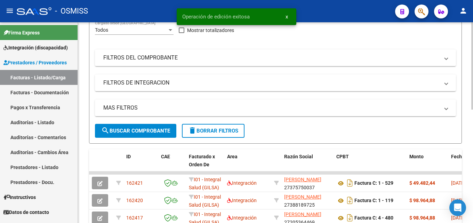
scroll to position [105, 0]
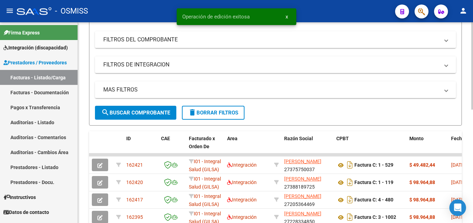
click at [472, 146] on div at bounding box center [472, 112] width 2 height 87
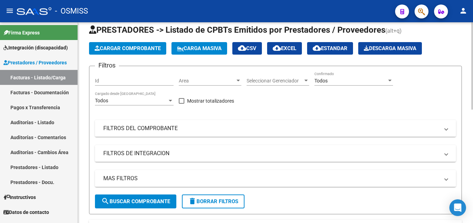
scroll to position [1, 0]
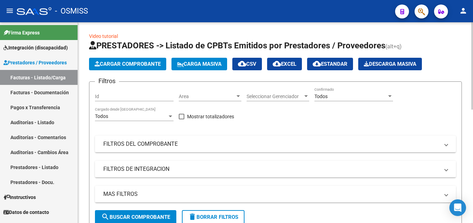
click at [472, 48] on div at bounding box center [472, 66] width 2 height 87
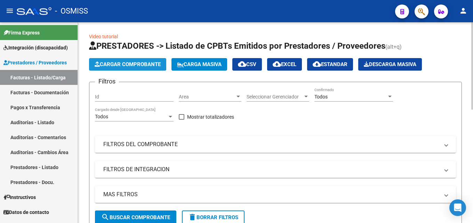
click at [128, 68] on button "Cargar Comprobante" at bounding box center [127, 64] width 77 height 13
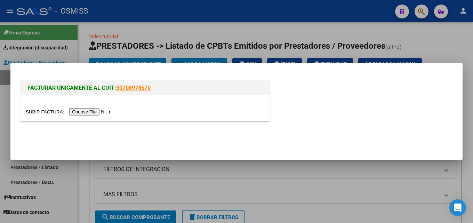
click at [88, 113] on input "file" at bounding box center [70, 111] width 88 height 7
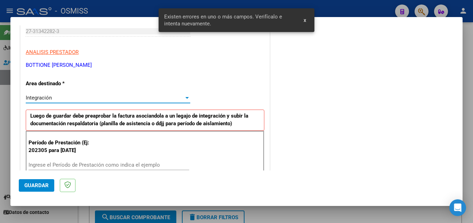
scroll to position [170, 0]
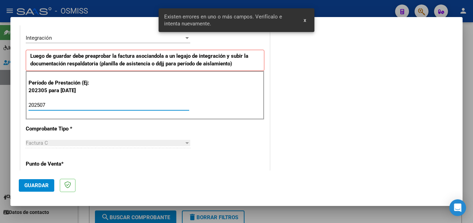
type input "202507"
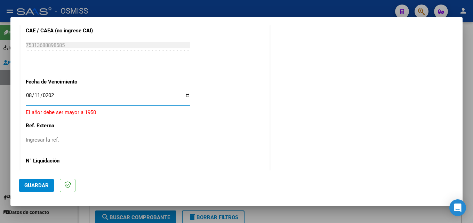
type input "[DATE]"
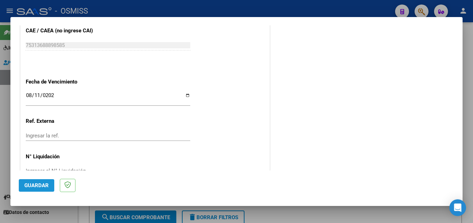
click at [30, 189] on button "Guardar" at bounding box center [36, 185] width 35 height 13
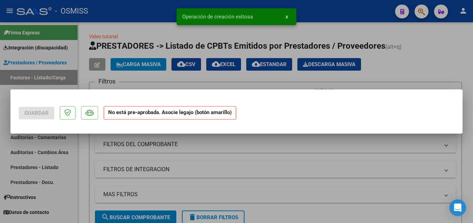
scroll to position [0, 0]
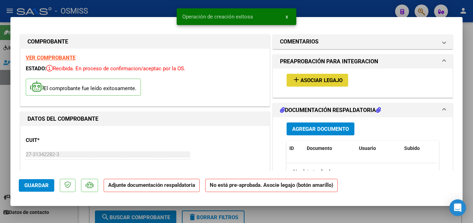
click at [313, 79] on span "Asociar Legajo" at bounding box center [321, 80] width 42 height 6
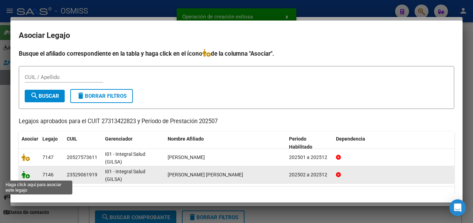
click at [22, 178] on icon at bounding box center [26, 175] width 8 height 8
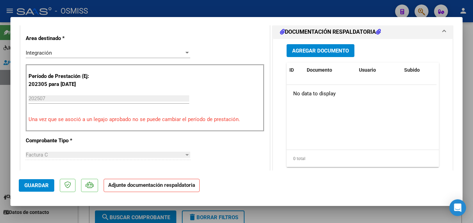
scroll to position [191, 0]
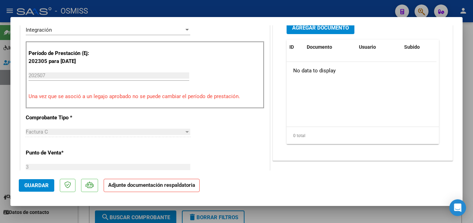
click at [336, 32] on button "Agregar Documento" at bounding box center [320, 27] width 68 height 13
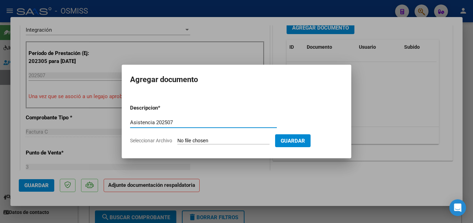
type input "Asistencia 202507"
click at [188, 138] on input "Seleccionar Archivo" at bounding box center [223, 141] width 92 height 7
type input "C:\fakepath\Bottione. Asistencia 202507.pdf"
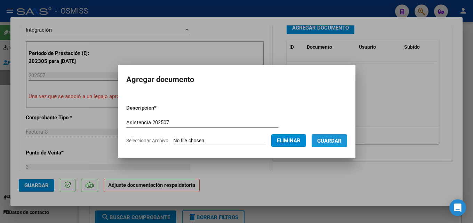
click at [334, 144] on span "Guardar" at bounding box center [329, 141] width 24 height 6
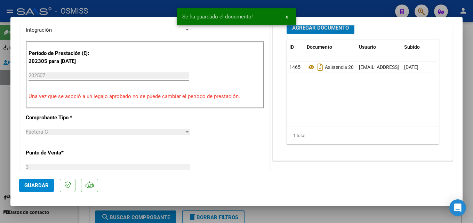
scroll to position [187, 0]
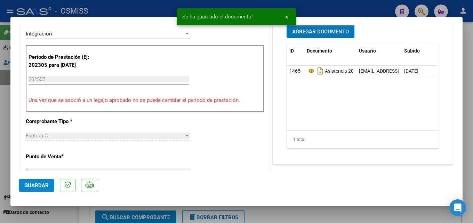
click at [33, 186] on span "Guardar" at bounding box center [36, 185] width 24 height 6
click at [322, 214] on div at bounding box center [236, 111] width 473 height 223
type input "$ 0,00"
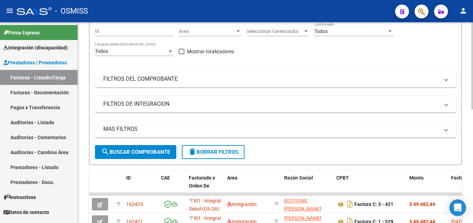
scroll to position [80, 0]
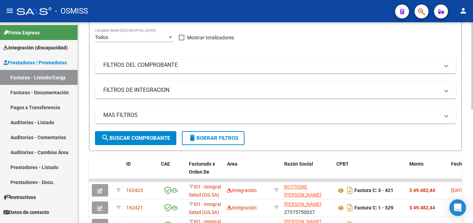
click at [472, 131] on div at bounding box center [472, 101] width 2 height 87
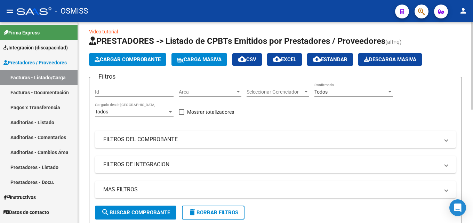
scroll to position [5, 0]
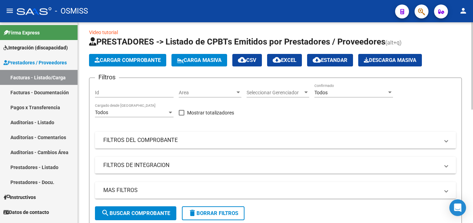
click at [472, 93] on div at bounding box center [472, 67] width 2 height 87
click at [128, 58] on span "Cargar Comprobante" at bounding box center [128, 60] width 66 height 6
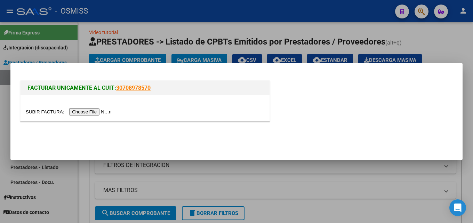
click at [105, 114] on input "file" at bounding box center [70, 111] width 88 height 7
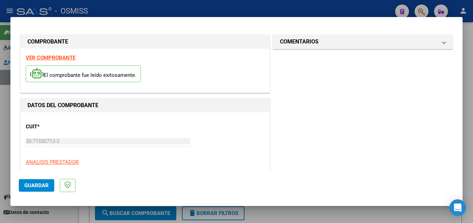
scroll to position [110, 0]
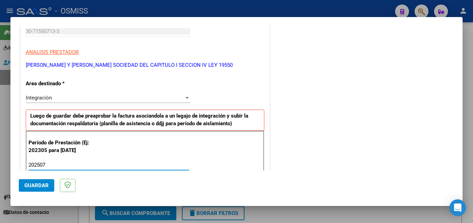
type input "202507"
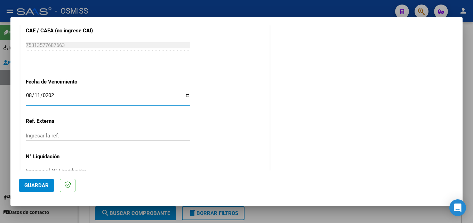
type input "[DATE]"
click at [38, 183] on span "Guardar" at bounding box center [36, 185] width 24 height 6
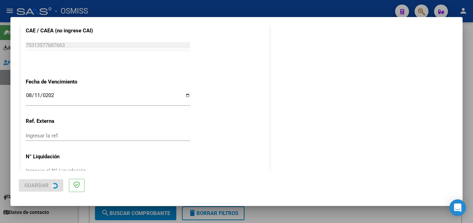
scroll to position [0, 0]
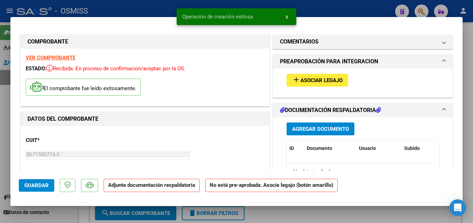
click at [335, 71] on div "add Asociar Legajo" at bounding box center [362, 79] width 163 height 23
click at [326, 80] on span "Asociar Legajo" at bounding box center [321, 80] width 42 height 6
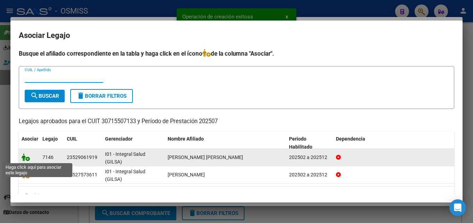
click at [22, 156] on icon at bounding box center [26, 157] width 8 height 8
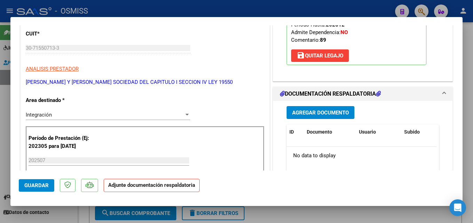
scroll to position [124, 0]
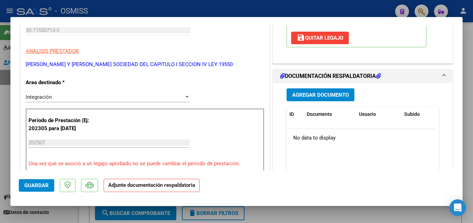
click at [310, 91] on button "Agregar Documento" at bounding box center [320, 94] width 68 height 13
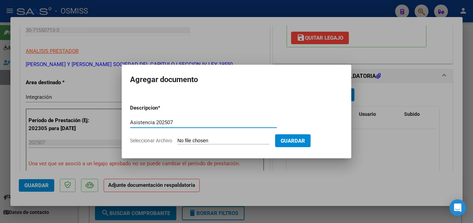
type input "Asistencia 202507"
click at [188, 138] on input "Seleccionar Archivo" at bounding box center [223, 141] width 92 height 7
type input "C:\fakepath\[PERSON_NAME] [PERSON_NAME]. Asistencia 202507.pdf"
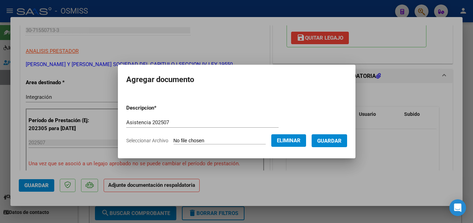
click at [340, 142] on span "Guardar" at bounding box center [329, 141] width 24 height 6
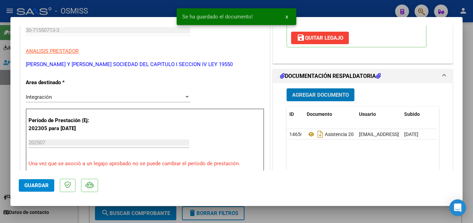
click at [55, 188] on mat-dialog-actions "Guardar" at bounding box center [236, 183] width 435 height 27
click at [45, 189] on button "Guardar" at bounding box center [36, 185] width 35 height 13
click at [348, 215] on div at bounding box center [236, 111] width 473 height 223
type input "$ 0,00"
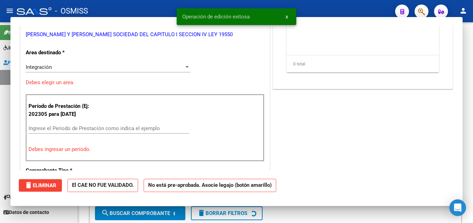
scroll to position [0, 0]
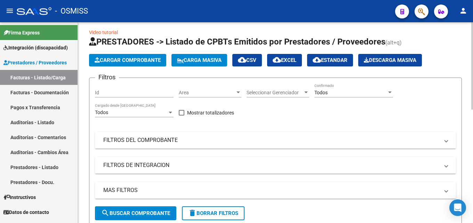
click at [146, 64] on button "Cargar Comprobante" at bounding box center [127, 60] width 77 height 13
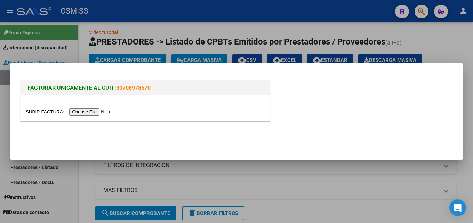
click at [94, 109] on input "file" at bounding box center [70, 111] width 88 height 7
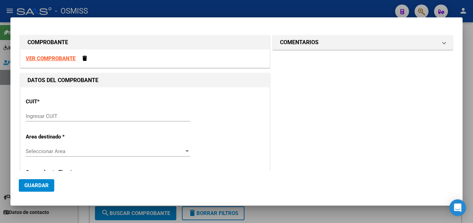
click at [102, 114] on input "Ingresar CUIT" at bounding box center [108, 116] width 164 height 6
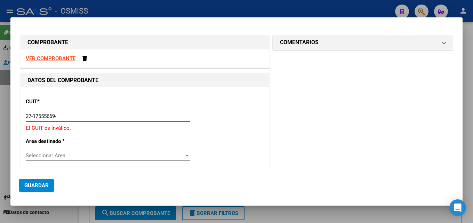
type input "27-17555669-4"
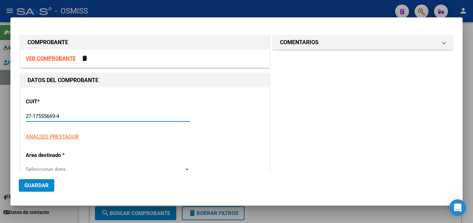
type input "6"
type input "27-17555669-4"
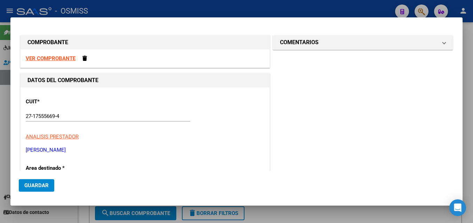
scroll to position [84, 0]
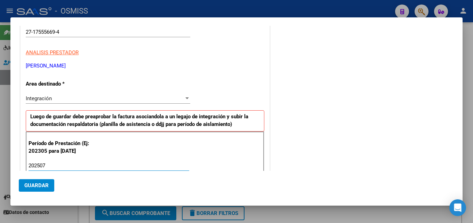
type input "202507"
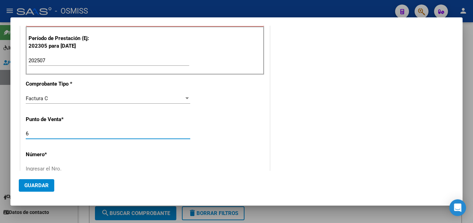
scroll to position [190, 0]
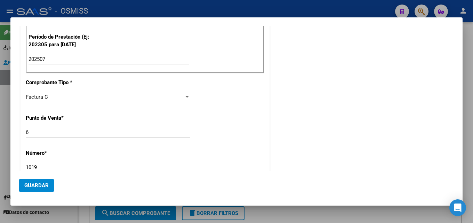
type input "1019"
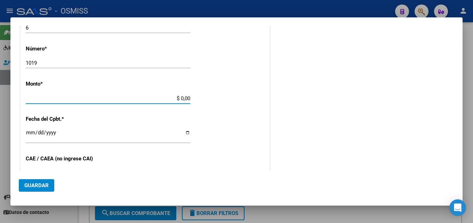
scroll to position [292, 0]
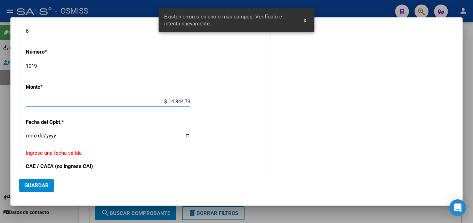
type input "$ 148.447,32"
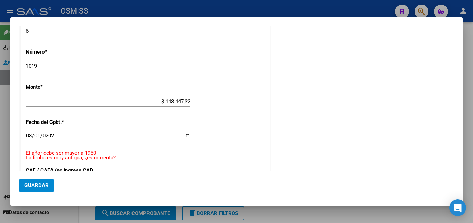
type input "[DATE]"
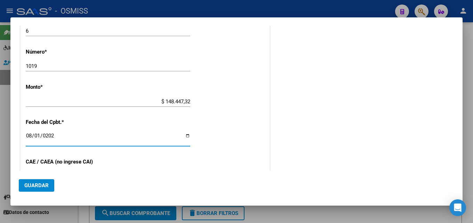
scroll to position [369, 0]
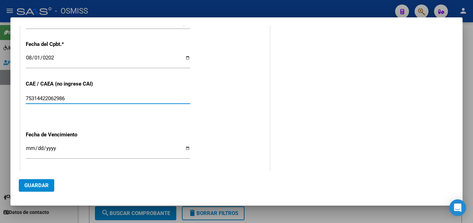
type input "75314422062986"
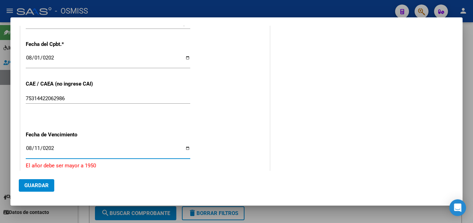
type input "[DATE]"
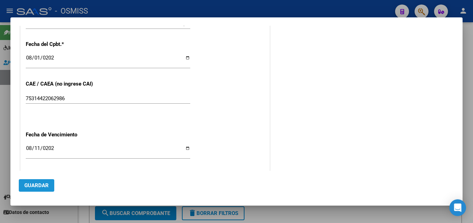
click at [36, 185] on span "Guardar" at bounding box center [36, 185] width 24 height 6
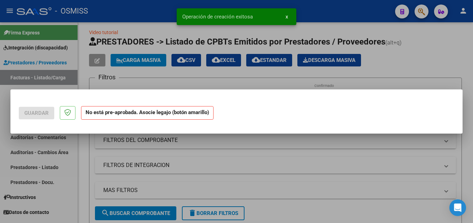
scroll to position [0, 0]
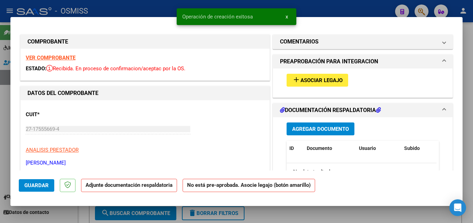
click at [320, 82] on span "Asociar Legajo" at bounding box center [321, 80] width 42 height 6
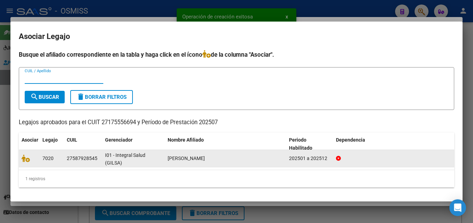
click at [21, 156] on datatable-body-cell at bounding box center [29, 158] width 21 height 17
click at [27, 157] on icon at bounding box center [26, 158] width 8 height 8
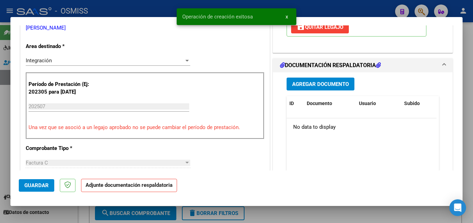
scroll to position [155, 0]
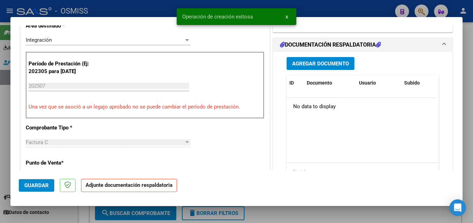
click at [310, 66] on span "Agregar Documento" at bounding box center [320, 63] width 57 height 6
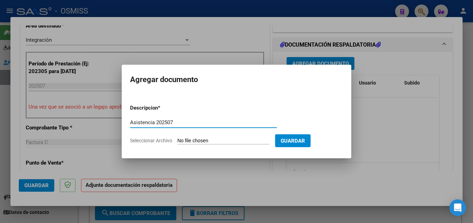
type input "Asistencia 202507"
click at [188, 138] on input "Seleccionar Archivo" at bounding box center [223, 141] width 92 height 7
type input "C:\fakepath\[PERSON_NAME]. Asistencia 202507.pdf"
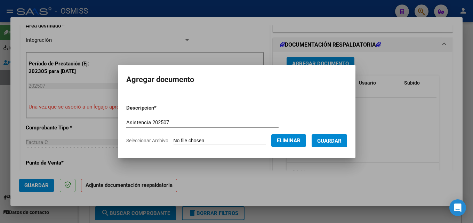
click at [328, 138] on span "Guardar" at bounding box center [329, 141] width 24 height 6
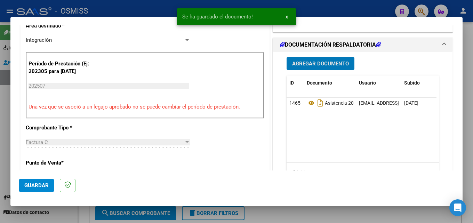
click at [27, 179] on button "Guardar" at bounding box center [36, 185] width 35 height 13
click at [317, 212] on div at bounding box center [236, 111] width 473 height 223
type input "$ 0,00"
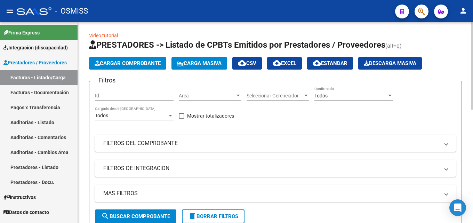
scroll to position [0, 0]
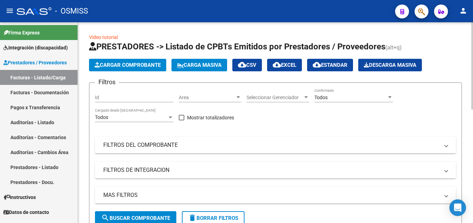
click at [472, 46] on div at bounding box center [472, 65] width 2 height 87
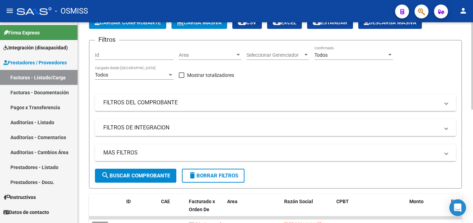
scroll to position [77, 0]
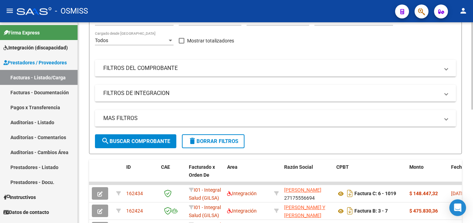
click at [472, 88] on div at bounding box center [472, 99] width 2 height 87
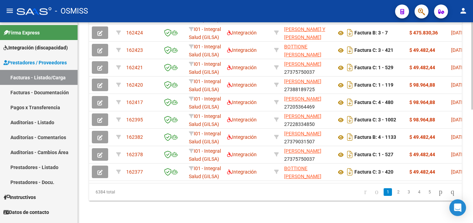
click at [472, 144] on div at bounding box center [472, 122] width 2 height 201
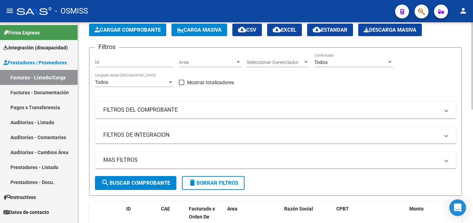
scroll to position [0, 0]
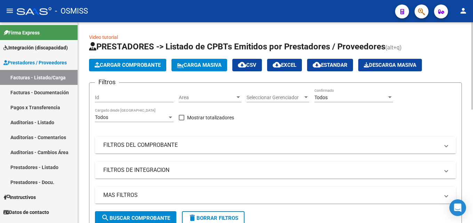
click at [472, 10] on div "menu - OSMISS person Firma Express Integración (discapacidad) Legajos Prestador…" at bounding box center [236, 111] width 473 height 223
click at [111, 69] on button "Cargar Comprobante" at bounding box center [127, 65] width 77 height 13
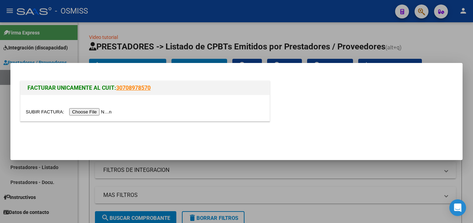
click at [99, 113] on input "file" at bounding box center [70, 111] width 88 height 7
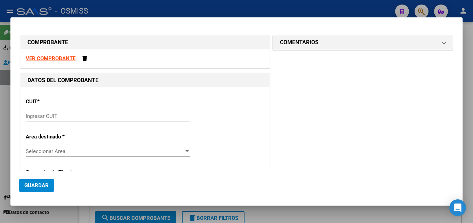
click at [60, 114] on input "Ingresar CUIT" at bounding box center [108, 116] width 164 height 6
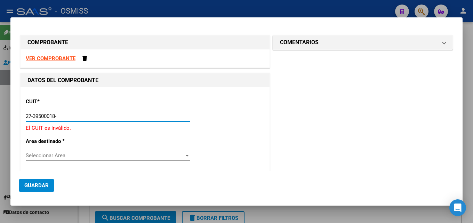
type input "27-39500018-2"
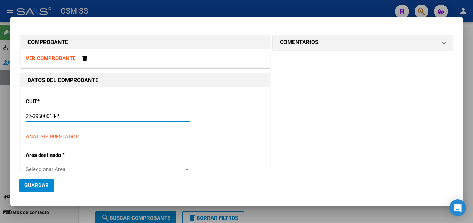
type input "7"
type input "27-39500018-2"
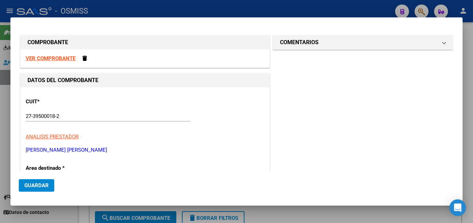
scroll to position [84, 0]
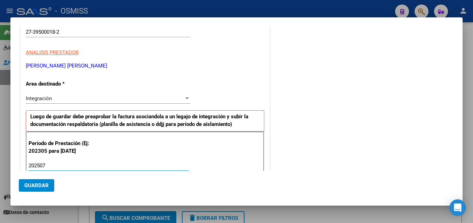
type input "202507"
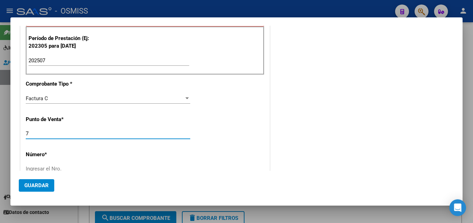
scroll to position [190, 0]
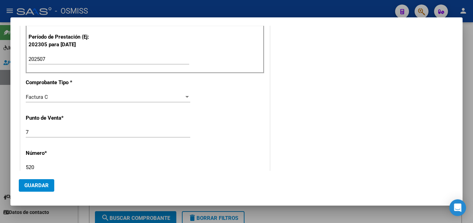
type input "520"
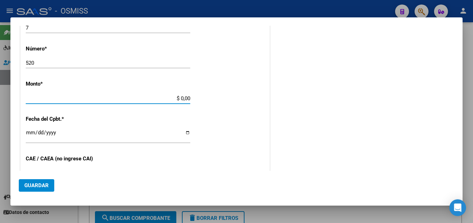
scroll to position [292, 0]
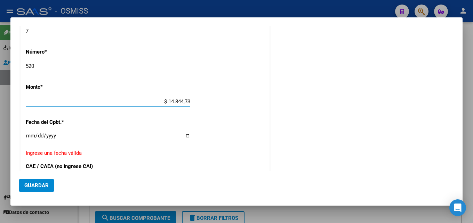
type input "$ 148.447,32"
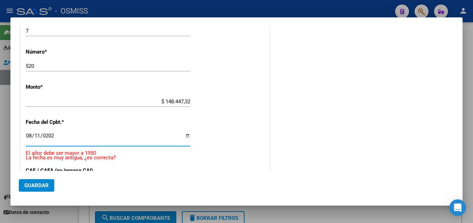
type input "[DATE]"
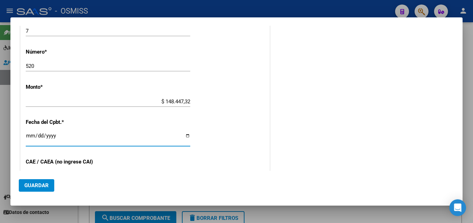
scroll to position [369, 0]
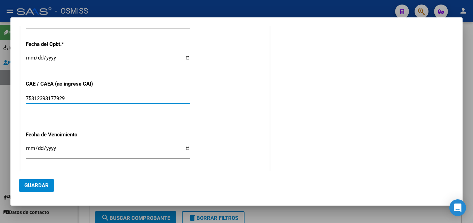
type input "75312393177929"
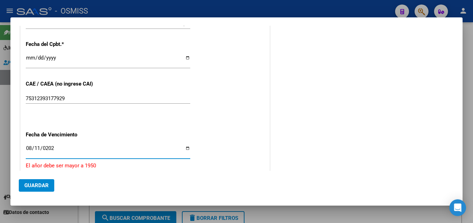
type input "[DATE]"
click at [47, 188] on span "Guardar" at bounding box center [36, 185] width 24 height 6
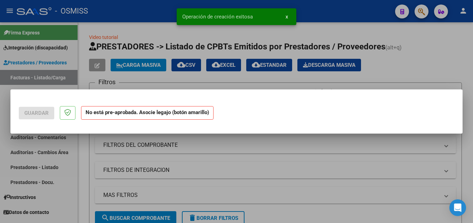
scroll to position [0, 0]
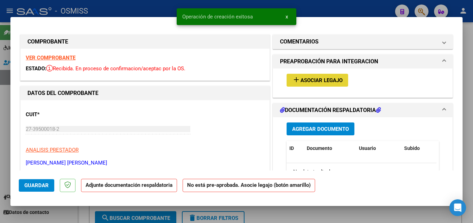
click at [302, 81] on span "Asociar Legajo" at bounding box center [321, 80] width 42 height 6
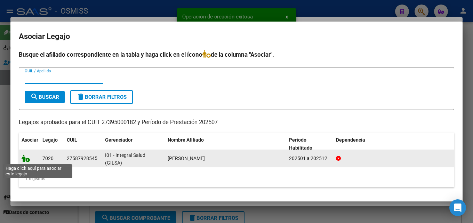
click at [28, 159] on icon at bounding box center [26, 158] width 8 height 8
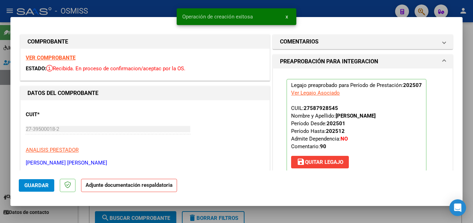
scroll to position [107, 0]
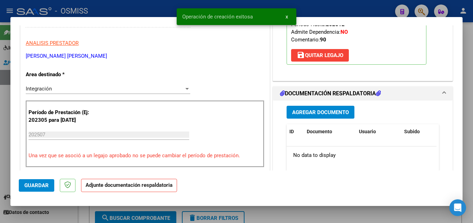
click at [321, 112] on span "Agregar Documento" at bounding box center [320, 112] width 57 height 6
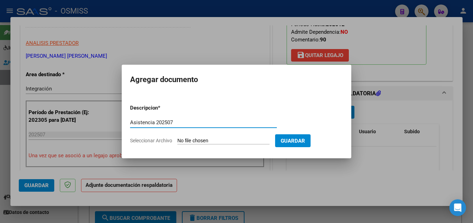
type input "Asistencia 202507"
click at [199, 141] on input "Seleccionar Archivo" at bounding box center [223, 141] width 92 height 7
type input "C:\fakepath\[PERSON_NAME]. Asistencia 202507.pdf"
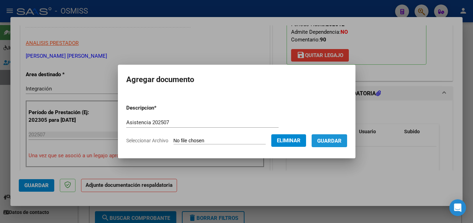
click at [338, 143] on span "Guardar" at bounding box center [329, 141] width 24 height 6
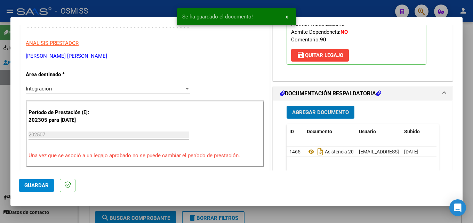
click at [42, 183] on span "Guardar" at bounding box center [36, 185] width 24 height 6
click at [324, 215] on div at bounding box center [236, 111] width 473 height 223
type input "$ 0,00"
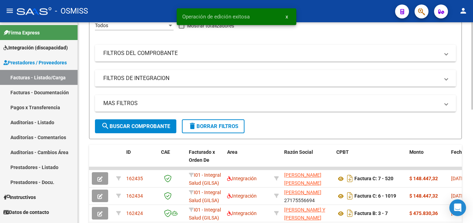
scroll to position [95, 0]
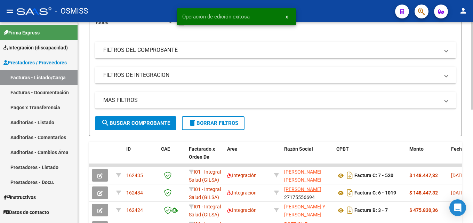
click at [472, 125] on div at bounding box center [472, 107] width 2 height 87
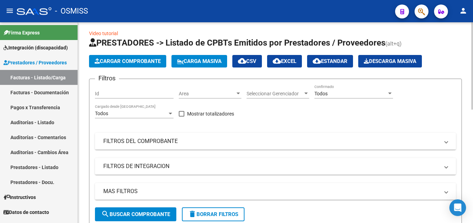
scroll to position [0, 0]
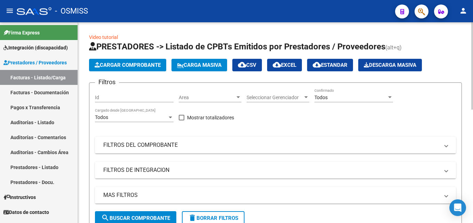
click at [472, 90] on div at bounding box center [472, 65] width 2 height 87
click at [127, 64] on span "Cargar Comprobante" at bounding box center [128, 65] width 66 height 6
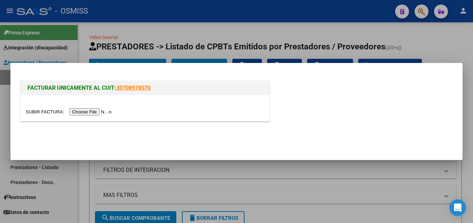
click at [92, 119] on div at bounding box center [145, 108] width 249 height 26
click at [95, 111] on input "file" at bounding box center [70, 111] width 88 height 7
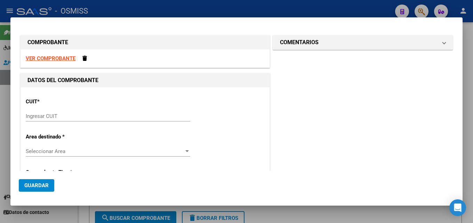
click at [87, 117] on input "Ingresar CUIT" at bounding box center [108, 116] width 164 height 6
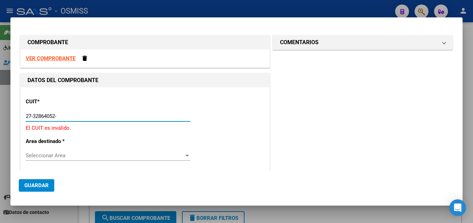
type input "27-32864052-5"
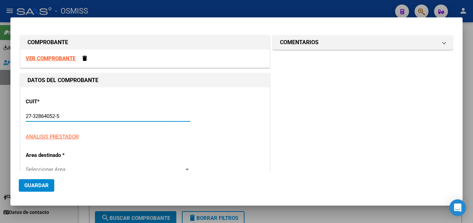
type input "2"
type input "27-32864052-5"
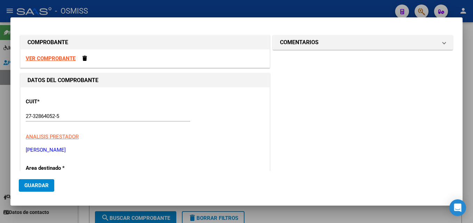
scroll to position [84, 0]
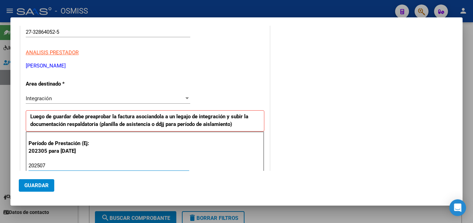
type input "202507"
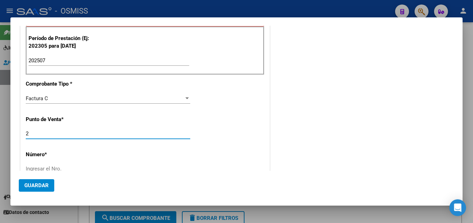
scroll to position [190, 0]
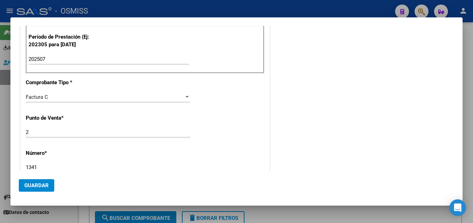
type input "1341"
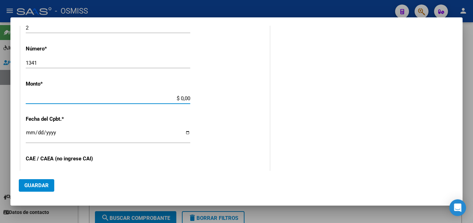
scroll to position [292, 0]
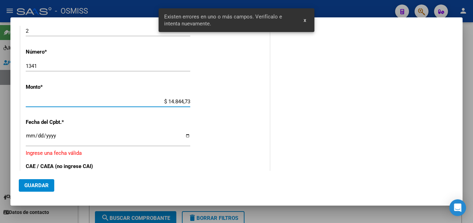
type input "$ 148.447,32"
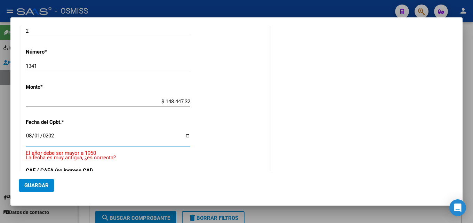
type input "[DATE]"
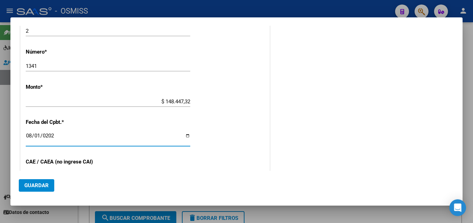
scroll to position [369, 0]
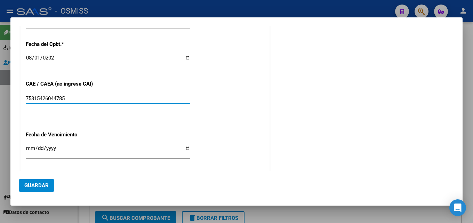
type input "75315426044785"
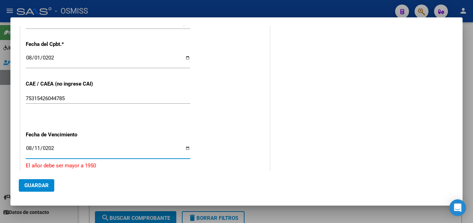
type input "[DATE]"
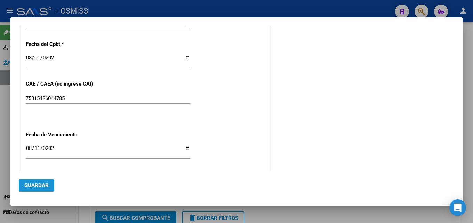
click at [47, 185] on span "Guardar" at bounding box center [36, 185] width 24 height 6
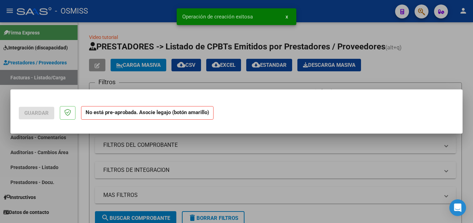
scroll to position [0, 0]
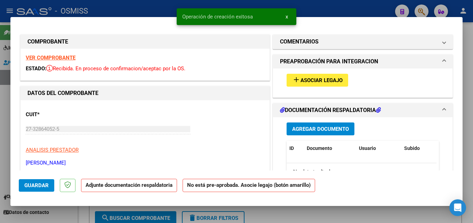
click at [312, 77] on span "Asociar Legajo" at bounding box center [321, 80] width 42 height 6
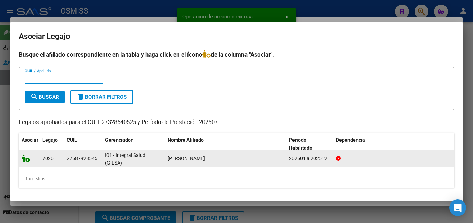
click at [25, 158] on icon at bounding box center [26, 158] width 8 height 8
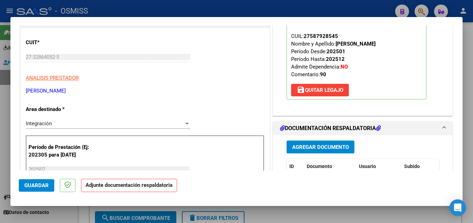
scroll to position [74, 0]
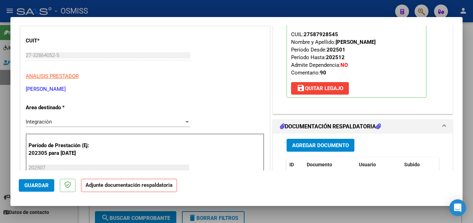
click at [314, 141] on button "Agregar Documento" at bounding box center [320, 145] width 68 height 13
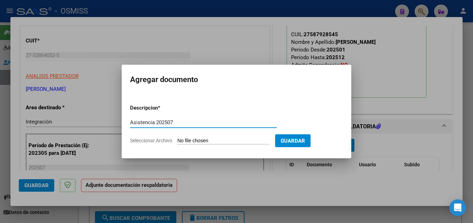
type input "Asistencia 202507"
click at [186, 138] on input "Seleccionar Archivo" at bounding box center [223, 141] width 92 height 7
type input "C:\fakepath\[PERSON_NAME]. Asistencia 202507.pdf"
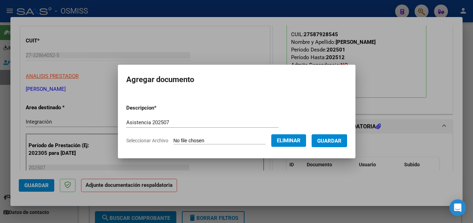
click at [334, 143] on span "Guardar" at bounding box center [329, 141] width 24 height 6
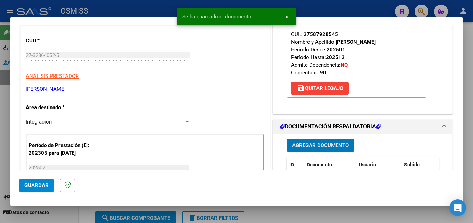
click at [28, 185] on span "Guardar" at bounding box center [36, 185] width 24 height 6
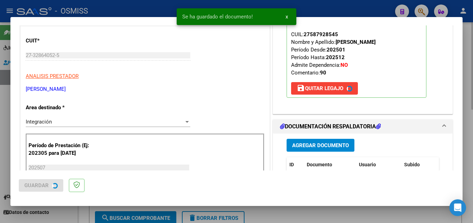
click at [319, 207] on div at bounding box center [236, 111] width 473 height 223
type input "$ 0,00"
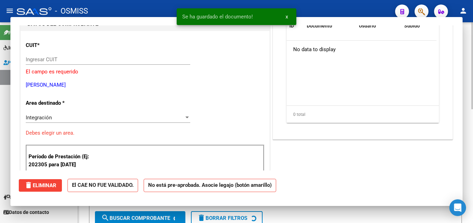
scroll to position [78, 0]
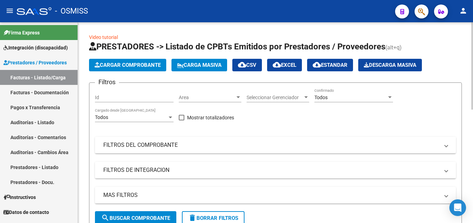
click at [132, 68] on button "Cargar Comprobante" at bounding box center [127, 65] width 77 height 13
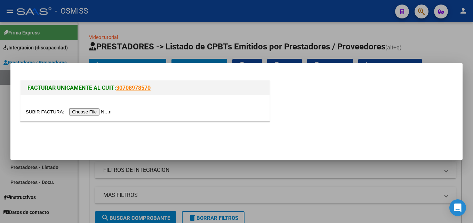
click at [105, 110] on input "file" at bounding box center [70, 111] width 88 height 7
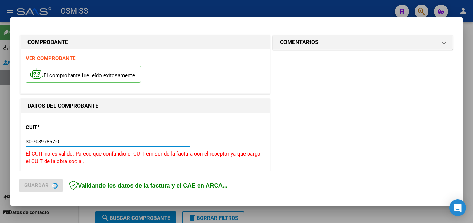
drag, startPoint x: 71, startPoint y: 140, endPoint x: 0, endPoint y: 141, distance: 71.3
click at [0, 141] on div "COMPROBANTE VER COMPROBANTE El comprobante fue leído exitosamente. DATOS DEL CO…" at bounding box center [236, 111] width 473 height 223
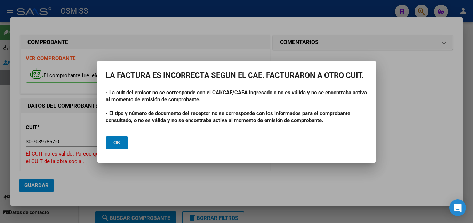
click at [106, 136] on button "Ok" at bounding box center [117, 142] width 22 height 13
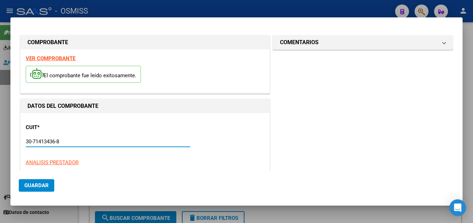
type input "30-71413436-8"
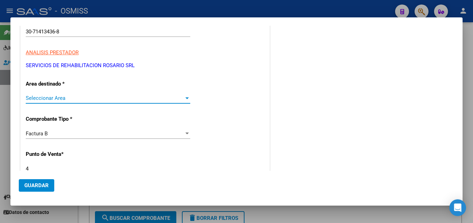
scroll to position [107, 0]
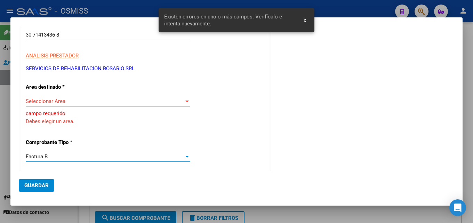
click at [180, 104] on span "Seleccionar Area" at bounding box center [105, 101] width 158 height 6
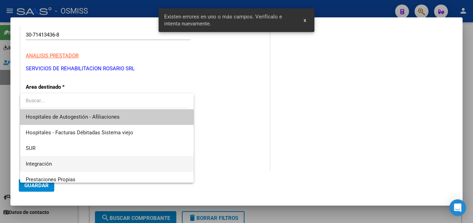
click at [63, 165] on span "Integración" at bounding box center [107, 164] width 162 height 16
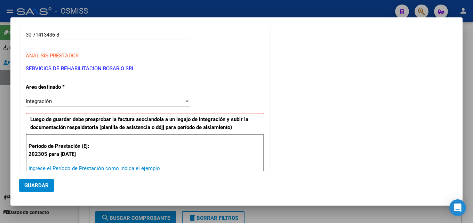
scroll to position [107, 0]
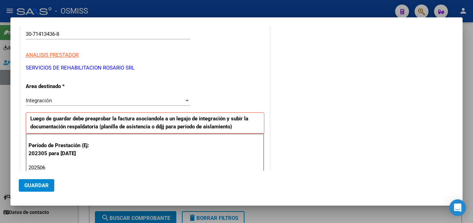
type input "202506"
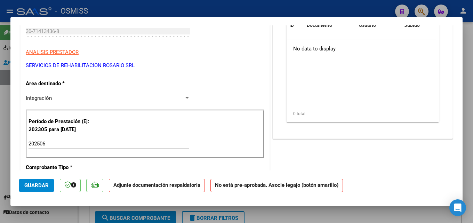
scroll to position [440, 0]
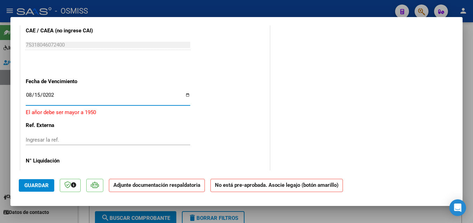
type input "[DATE]"
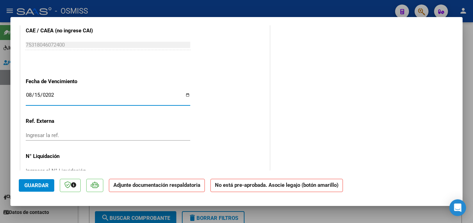
click at [38, 184] on span "Guardar" at bounding box center [36, 185] width 24 height 6
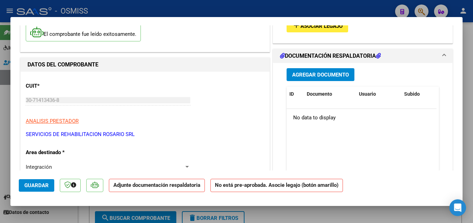
scroll to position [0, 0]
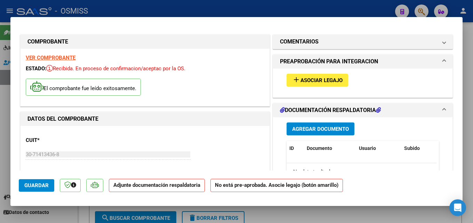
click at [319, 79] on span "Asociar Legajo" at bounding box center [321, 80] width 42 height 6
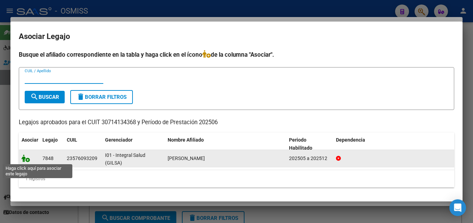
click at [25, 160] on icon at bounding box center [26, 158] width 8 height 8
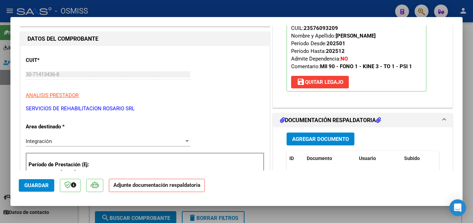
scroll to position [119, 0]
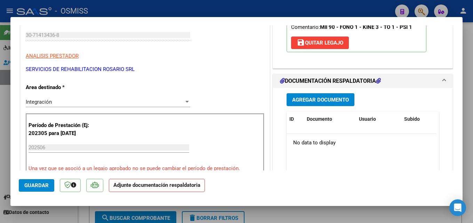
click at [338, 101] on span "Agregar Documento" at bounding box center [320, 100] width 57 height 6
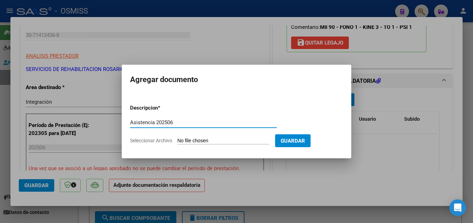
type input "Asistencia 202506"
click at [216, 137] on form "Descripcion * Asistencia 202506 Escriba aquí una descripcion Seleccionar Archiv…" at bounding box center [236, 124] width 213 height 51
click at [215, 142] on input "Seleccionar Archivo" at bounding box center [223, 141] width 92 height 7
type input "C:\fakepath\Mitai. Asistencia 202506.pdf"
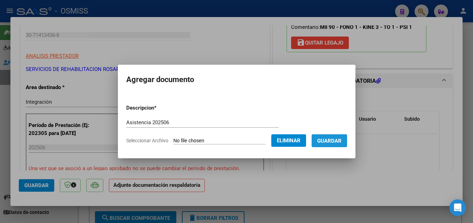
drag, startPoint x: 329, startPoint y: 145, endPoint x: 387, endPoint y: 125, distance: 60.6
click at [330, 144] on button "Guardar" at bounding box center [328, 140] width 35 height 13
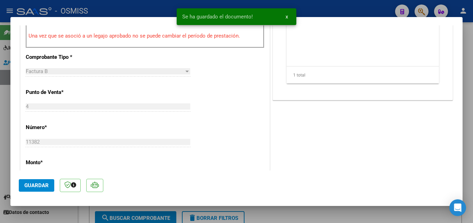
scroll to position [256, 0]
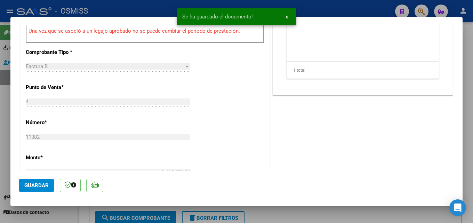
click at [31, 189] on button "Guardar" at bounding box center [36, 185] width 35 height 13
click at [323, 214] on div at bounding box center [236, 111] width 473 height 223
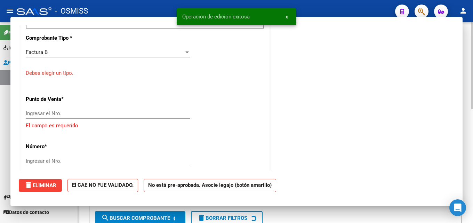
scroll to position [255, 0]
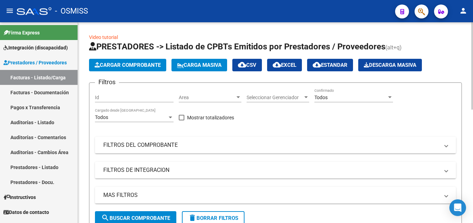
click at [125, 56] on app-list-header "PRESTADORES -> Listado de CPBTs Emitidos por Prestadores / Proveedores (alt+q) …" at bounding box center [275, 136] width 373 height 190
click at [125, 60] on button "Cargar Comprobante" at bounding box center [127, 65] width 77 height 13
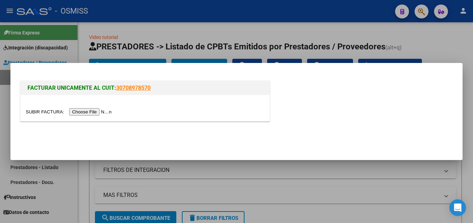
click at [104, 113] on input "file" at bounding box center [70, 111] width 88 height 7
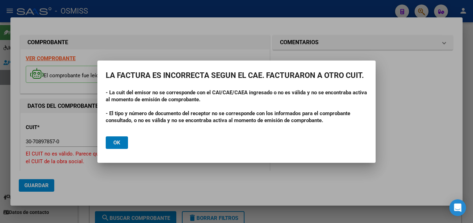
click at [122, 144] on button "Ok" at bounding box center [117, 142] width 22 height 13
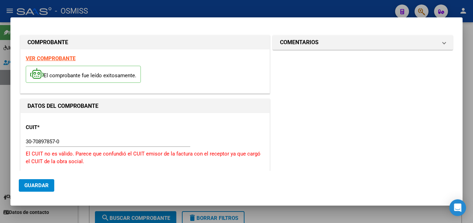
click at [98, 134] on div "CUIT * 30-70897857-0 Ingresar CUIT El CUIT no es válido. Parece que confundió e…" at bounding box center [145, 154] width 238 height 73
drag, startPoint x: 92, startPoint y: 140, endPoint x: 0, endPoint y: 143, distance: 91.8
click at [0, 143] on div "COMPROBANTE VER COMPROBANTE El comprobante fue leído exitosamente. DATOS DEL CO…" at bounding box center [236, 111] width 473 height 223
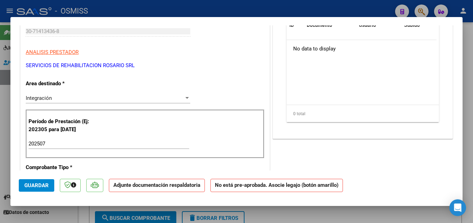
scroll to position [440, 0]
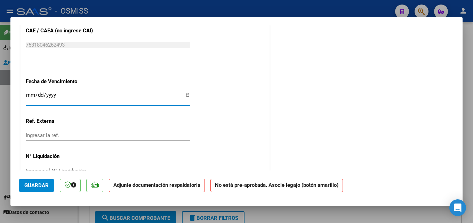
click at [36, 182] on span "Guardar" at bounding box center [36, 185] width 24 height 6
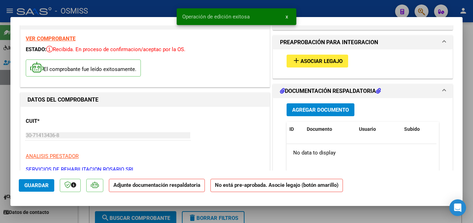
scroll to position [0, 0]
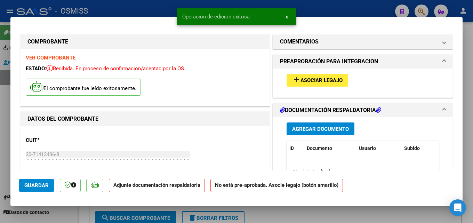
click at [313, 81] on span "Asociar Legajo" at bounding box center [321, 80] width 42 height 6
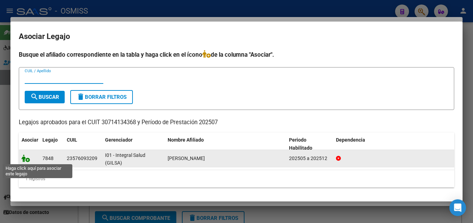
click at [27, 158] on icon at bounding box center [26, 158] width 8 height 8
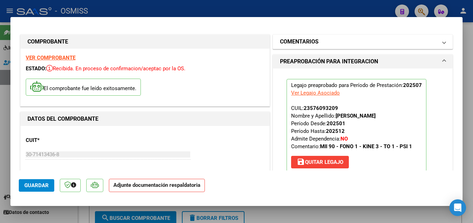
click at [301, 43] on h1 "COMENTARIOS" at bounding box center [299, 42] width 39 height 8
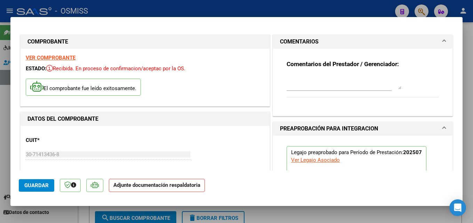
click at [292, 41] on h1 "COMENTARIOS" at bounding box center [299, 42] width 39 height 8
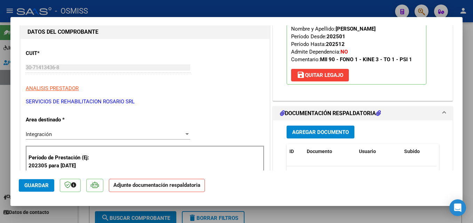
scroll to position [100, 0]
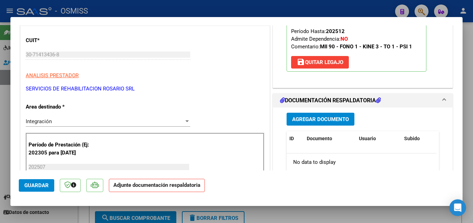
click at [323, 109] on div "Agregar Documento ID Documento Usuario Subido Acción No data to display 0 total…" at bounding box center [362, 176] width 163 height 139
click at [320, 117] on span "Agregar Documento" at bounding box center [320, 119] width 57 height 6
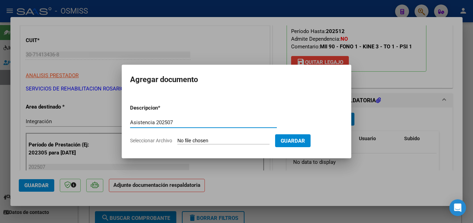
click at [195, 144] on input "Seleccionar Archivo" at bounding box center [223, 141] width 92 height 7
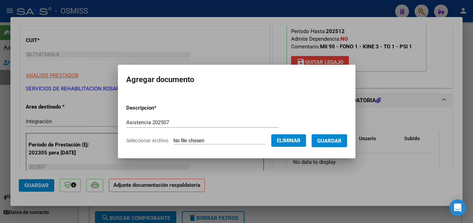
click at [329, 145] on button "Guardar" at bounding box center [328, 140] width 35 height 13
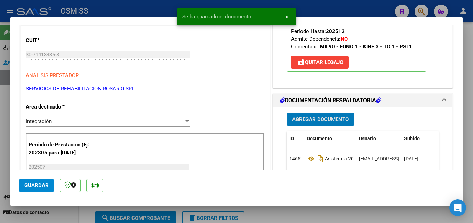
click at [22, 181] on button "Guardar" at bounding box center [36, 185] width 35 height 13
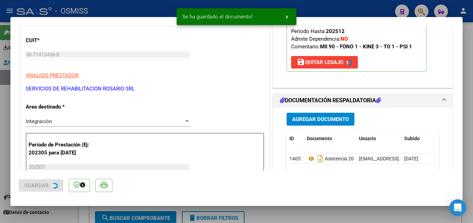
click at [299, 215] on div at bounding box center [236, 111] width 473 height 223
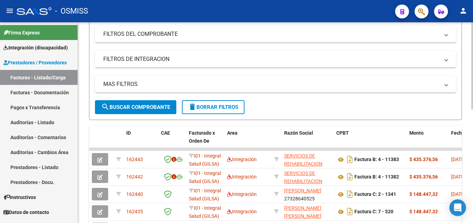
scroll to position [64, 0]
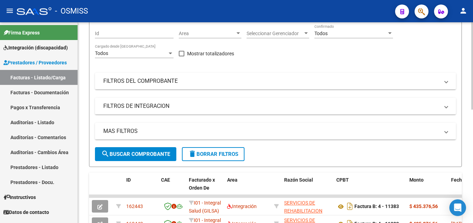
click at [472, 111] on div at bounding box center [472, 94] width 2 height 87
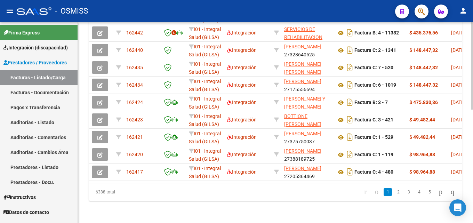
click at [472, 125] on div at bounding box center [472, 122] width 2 height 201
click at [472, 163] on div at bounding box center [472, 179] width 2 height 87
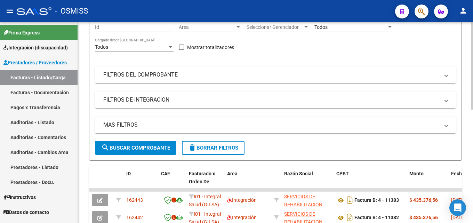
scroll to position [30, 0]
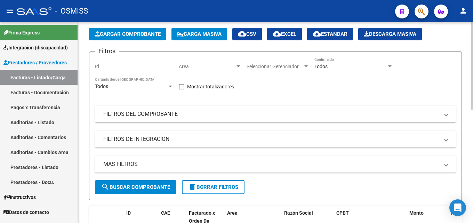
click at [472, 57] on div at bounding box center [472, 79] width 2 height 87
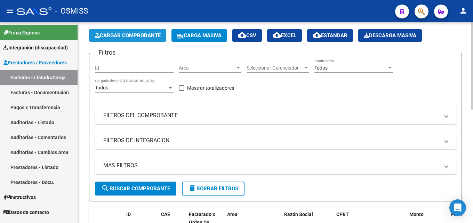
click at [137, 33] on span "Cargar Comprobante" at bounding box center [128, 35] width 66 height 6
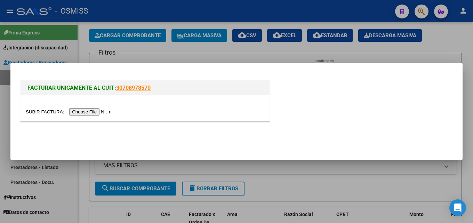
click at [82, 109] on input "file" at bounding box center [70, 111] width 88 height 7
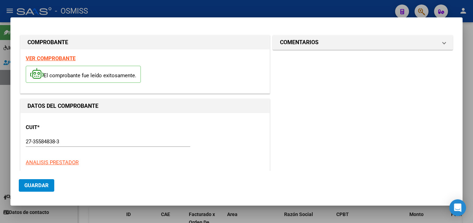
click at [87, 142] on input "27-35584838-3" at bounding box center [108, 141] width 164 height 6
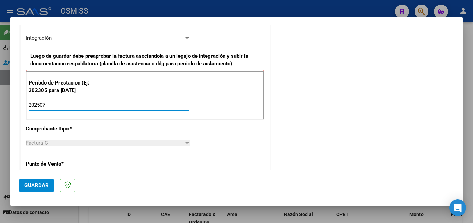
scroll to position [448, 0]
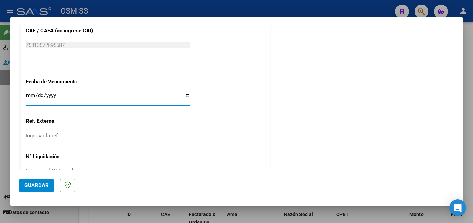
click at [33, 178] on mat-dialog-actions "Guardar" at bounding box center [236, 183] width 435 height 27
click at [32, 183] on span "Guardar" at bounding box center [36, 185] width 24 height 6
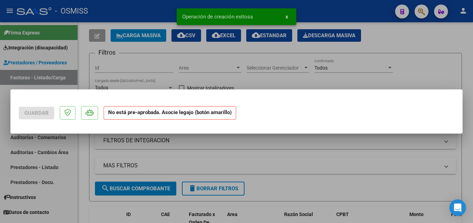
scroll to position [0, 0]
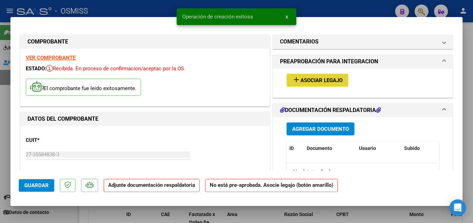
click at [295, 75] on button "add Asociar Legajo" at bounding box center [317, 80] width 62 height 13
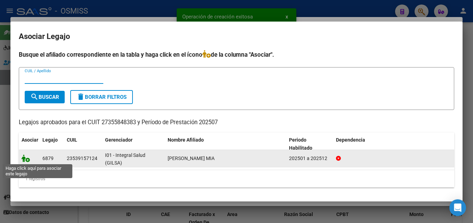
click at [28, 159] on icon at bounding box center [26, 158] width 8 height 8
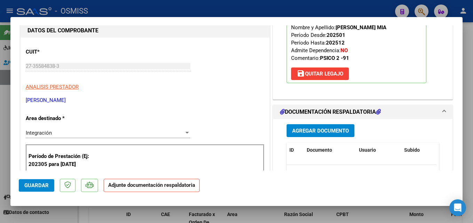
scroll to position [144, 0]
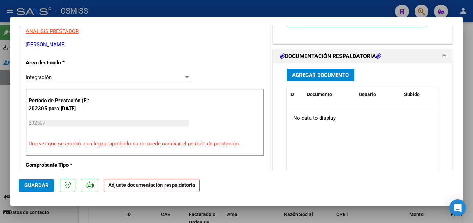
click at [312, 80] on button "Agregar Documento" at bounding box center [320, 74] width 68 height 13
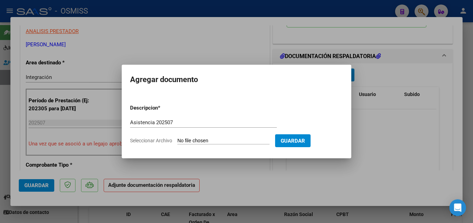
click at [188, 141] on input "Seleccionar Archivo" at bounding box center [223, 141] width 92 height 7
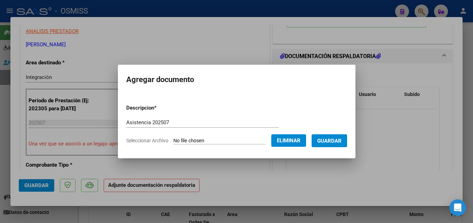
click at [341, 142] on span "Guardar" at bounding box center [329, 141] width 24 height 6
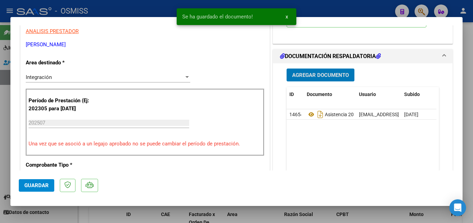
click at [31, 187] on span "Guardar" at bounding box center [36, 185] width 24 height 6
click at [397, 215] on div at bounding box center [236, 111] width 473 height 223
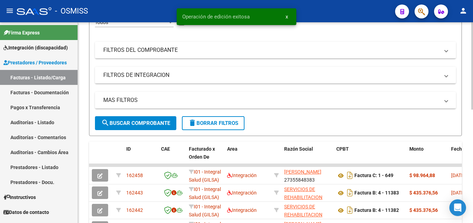
scroll to position [97, 0]
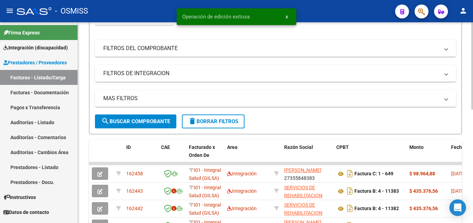
click at [472, 118] on div at bounding box center [472, 108] width 2 height 87
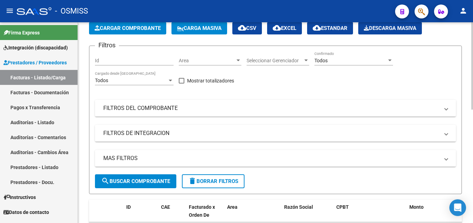
scroll to position [22, 0]
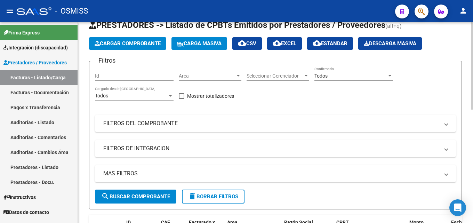
click at [472, 89] on div at bounding box center [472, 75] width 2 height 87
click at [147, 42] on span "Cargar Comprobante" at bounding box center [128, 43] width 66 height 6
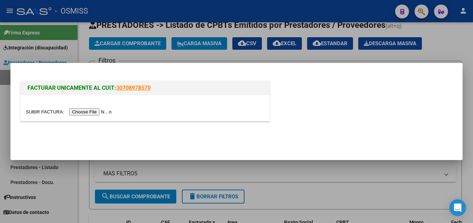
click at [94, 113] on input "file" at bounding box center [70, 111] width 88 height 7
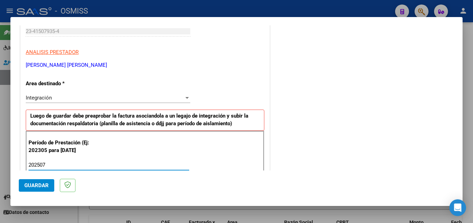
scroll to position [448, 0]
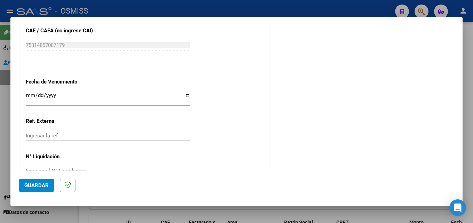
click at [52, 178] on mat-dialog-actions "Guardar" at bounding box center [236, 183] width 435 height 27
click at [43, 183] on span "Guardar" at bounding box center [36, 185] width 24 height 6
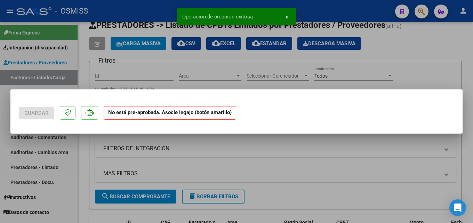
scroll to position [0, 0]
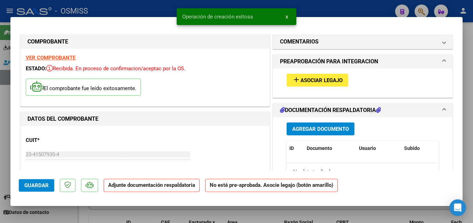
click at [300, 80] on span "Asociar Legajo" at bounding box center [321, 80] width 42 height 6
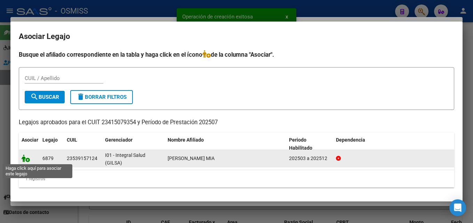
drag, startPoint x: 26, startPoint y: 156, endPoint x: 23, endPoint y: 158, distance: 4.1
click at [26, 156] on icon at bounding box center [26, 158] width 8 height 8
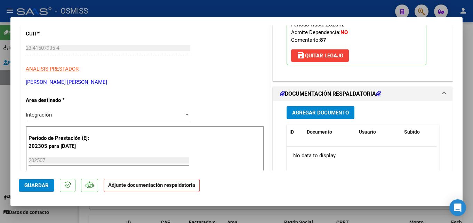
scroll to position [108, 0]
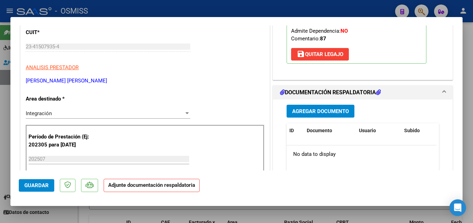
click at [331, 116] on button "Agregar Documento" at bounding box center [320, 111] width 68 height 13
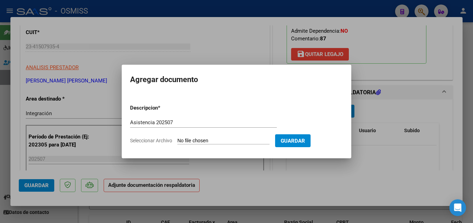
click at [197, 138] on input "Seleccionar Archivo" at bounding box center [223, 141] width 92 height 7
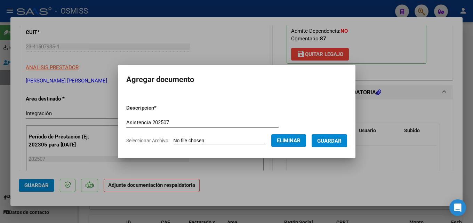
drag, startPoint x: 355, startPoint y: 141, endPoint x: 337, endPoint y: 142, distance: 18.1
click at [355, 141] on mat-dialog-content "Descripcion * Asistencia 202507 Escriba aquí una descripcion Seleccionar Archiv…" at bounding box center [236, 121] width 237 height 56
click at [337, 142] on span "Guardar" at bounding box center [329, 141] width 24 height 6
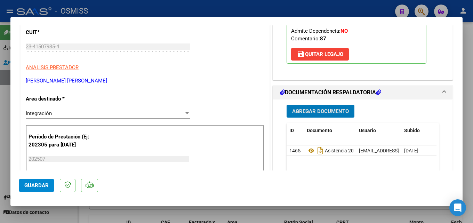
click at [30, 188] on span "Guardar" at bounding box center [36, 185] width 24 height 6
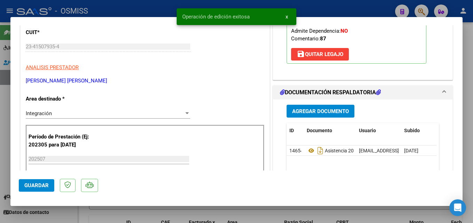
click at [343, 209] on div at bounding box center [236, 111] width 473 height 223
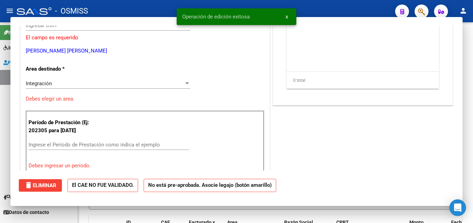
scroll to position [87, 0]
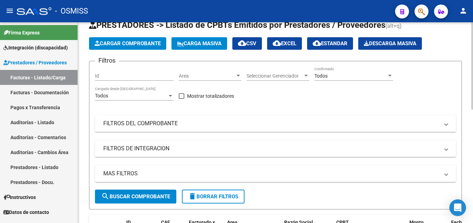
click at [121, 33] on app-list-header "PRESTADORES -> Listado de CPBTs Emitidos por Prestadores / Proveedores (alt+q) …" at bounding box center [275, 114] width 373 height 190
click at [119, 41] on span "Cargar Comprobante" at bounding box center [128, 43] width 66 height 6
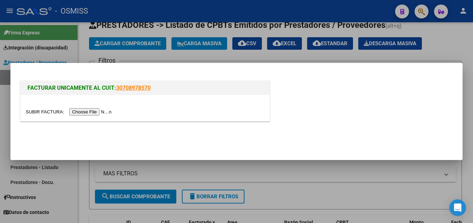
click at [90, 113] on input "file" at bounding box center [70, 111] width 88 height 7
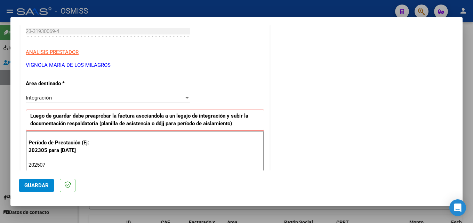
scroll to position [448, 0]
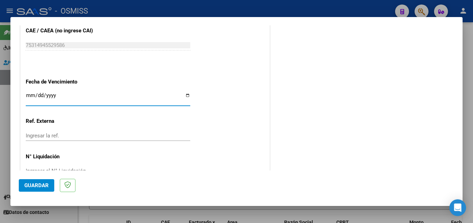
click at [35, 187] on span "Guardar" at bounding box center [36, 185] width 24 height 6
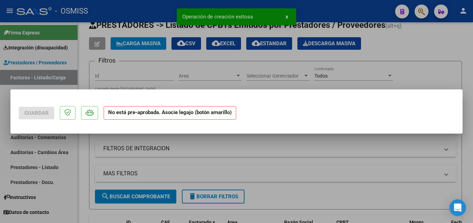
scroll to position [0, 0]
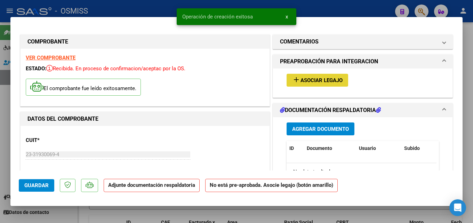
click at [303, 83] on span "Asociar Legajo" at bounding box center [321, 80] width 42 height 6
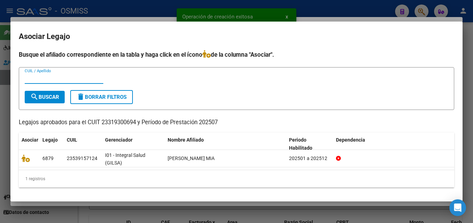
click at [16, 161] on mat-dialog-content "Busque el afiliado correspondiente en la tabla y haga click en el ícono de la c…" at bounding box center [236, 121] width 452 height 142
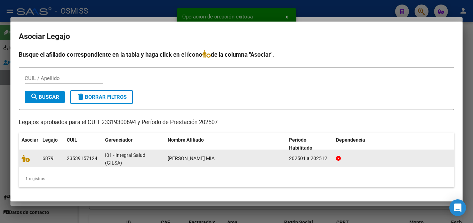
click at [20, 158] on datatable-body-cell at bounding box center [29, 158] width 21 height 17
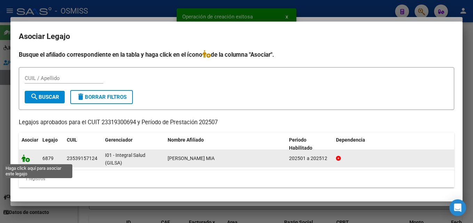
click at [25, 161] on icon at bounding box center [26, 158] width 8 height 8
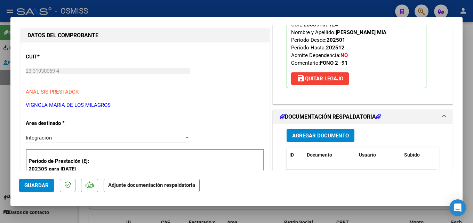
scroll to position [103, 0]
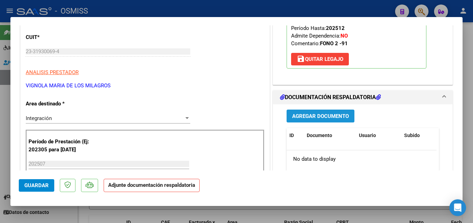
click at [324, 119] on span "Agregar Documento" at bounding box center [320, 116] width 57 height 6
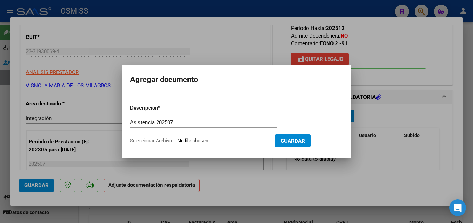
click at [180, 138] on input "Seleccionar Archivo" at bounding box center [223, 141] width 92 height 7
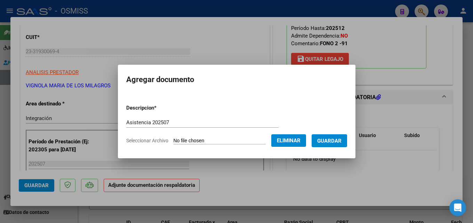
click at [333, 142] on span "Guardar" at bounding box center [329, 141] width 24 height 6
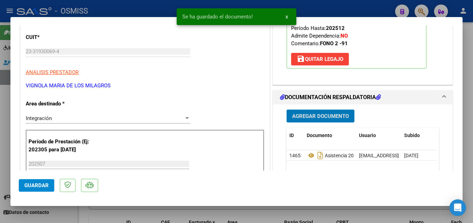
click at [58, 185] on mat-dialog-actions "Guardar" at bounding box center [236, 183] width 435 height 27
click at [51, 186] on button "Guardar" at bounding box center [36, 185] width 35 height 13
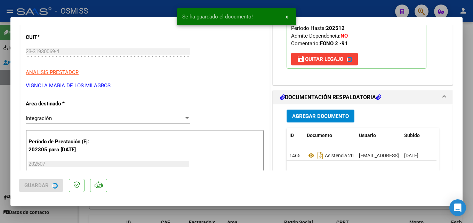
click at [361, 207] on div at bounding box center [236, 111] width 473 height 223
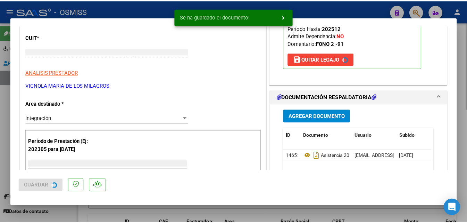
scroll to position [82, 0]
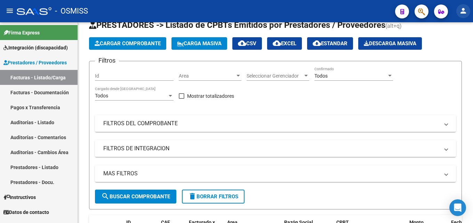
click at [467, 10] on mat-icon "person" at bounding box center [463, 11] width 8 height 8
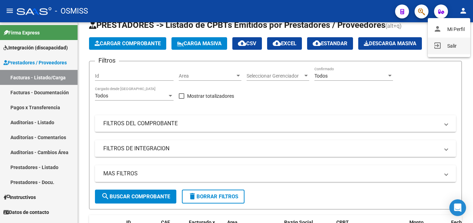
click at [455, 48] on button "exit_to_app Salir" at bounding box center [448, 46] width 42 height 17
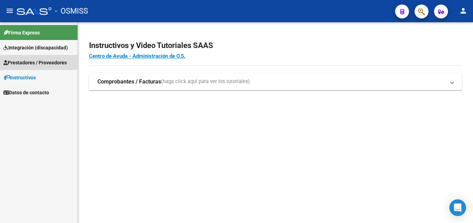
click at [47, 59] on span "Prestadores / Proveedores" at bounding box center [34, 63] width 63 height 8
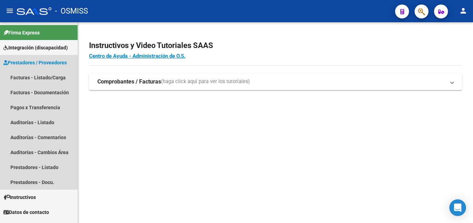
click at [50, 64] on span "Prestadores / Proveedores" at bounding box center [34, 63] width 63 height 8
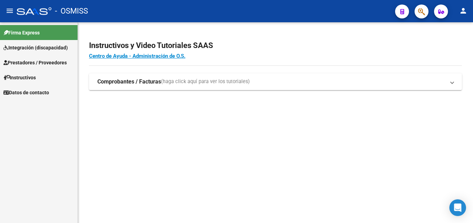
click at [50, 64] on span "Prestadores / Proveedores" at bounding box center [34, 63] width 63 height 8
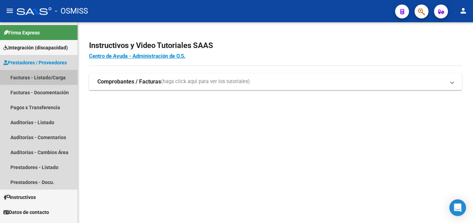
click at [51, 76] on link "Facturas - Listado/Carga" at bounding box center [39, 77] width 78 height 15
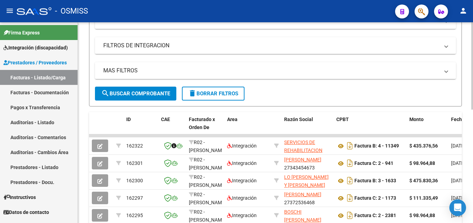
scroll to position [132, 0]
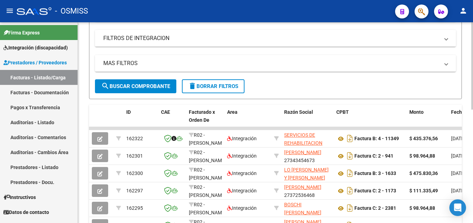
click at [472, 120] on div at bounding box center [472, 124] width 2 height 87
click at [461, 11] on mat-icon "person" at bounding box center [463, 11] width 8 height 8
click at [465, 7] on div at bounding box center [236, 111] width 473 height 223
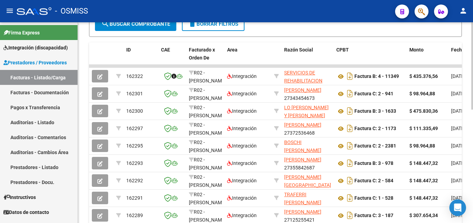
scroll to position [198, 0]
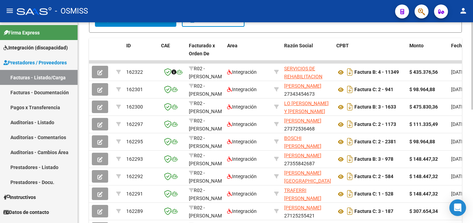
click at [472, 135] on div at bounding box center [472, 153] width 2 height 87
click at [470, 116] on div "Video tutorial PRESTADORES -> Listado de CPBTs Emitidos por Prestadores / Prove…" at bounding box center [275, 51] width 395 height 455
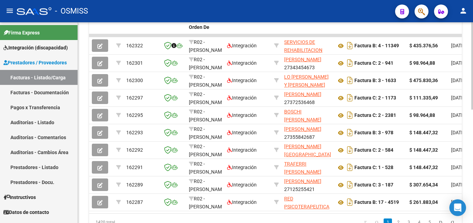
scroll to position [225, 0]
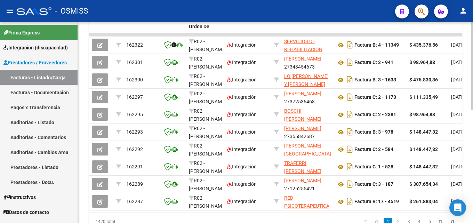
click at [472, 130] on div at bounding box center [472, 165] width 2 height 87
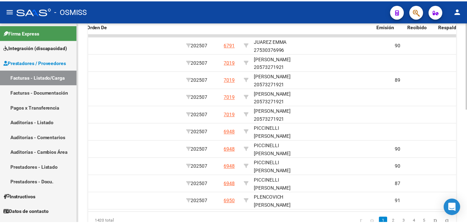
scroll to position [0, 0]
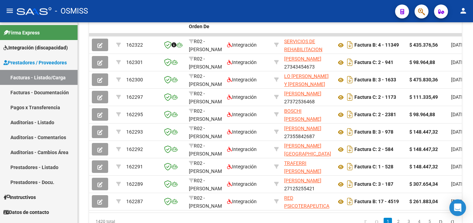
click at [466, 7] on mat-icon "person" at bounding box center [463, 11] width 8 height 8
click at [448, 46] on button "exit_to_app Salir" at bounding box center [448, 46] width 42 height 17
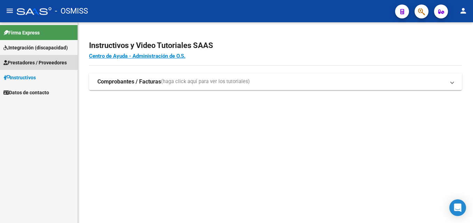
click at [23, 63] on span "Prestadores / Proveedores" at bounding box center [34, 63] width 63 height 8
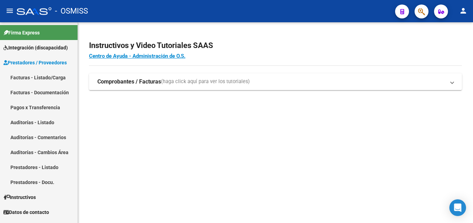
click at [26, 42] on link "Integración (discapacidad)" at bounding box center [39, 47] width 78 height 15
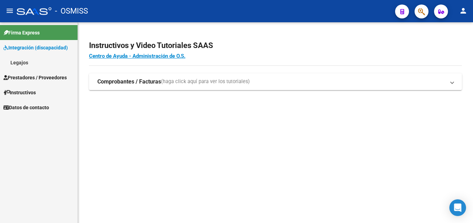
click at [22, 44] on span "Integración (discapacidad)" at bounding box center [35, 48] width 64 height 8
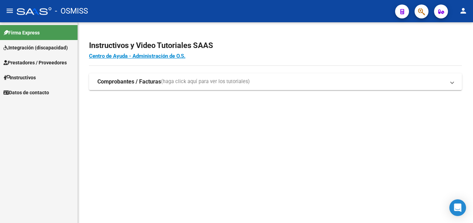
click at [22, 60] on span "Prestadores / Proveedores" at bounding box center [34, 63] width 63 height 8
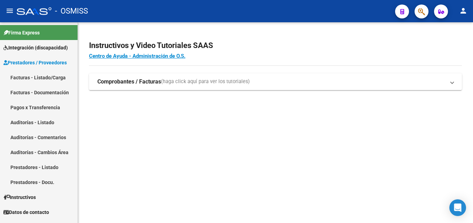
click at [33, 80] on link "Facturas - Listado/Carga" at bounding box center [39, 77] width 78 height 15
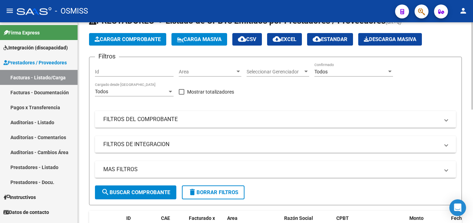
click at [472, 97] on div at bounding box center [472, 77] width 2 height 87
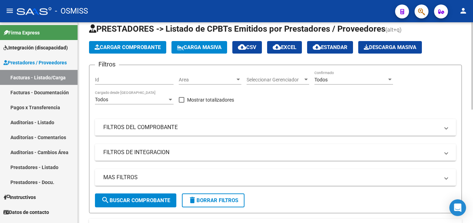
click at [125, 43] on button "Cargar Comprobante" at bounding box center [127, 47] width 77 height 13
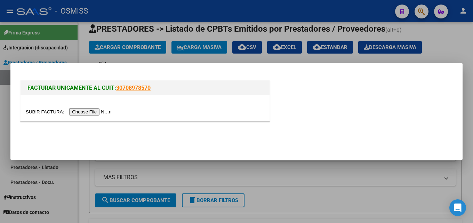
click at [100, 114] on input "file" at bounding box center [70, 111] width 88 height 7
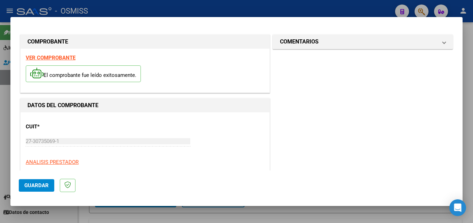
scroll to position [110, 0]
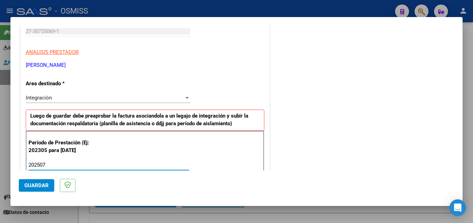
type input "202507"
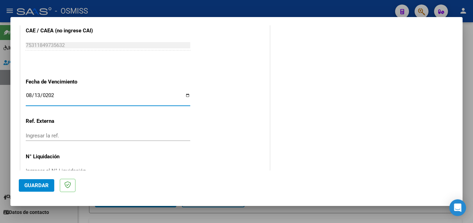
type input "[DATE]"
click at [49, 179] on button "Guardar" at bounding box center [36, 185] width 35 height 13
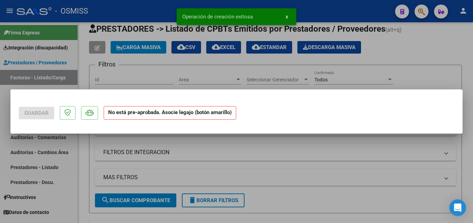
scroll to position [0, 0]
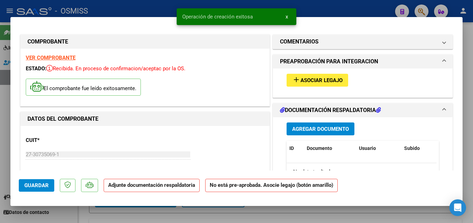
click at [316, 83] on span "Asociar Legajo" at bounding box center [321, 80] width 42 height 6
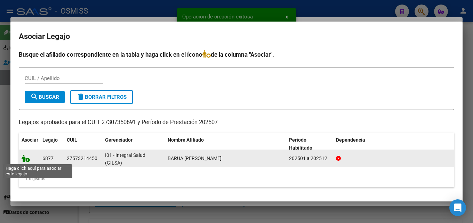
click at [29, 159] on icon at bounding box center [26, 158] width 8 height 8
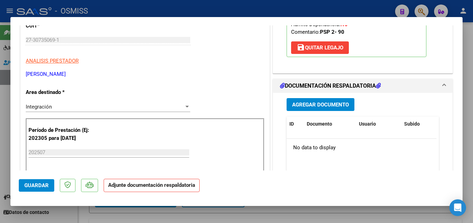
scroll to position [119, 0]
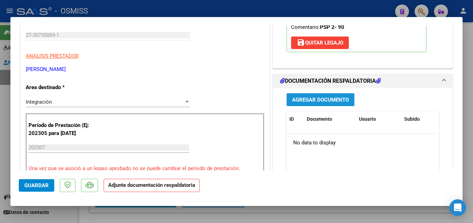
click at [316, 100] on span "Agregar Documento" at bounding box center [320, 100] width 57 height 6
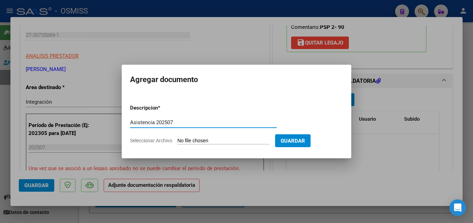
type input "Asistencia 202507"
click at [207, 147] on form "Descripcion * Asistencia 202507 Escriba aquí una descripcion Seleccionar Archiv…" at bounding box center [236, 124] width 213 height 51
click at [210, 143] on input "Seleccionar Archivo" at bounding box center [223, 141] width 92 height 7
type input "C:\fakepath\Agudo. Asistencia 202507.pdf"
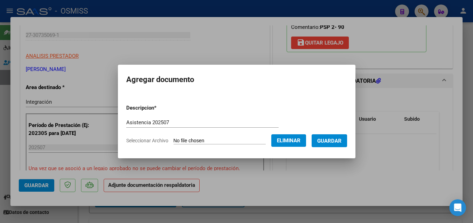
click at [330, 142] on span "Guardar" at bounding box center [329, 141] width 24 height 6
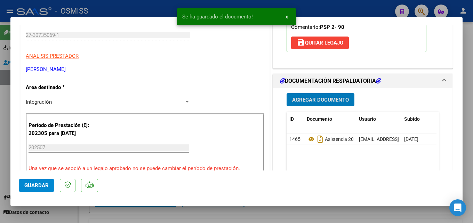
click at [35, 188] on button "Guardar" at bounding box center [36, 185] width 35 height 13
click at [338, 213] on div at bounding box center [236, 111] width 473 height 223
type input "$ 0,00"
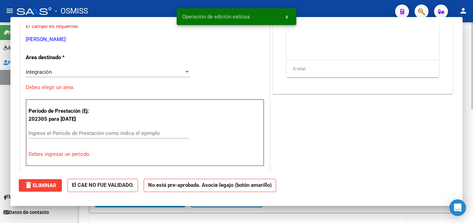
scroll to position [98, 0]
